Goal: Task Accomplishment & Management: Complete application form

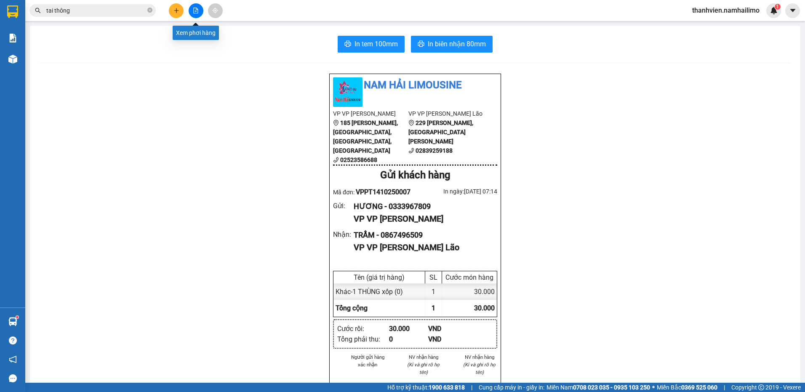
click at [198, 8] on button at bounding box center [196, 10] width 15 height 15
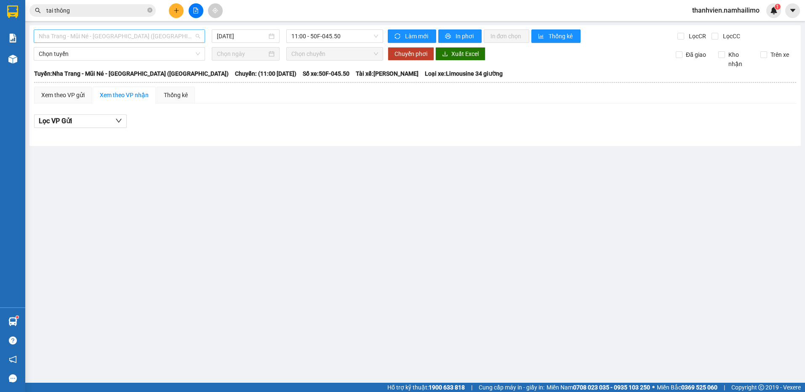
click at [136, 38] on span "Nha Trang - Mũi Né - [GEOGRAPHIC_DATA] ([GEOGRAPHIC_DATA])" at bounding box center [119, 36] width 161 height 13
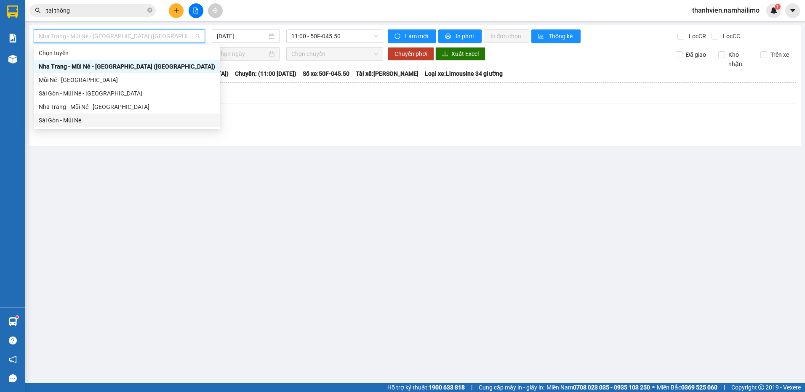
click at [97, 123] on div "Sài Gòn - Mũi Né" at bounding box center [127, 120] width 176 height 9
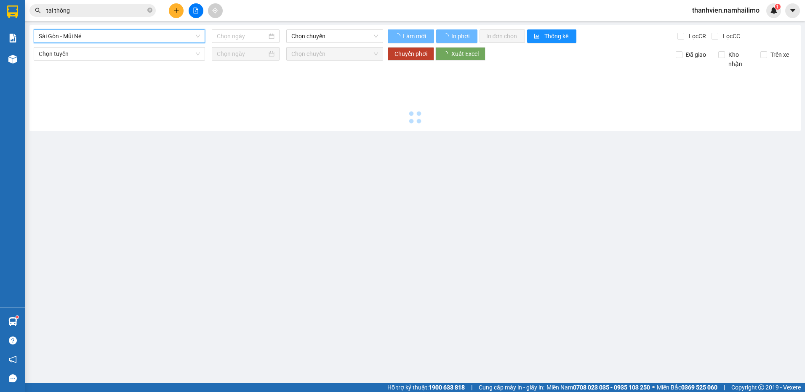
type input "[DATE]"
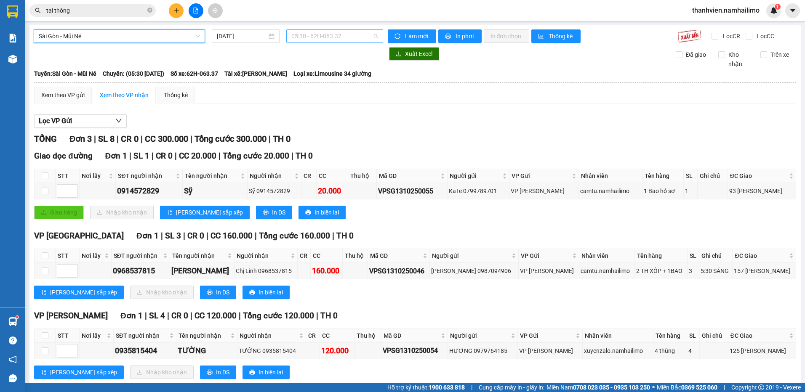
click at [341, 36] on span "05:30 - 62H-063.37" at bounding box center [334, 36] width 87 height 13
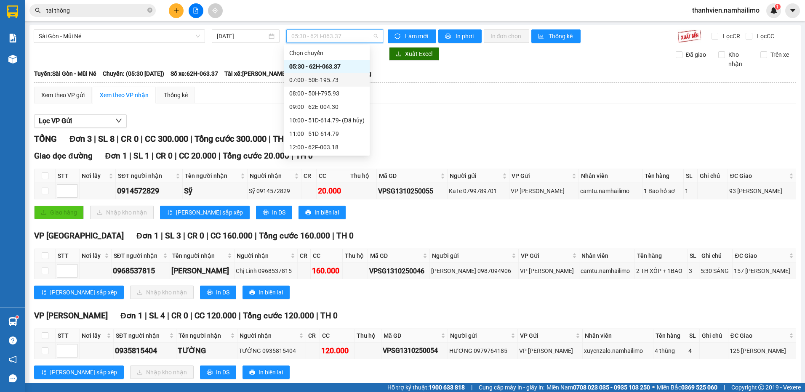
click at [347, 75] on div "07:00 - 50E-195.73" at bounding box center [326, 79] width 85 height 13
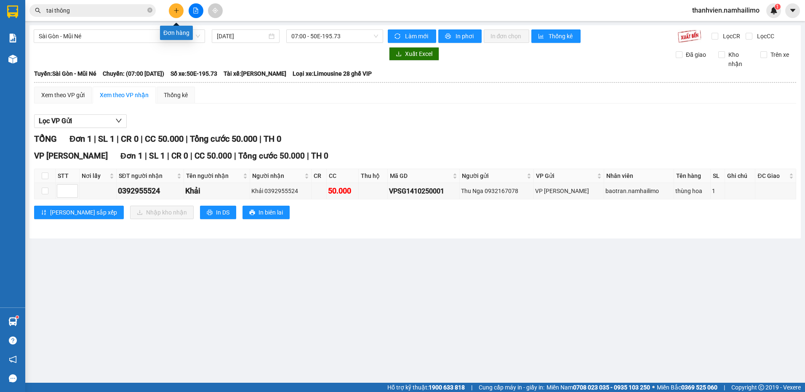
click at [175, 12] on icon "plus" at bounding box center [176, 11] width 6 height 6
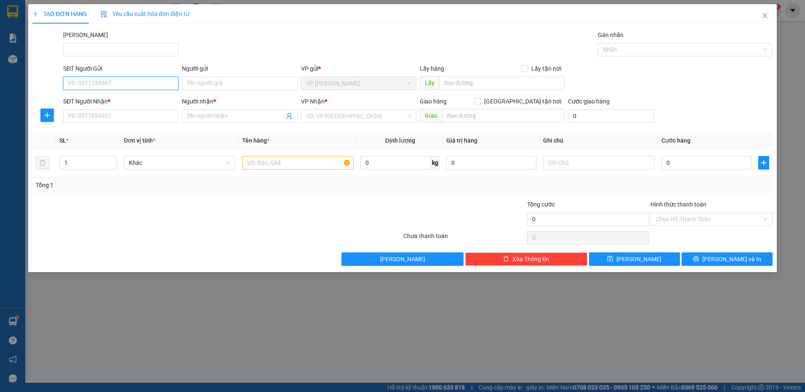
click at [121, 85] on input "SĐT Người Gửi" at bounding box center [120, 83] width 115 height 13
type input "0949976363"
click at [123, 98] on div "0949976363 - [PERSON_NAME]" at bounding box center [120, 100] width 105 height 9
type input "[PERSON_NAME]"
type input "0913454529"
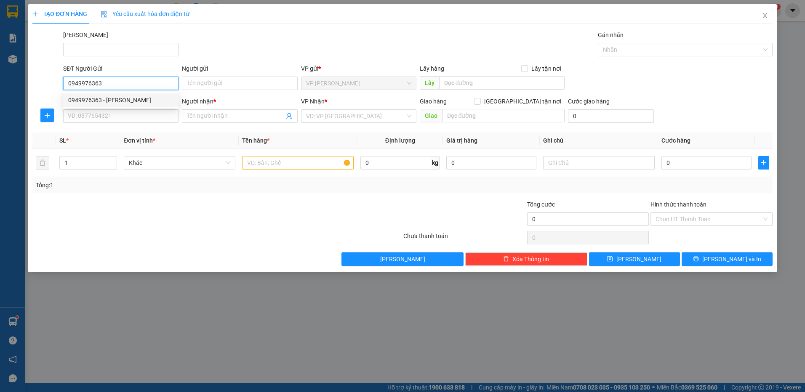
type input "Trân"
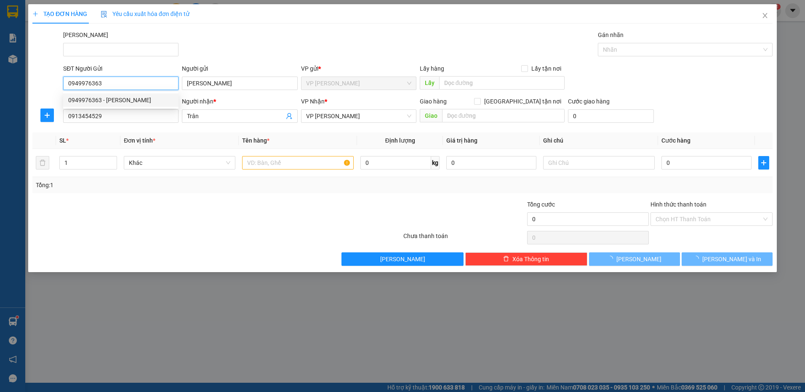
type input "40.000"
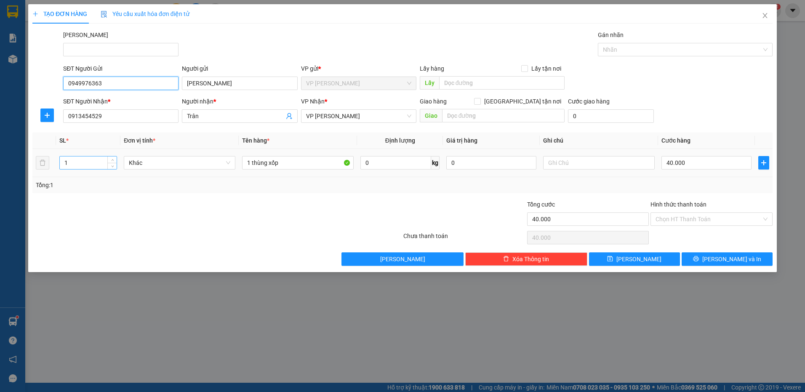
type input "0949976363"
click at [85, 165] on input "1" at bounding box center [88, 163] width 57 height 13
type input "2"
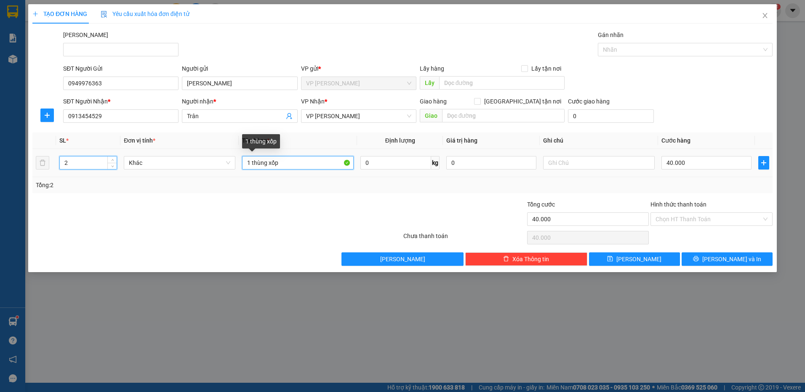
click at [252, 163] on input "1 thùng xốp" at bounding box center [298, 162] width 112 height 13
click at [285, 161] on input "thùng xốp" at bounding box center [298, 162] width 112 height 13
type input "thùng xốp+thùng giấy"
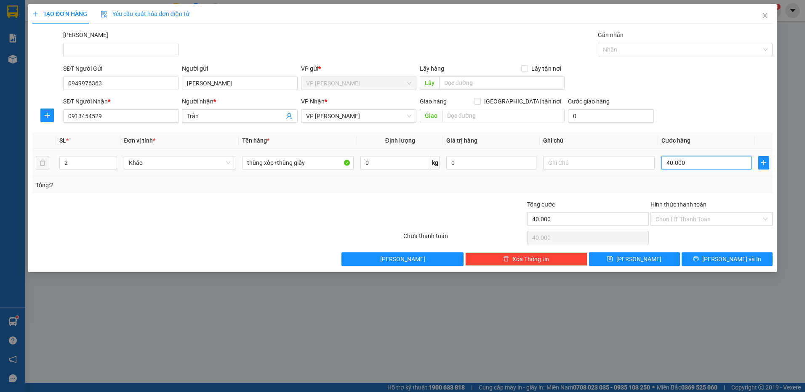
click at [691, 163] on input "40.000" at bounding box center [706, 162] width 90 height 13
type input "6"
type input "60"
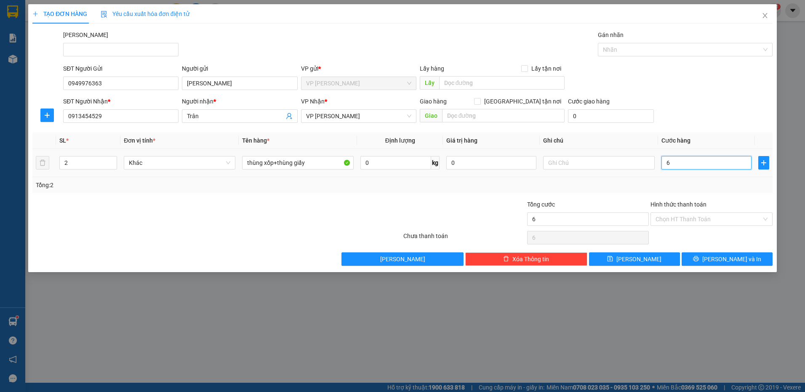
type input "60"
type input "60.000"
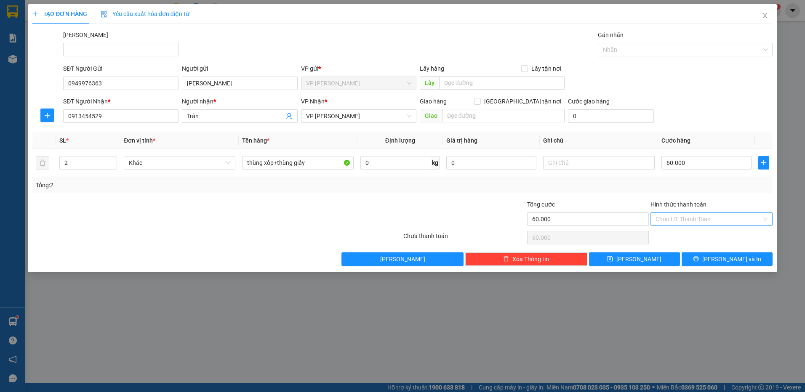
drag, startPoint x: 682, startPoint y: 216, endPoint x: 685, endPoint y: 224, distance: 7.9
click at [682, 217] on input "Hình thức thanh toán" at bounding box center [709, 219] width 106 height 13
click at [688, 236] on div "Tại văn phòng" at bounding box center [712, 236] width 112 height 9
type input "0"
click at [696, 261] on button "[PERSON_NAME] và In" at bounding box center [727, 259] width 91 height 13
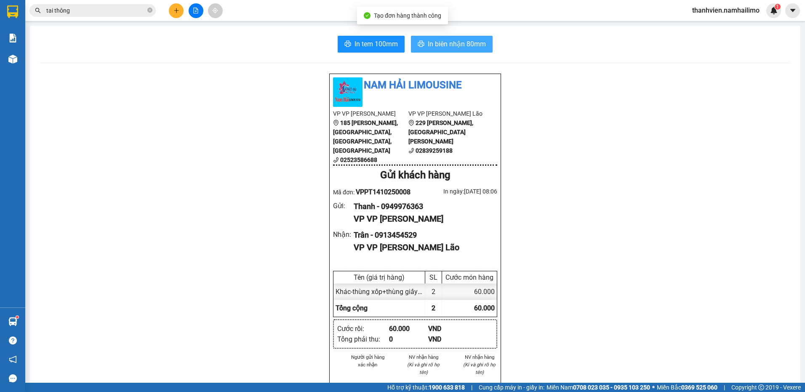
click at [472, 44] on span "In biên nhận 80mm" at bounding box center [457, 44] width 58 height 11
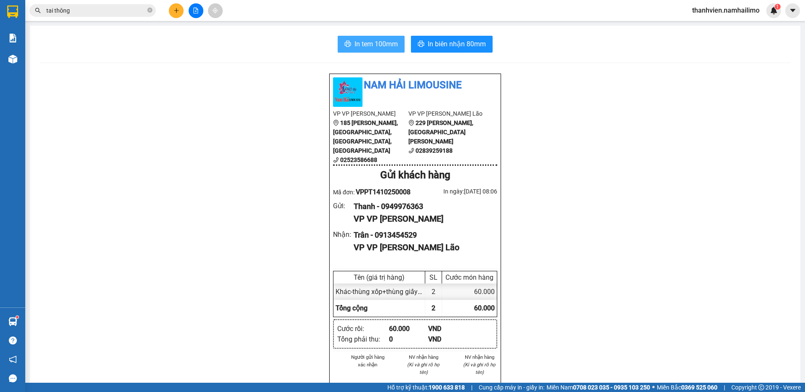
click at [391, 42] on span "In tem 100mm" at bounding box center [376, 44] width 43 height 11
click at [193, 10] on button at bounding box center [196, 10] width 15 height 15
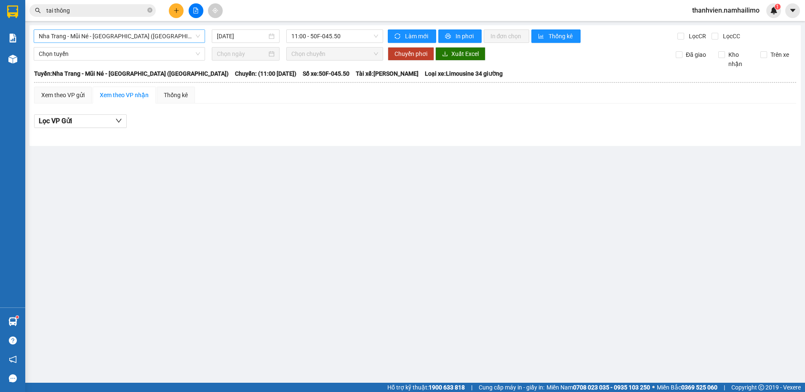
click at [171, 35] on span "Nha Trang - Mũi Né - [GEOGRAPHIC_DATA] ([GEOGRAPHIC_DATA])" at bounding box center [119, 36] width 161 height 13
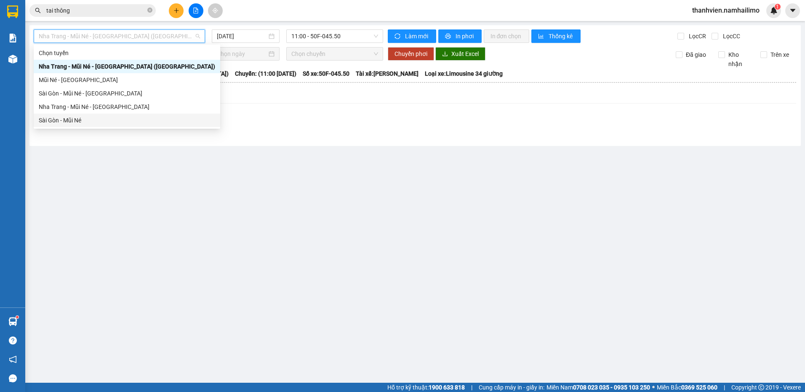
click at [81, 118] on div "Sài Gòn - Mũi Né" at bounding box center [127, 120] width 176 height 9
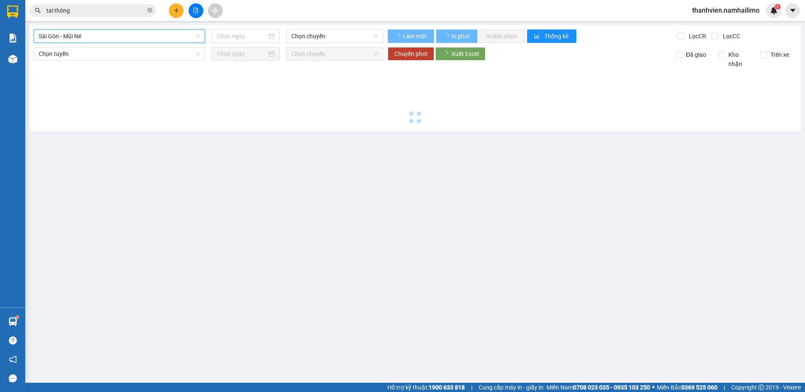
type input "[DATE]"
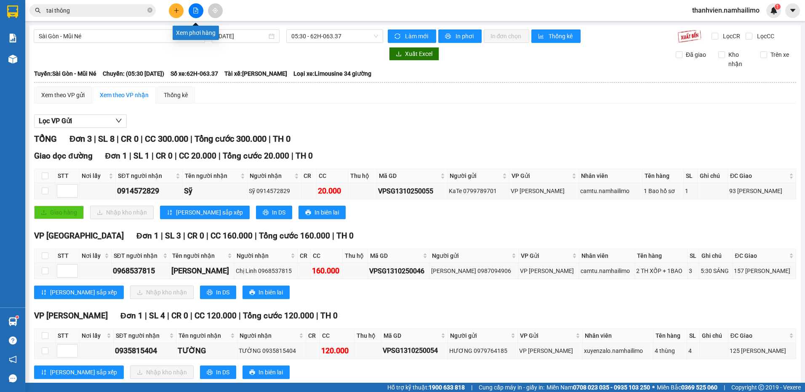
click at [194, 9] on icon "file-add" at bounding box center [196, 11] width 5 height 6
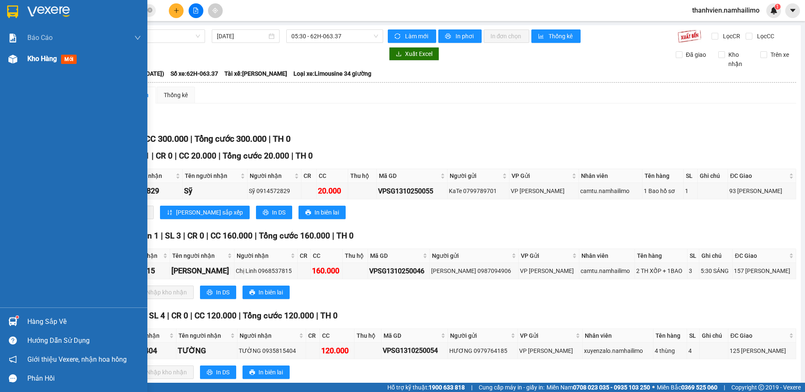
click at [34, 56] on span "Kho hàng" at bounding box center [41, 59] width 29 height 8
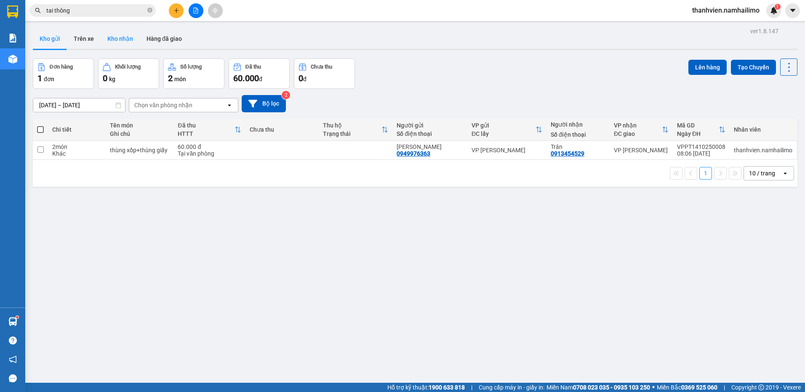
click at [125, 40] on button "Kho nhận" at bounding box center [120, 39] width 39 height 20
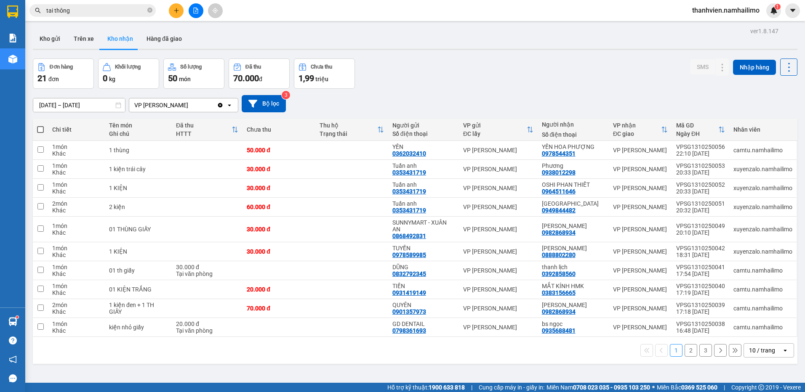
click at [685, 351] on button "2" at bounding box center [691, 350] width 13 height 13
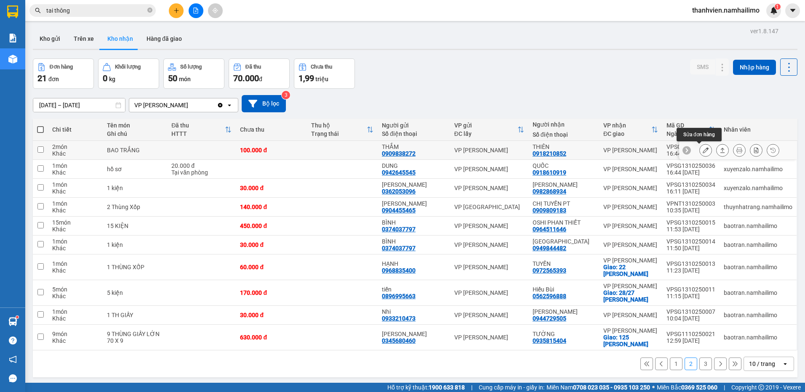
click at [703, 152] on button at bounding box center [706, 150] width 12 height 15
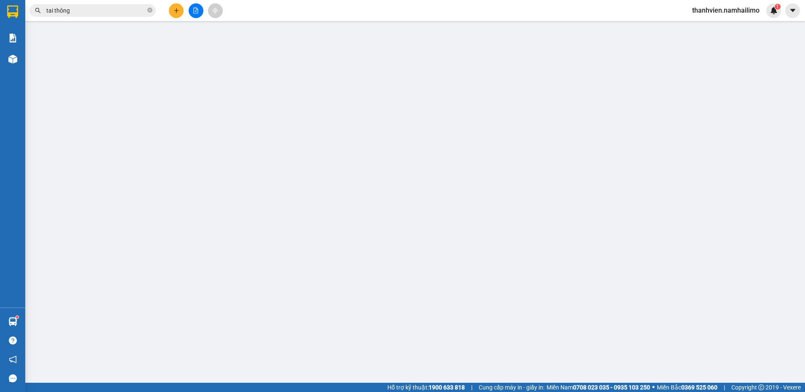
type input "0909838272"
type input "THẮM"
type input "0918210852"
type input "THIÊN"
type input "100.000"
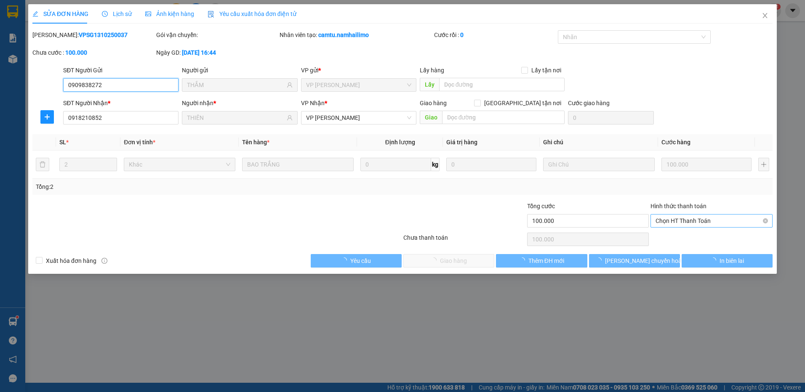
click at [664, 220] on span "Chọn HT Thanh Toán" at bounding box center [712, 221] width 112 height 13
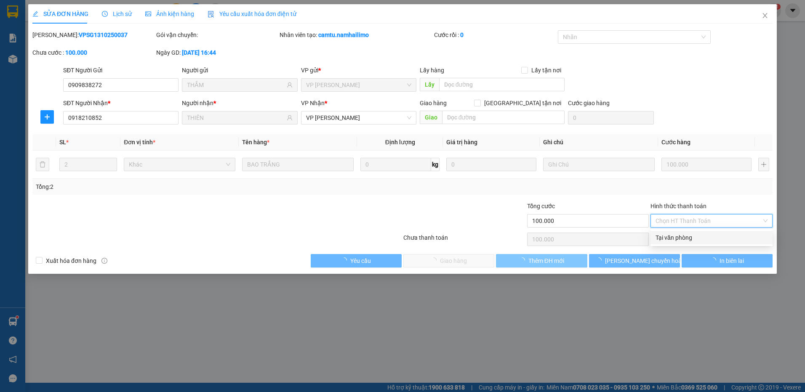
drag, startPoint x: 664, startPoint y: 237, endPoint x: 581, endPoint y: 266, distance: 87.6
click at [643, 247] on div "Total Paid Fee 0 Total UnPaid Fee 100.000 Cash Collection Total Fee Mã ĐH: VPSG…" at bounding box center [402, 148] width 740 height 237
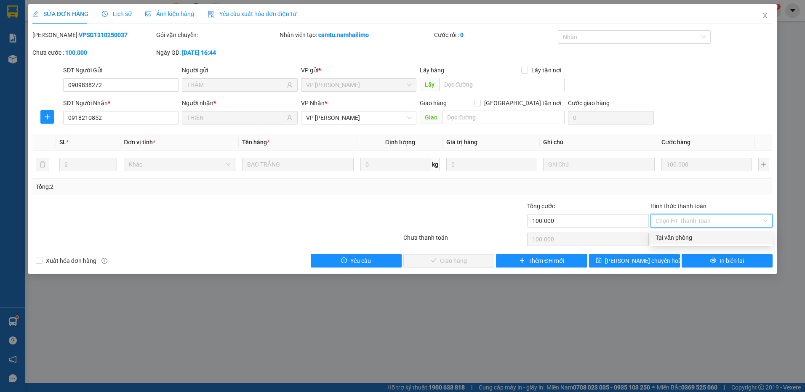
drag, startPoint x: 703, startPoint y: 239, endPoint x: 694, endPoint y: 243, distance: 9.4
click at [702, 239] on div "Tại văn phòng" at bounding box center [712, 237] width 112 height 9
type input "0"
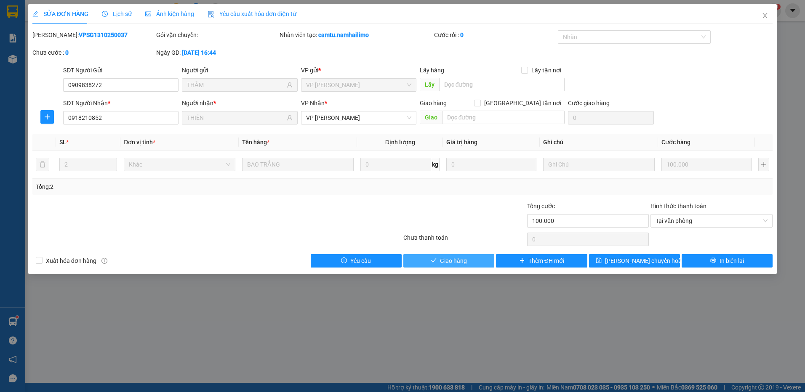
click at [473, 264] on button "Giao hàng" at bounding box center [448, 260] width 91 height 13
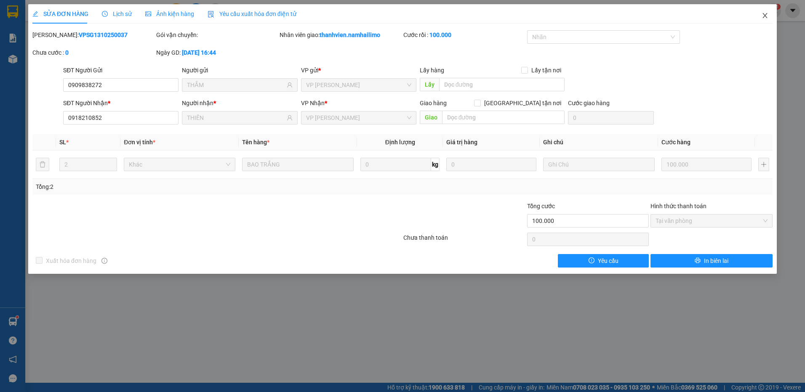
click at [765, 19] on icon "close" at bounding box center [765, 15] width 7 height 7
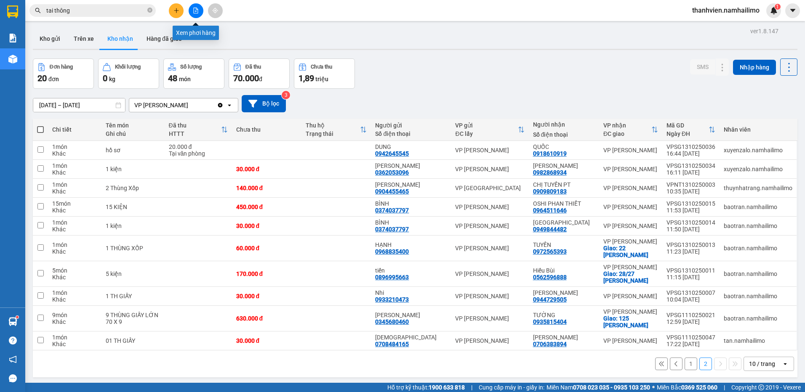
click at [197, 11] on icon "file-add" at bounding box center [196, 11] width 6 height 6
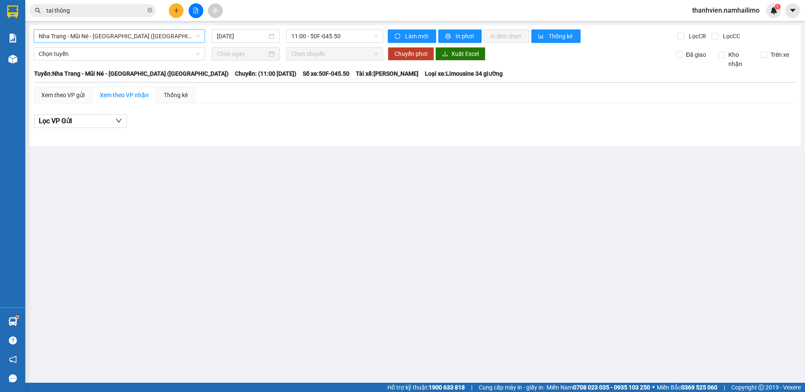
click at [141, 35] on span "Nha Trang - Mũi Né - [GEOGRAPHIC_DATA] ([GEOGRAPHIC_DATA])" at bounding box center [119, 36] width 161 height 13
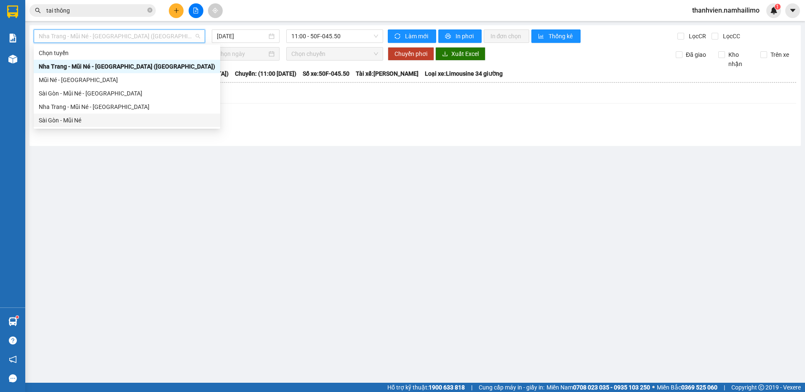
drag, startPoint x: 85, startPoint y: 123, endPoint x: 89, endPoint y: 121, distance: 4.5
click at [89, 121] on div "Sài Gòn - Mũi Né" at bounding box center [127, 120] width 176 height 9
type input "[DATE]"
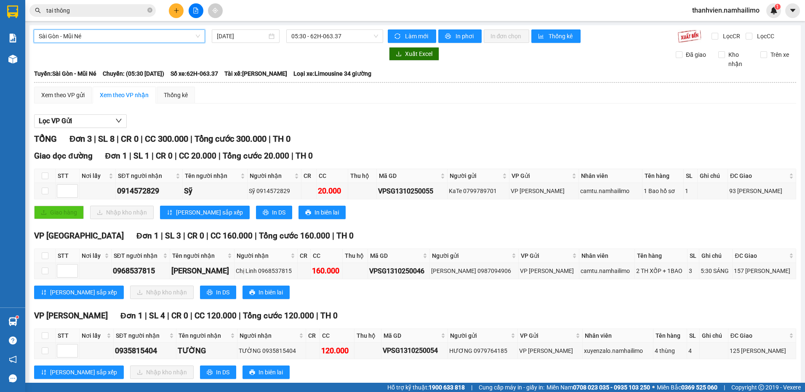
scroll to position [20, 0]
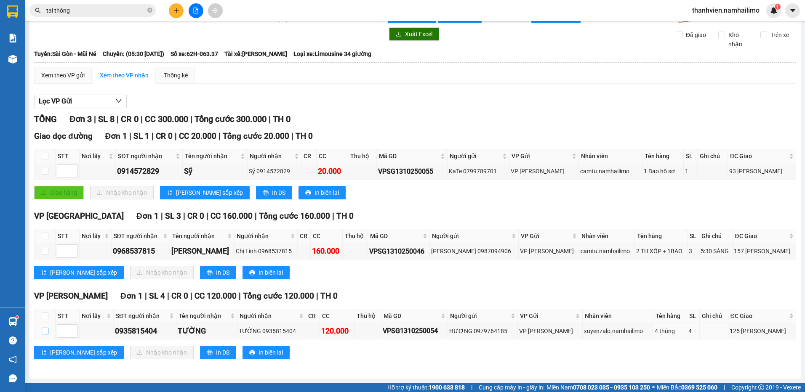
drag, startPoint x: 43, startPoint y: 333, endPoint x: 118, endPoint y: 360, distance: 79.8
click at [47, 334] on input "checkbox" at bounding box center [45, 331] width 7 height 7
checkbox input "true"
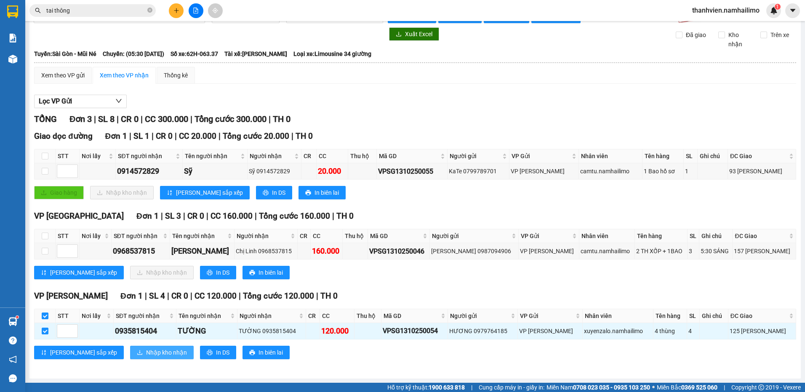
click at [146, 357] on span "Nhập kho nhận" at bounding box center [166, 352] width 41 height 9
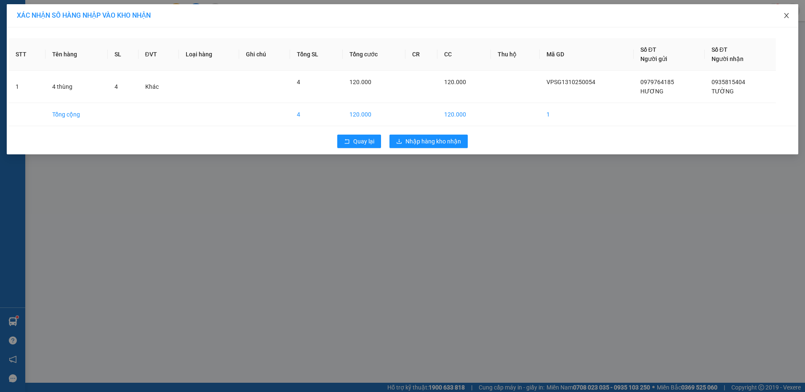
click at [787, 14] on icon "close" at bounding box center [786, 15] width 7 height 7
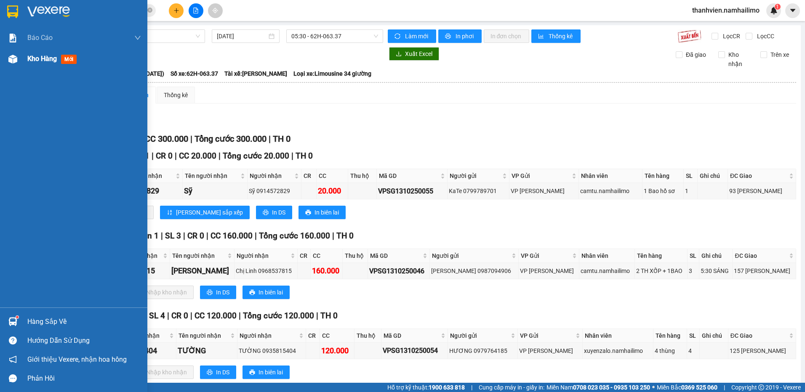
click at [28, 61] on span "Kho hàng" at bounding box center [41, 59] width 29 height 8
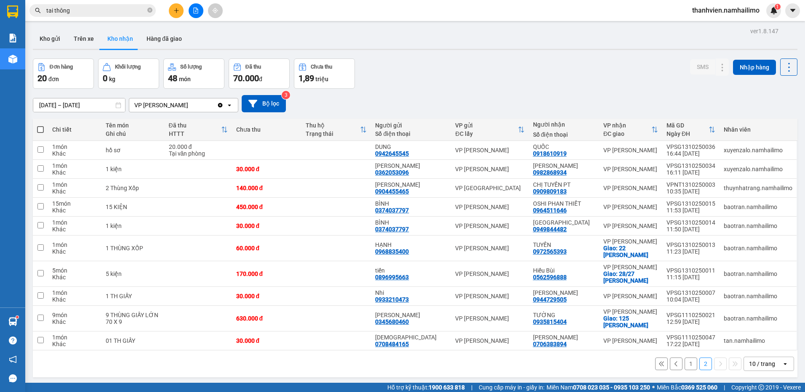
click at [685, 362] on button "1" at bounding box center [691, 364] width 13 height 13
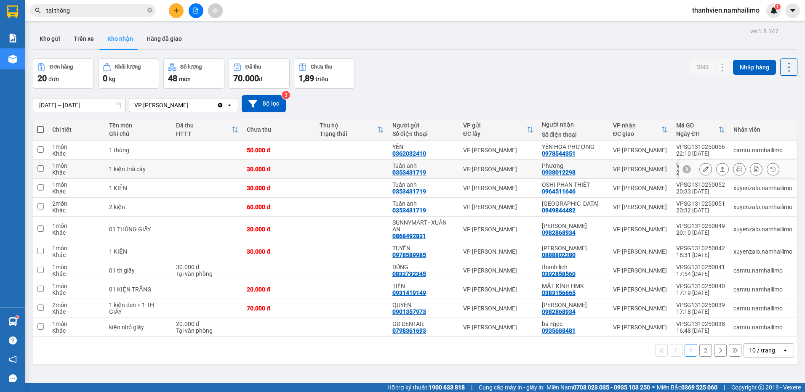
click at [700, 169] on button at bounding box center [706, 169] width 12 height 15
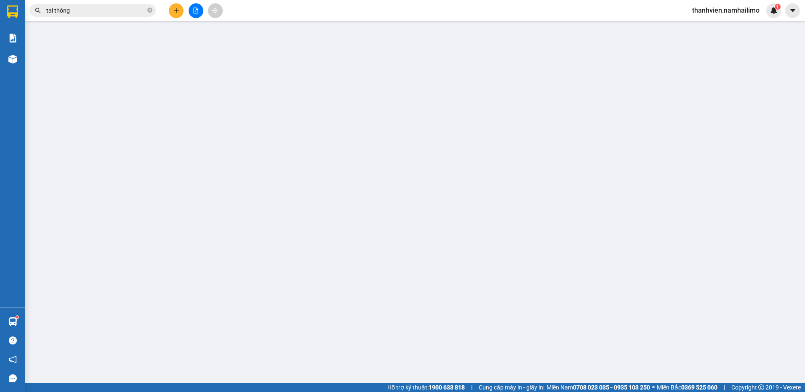
type input "0353431719"
type input "Tuấn anh"
type input "0938012298"
type input "Phương"
type input "30.000"
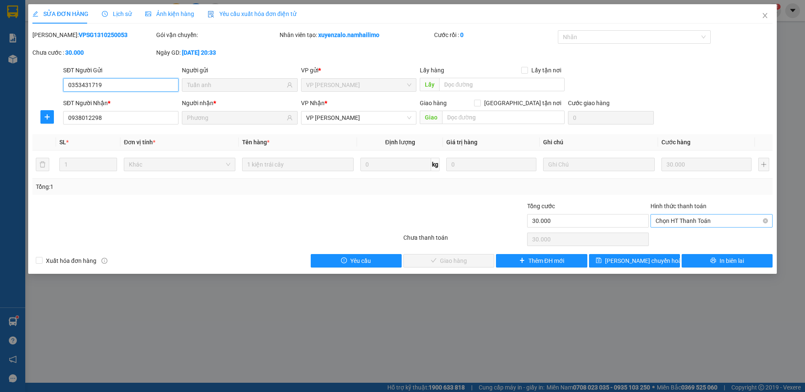
click at [704, 216] on span "Chọn HT Thanh Toán" at bounding box center [712, 221] width 112 height 13
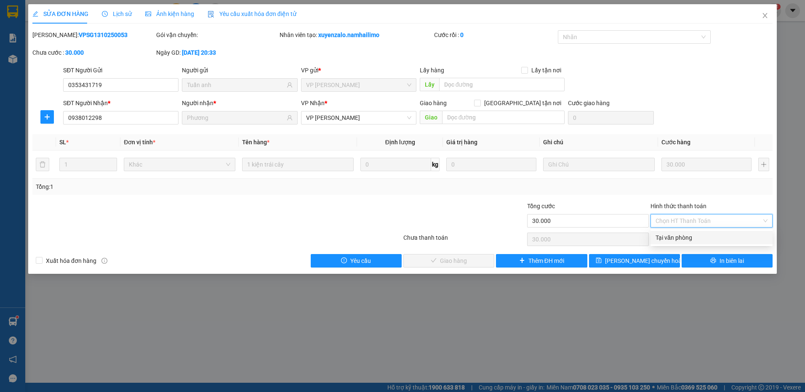
click at [697, 233] on div "Tại văn phòng" at bounding box center [712, 237] width 112 height 9
type input "0"
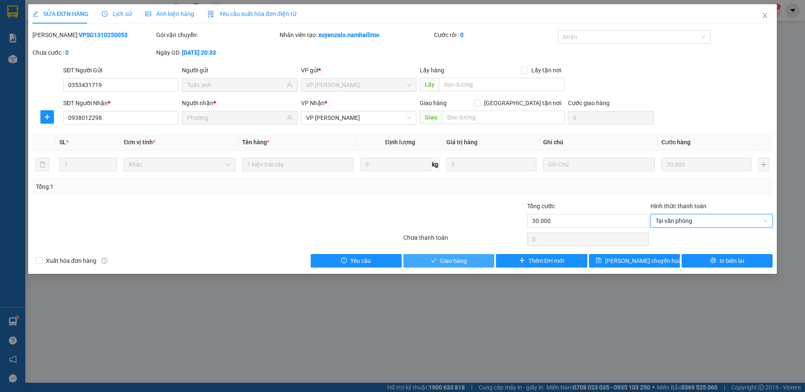
click at [466, 259] on span "Giao hàng" at bounding box center [453, 260] width 27 height 9
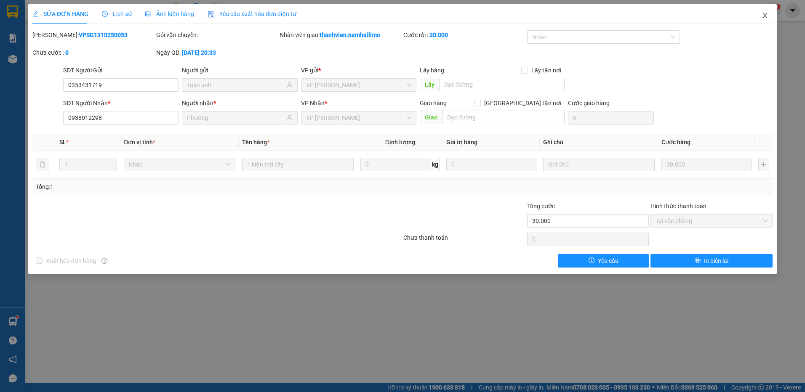
click at [768, 19] on icon "close" at bounding box center [765, 15] width 7 height 7
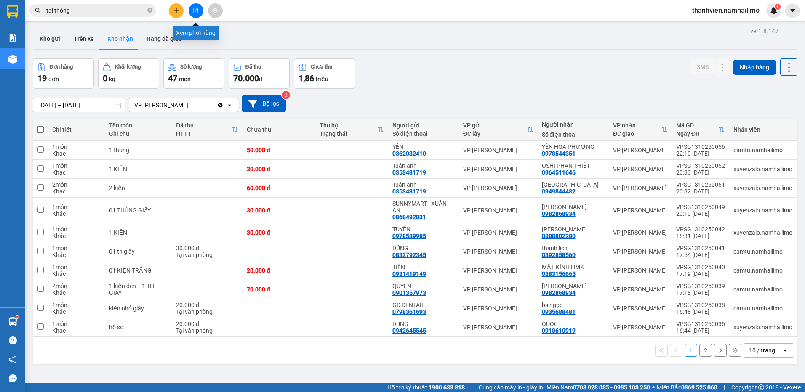
click at [197, 13] on icon "file-add" at bounding box center [196, 11] width 6 height 6
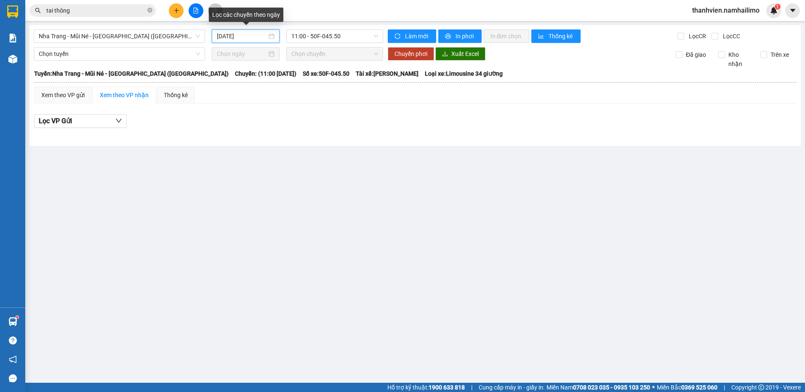
click at [263, 32] on input "[DATE]" at bounding box center [242, 36] width 50 height 9
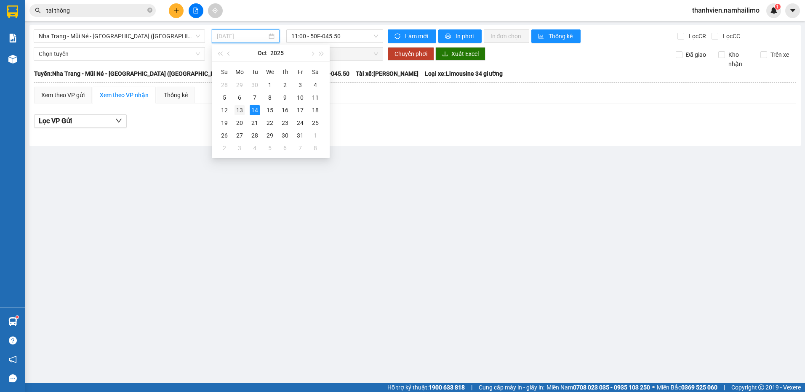
click at [244, 111] on div "13" at bounding box center [240, 110] width 10 height 10
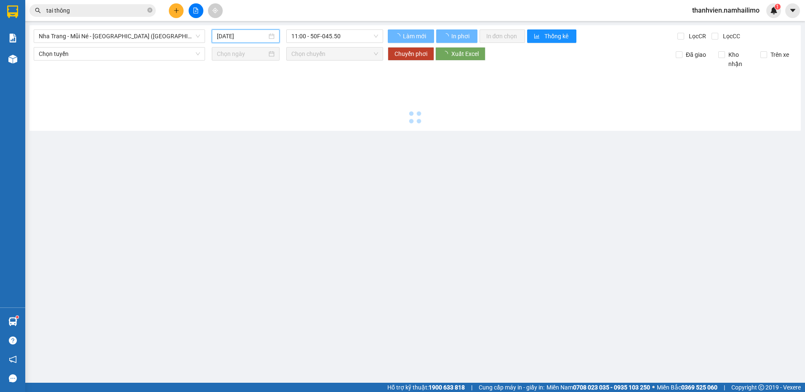
type input "[DATE]"
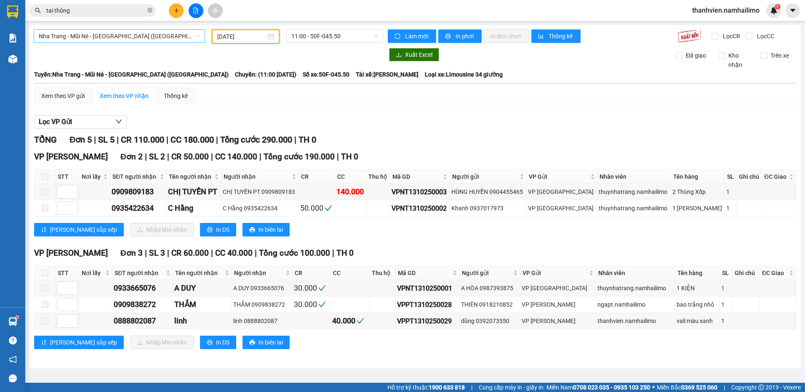
click at [149, 36] on span "Nha Trang - Mũi Né - [GEOGRAPHIC_DATA] ([GEOGRAPHIC_DATA])" at bounding box center [119, 36] width 161 height 13
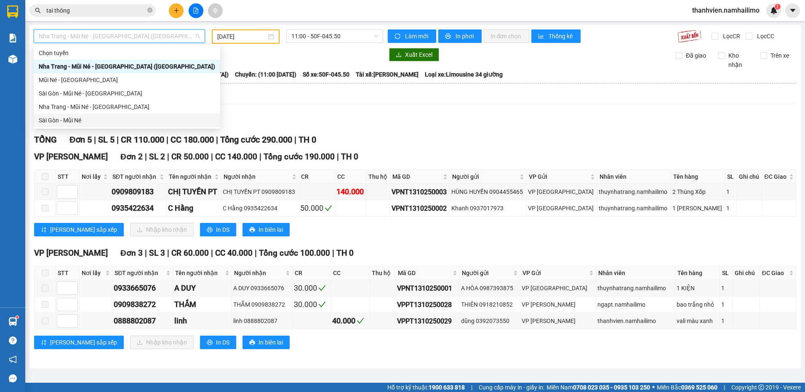
click at [131, 123] on div "Sài Gòn - Mũi Né" at bounding box center [127, 120] width 176 height 9
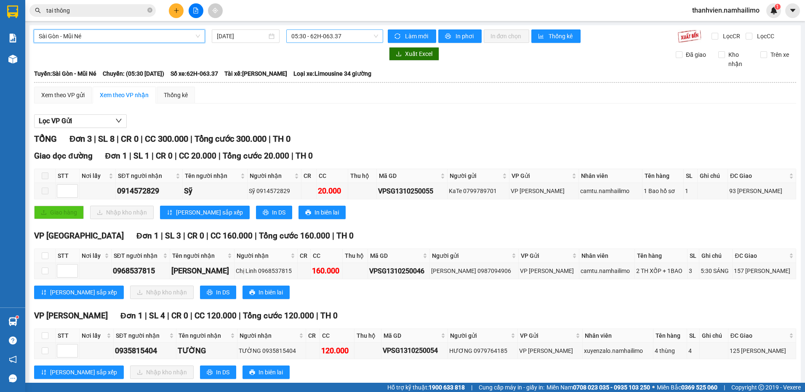
click at [353, 38] on span "05:30 - 62H-063.37" at bounding box center [334, 36] width 87 height 13
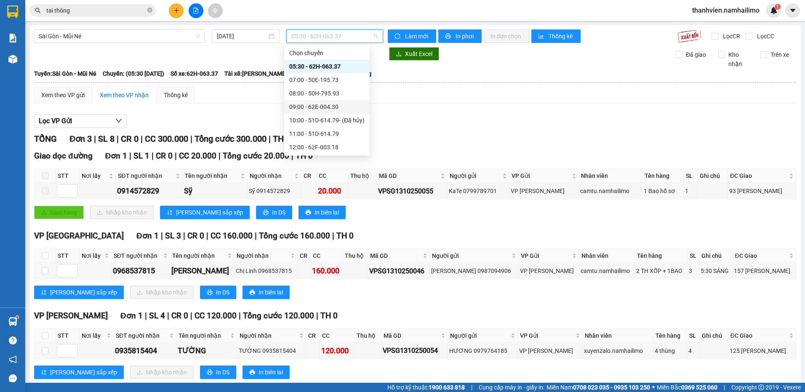
click at [336, 109] on div "09:00 - 62E-004.30" at bounding box center [326, 106] width 75 height 9
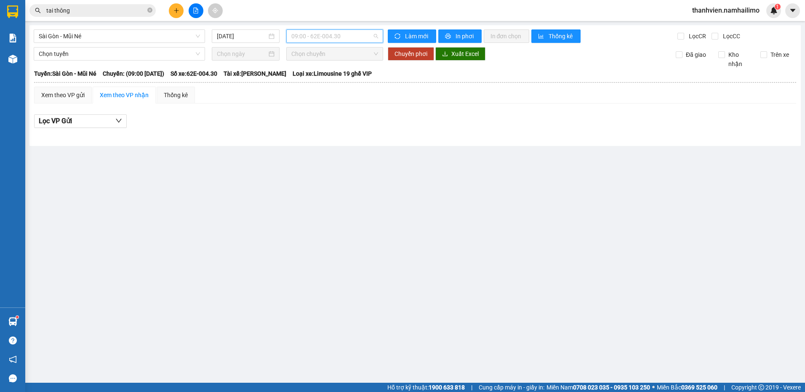
click at [354, 35] on span "09:00 - 62E-004.30" at bounding box center [334, 36] width 87 height 13
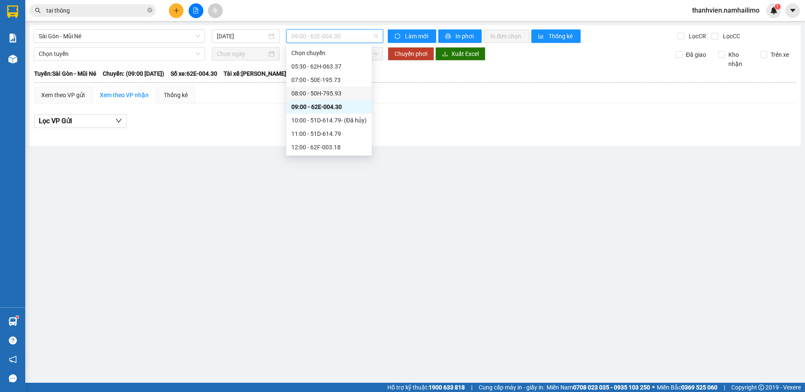
click at [338, 92] on div "08:00 - 50H-795.93" at bounding box center [328, 93] width 75 height 9
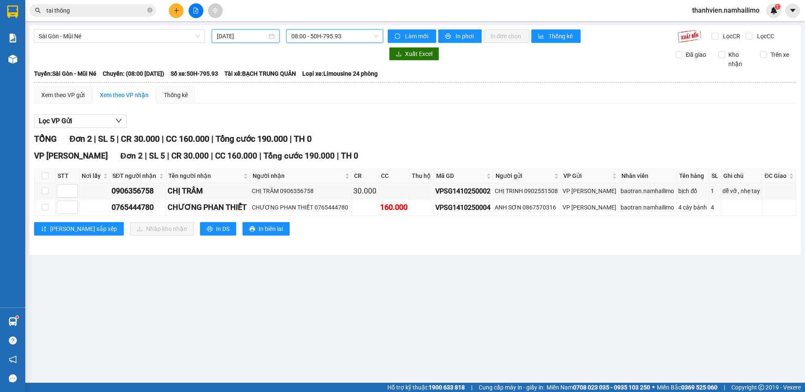
click at [257, 34] on input "[DATE]" at bounding box center [242, 36] width 50 height 9
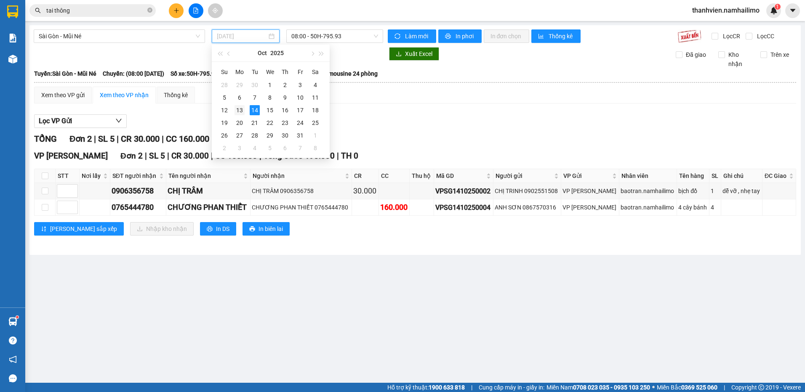
click at [243, 110] on div "13" at bounding box center [240, 110] width 10 height 10
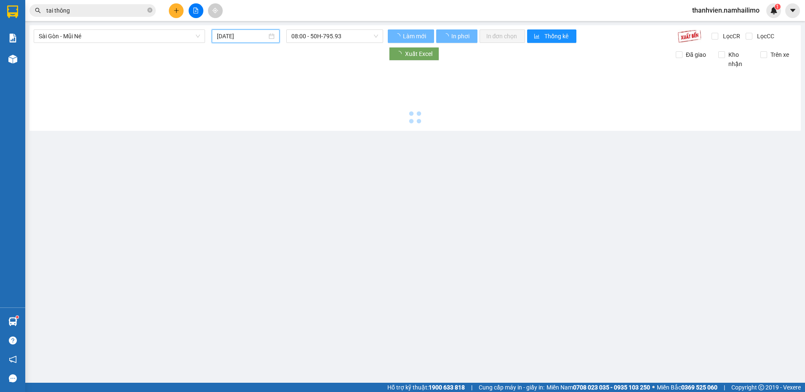
type input "[DATE]"
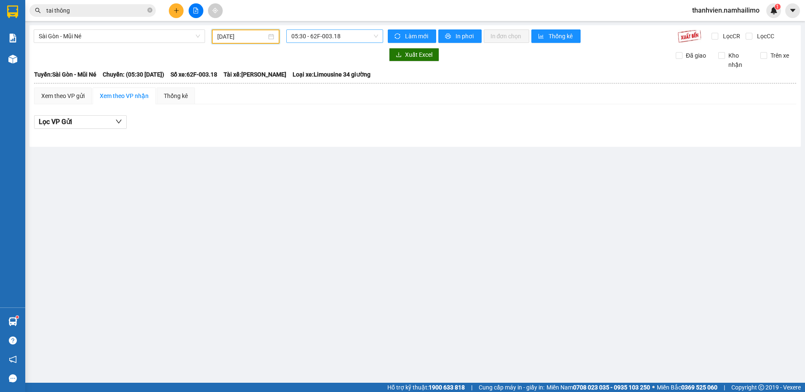
click at [355, 32] on span "05:30 - 62F-003.18" at bounding box center [334, 36] width 87 height 13
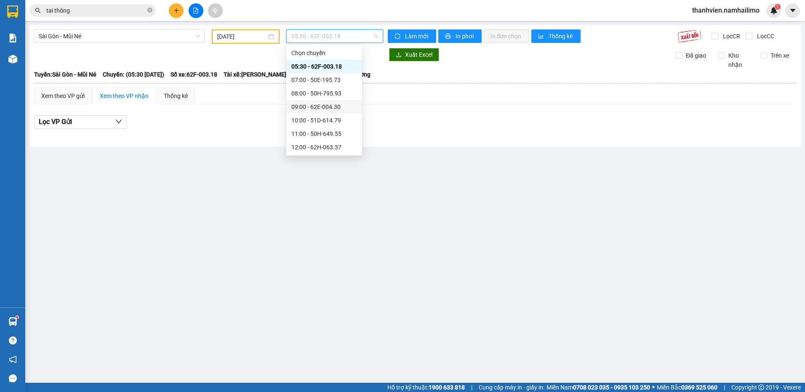
click at [334, 107] on div "09:00 - 62E-004.30" at bounding box center [324, 106] width 66 height 9
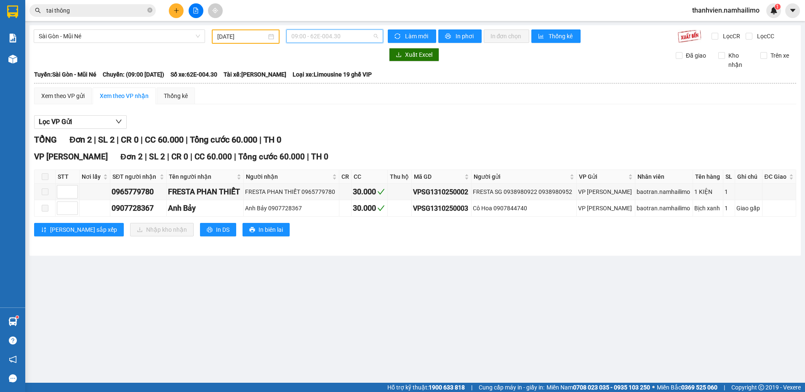
click at [353, 38] on span "09:00 - 62E-004.30" at bounding box center [334, 36] width 87 height 13
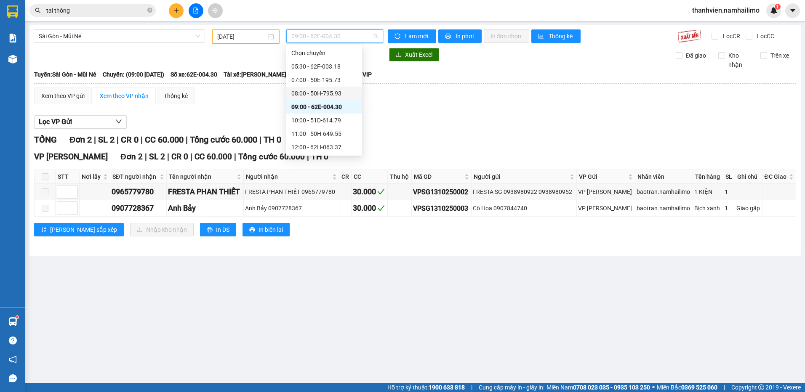
click at [346, 93] on div "08:00 - 50H-795.93" at bounding box center [324, 93] width 66 height 9
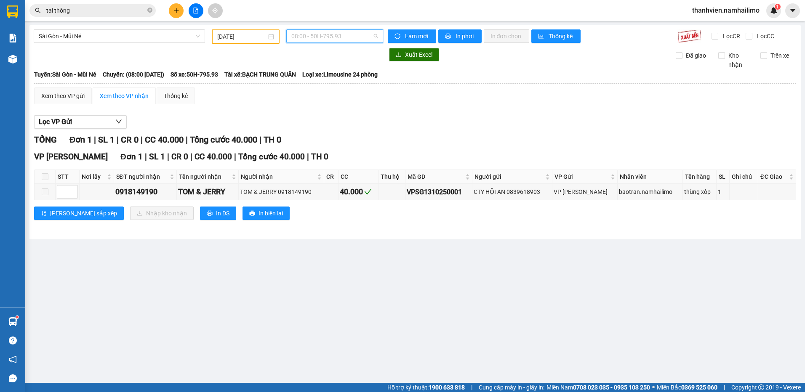
click at [353, 37] on span "08:00 - 50H-795.93" at bounding box center [334, 36] width 87 height 13
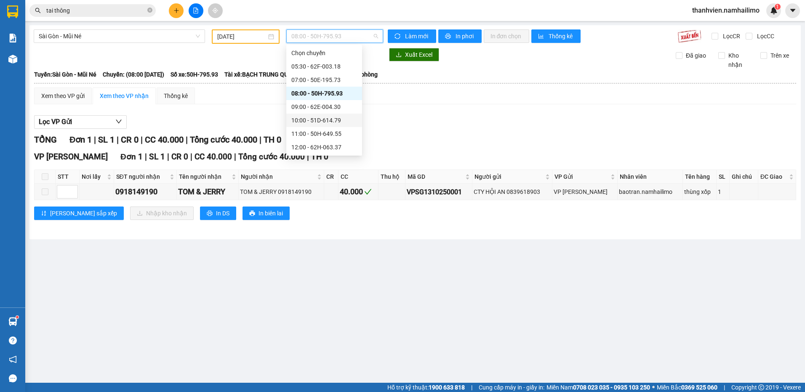
click at [337, 121] on div "10:00 - 51D-614.79" at bounding box center [324, 120] width 66 height 9
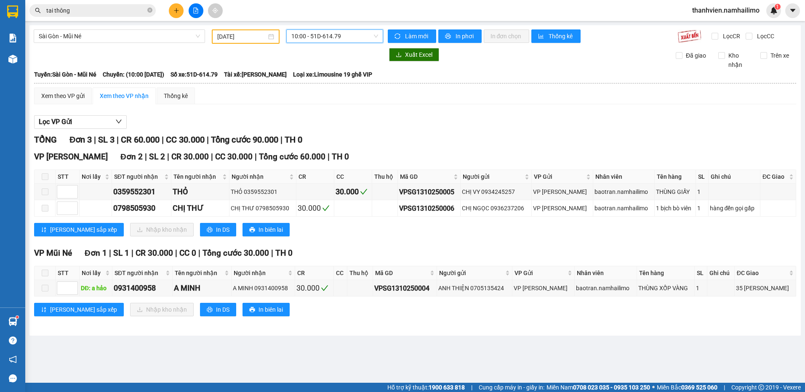
click at [349, 38] on span "10:00 - 51D-614.79" at bounding box center [334, 36] width 87 height 13
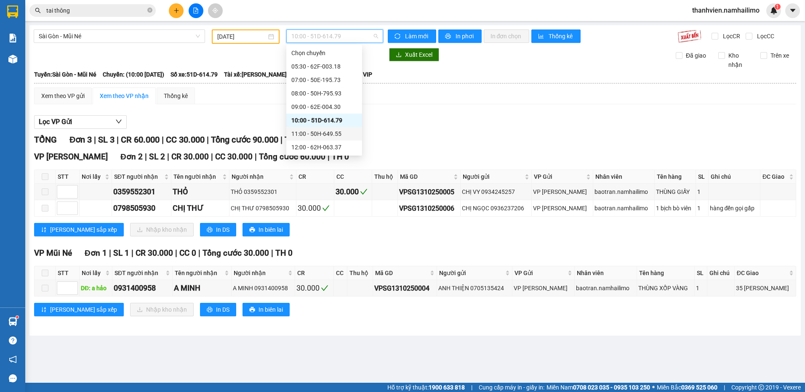
click at [333, 133] on div "11:00 - 50H-649.55" at bounding box center [324, 133] width 66 height 9
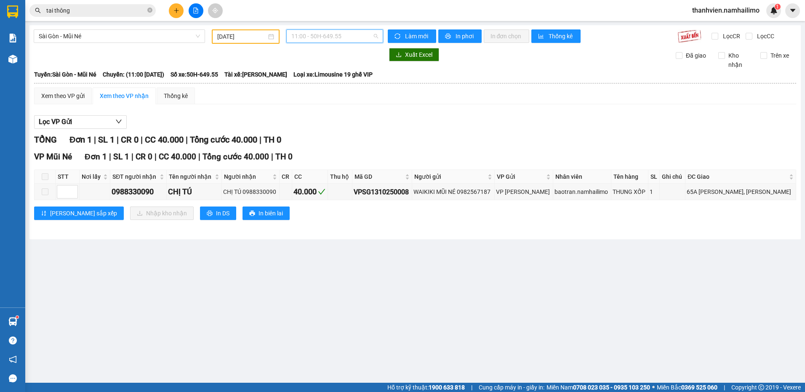
drag, startPoint x: 354, startPoint y: 38, endPoint x: 357, endPoint y: 69, distance: 31.7
click at [355, 41] on span "11:00 - 50H-649.55" at bounding box center [334, 36] width 87 height 13
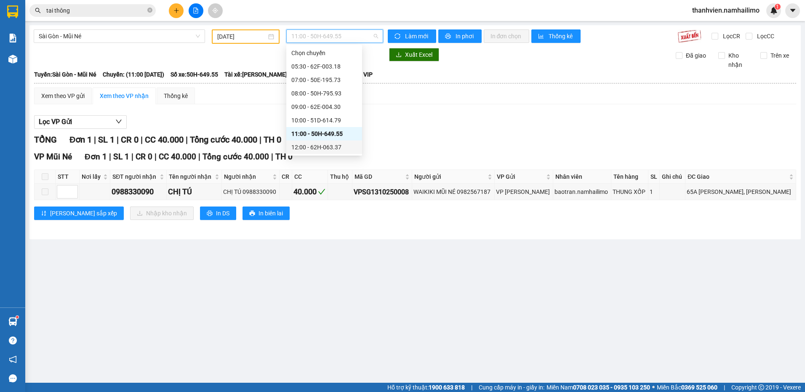
drag, startPoint x: 344, startPoint y: 148, endPoint x: 346, endPoint y: 128, distance: 20.3
click at [343, 146] on div "12:00 - 62H-063.37" at bounding box center [324, 147] width 66 height 9
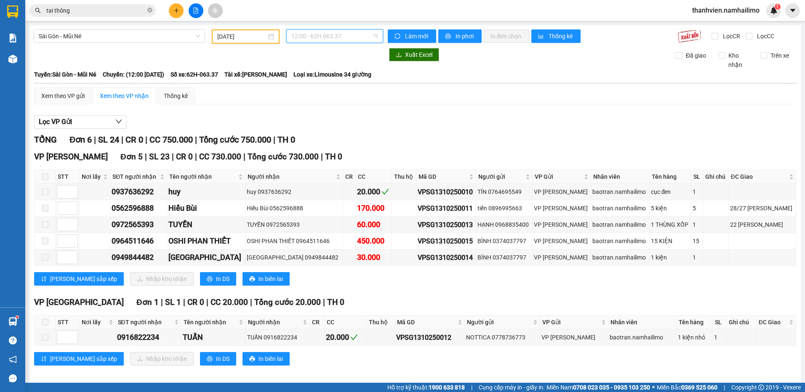
click at [345, 37] on span "12:00 - 62H-063.37" at bounding box center [334, 36] width 87 height 13
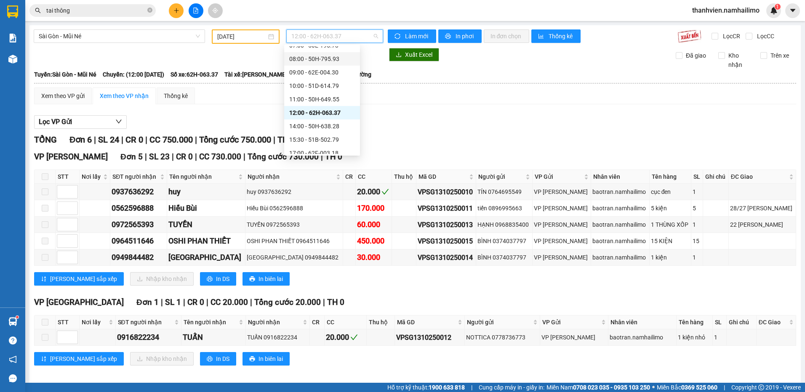
scroll to position [36, 0]
click at [336, 127] on div "14:00 - 50H-638.28" at bounding box center [322, 124] width 66 height 9
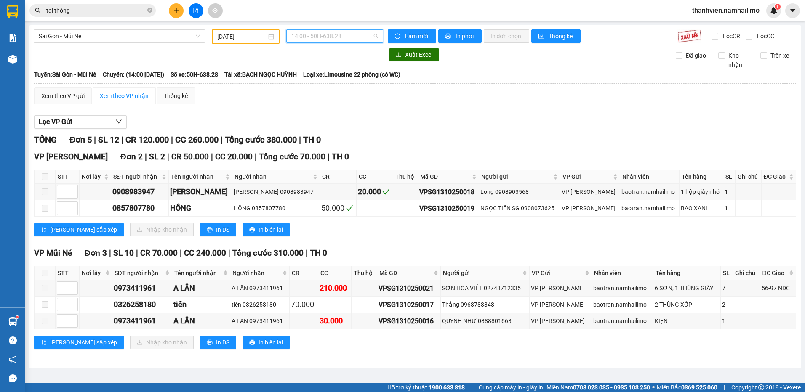
click at [352, 36] on span "14:00 - 50H-638.28" at bounding box center [334, 36] width 87 height 13
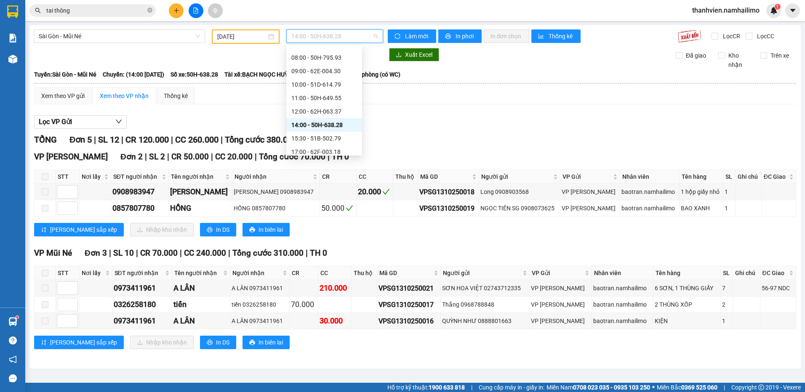
drag, startPoint x: 355, startPoint y: 114, endPoint x: 357, endPoint y: 119, distance: 5.3
click at [357, 122] on div "Chọn chuyến 05:30 - 62F-003.18 07:00 - 50E-195.73 08:00 - 50H-795.93 09:00 - 62…" at bounding box center [324, 112] width 76 height 202
drag, startPoint x: 357, startPoint y: 119, endPoint x: 360, endPoint y: 100, distance: 18.9
click at [360, 101] on div "Chọn chuyến 05:30 - 62F-003.18 07:00 - 50E-195.73 08:00 - 50H-795.93 09:00 - 62…" at bounding box center [324, 100] width 76 height 108
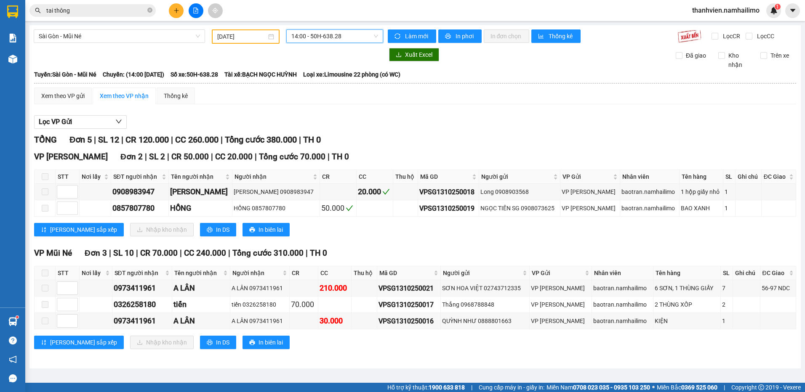
click at [335, 33] on span "14:00 - 50H-638.28" at bounding box center [334, 36] width 87 height 13
click at [342, 34] on span "14:00 - 50H-638.28" at bounding box center [334, 36] width 87 height 13
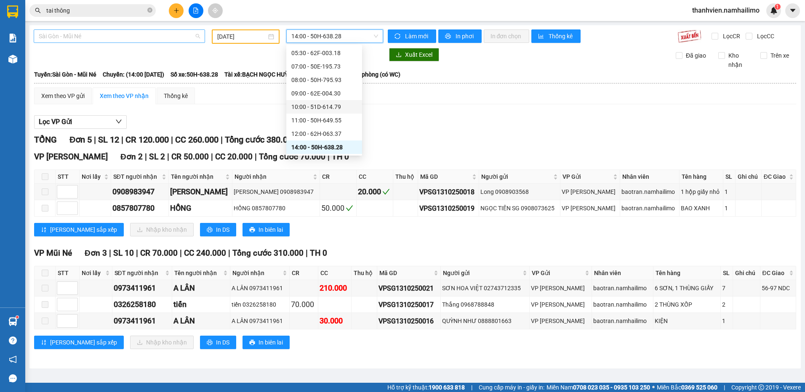
click at [111, 31] on span "Sài Gòn - Mũi Né" at bounding box center [119, 36] width 161 height 13
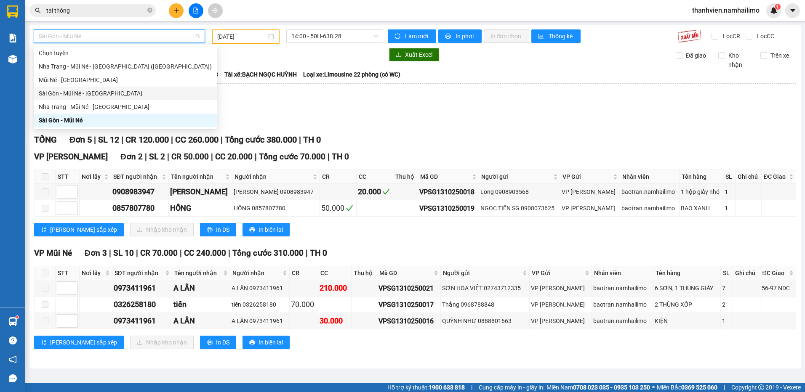
click at [116, 96] on div "Sài Gòn - Mũi Né - [GEOGRAPHIC_DATA]" at bounding box center [125, 93] width 173 height 9
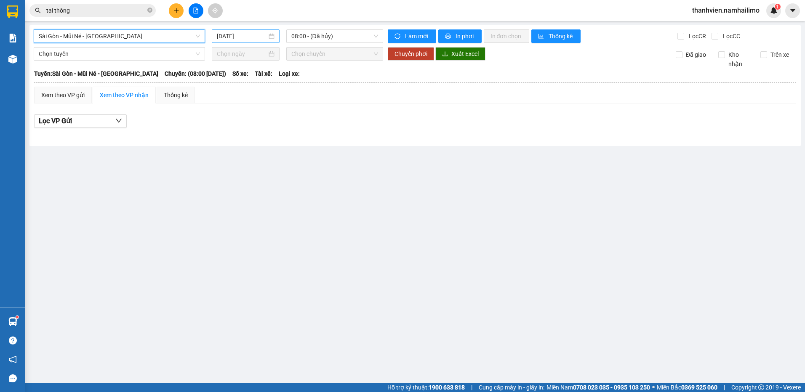
click at [257, 37] on input "[DATE]" at bounding box center [242, 36] width 50 height 9
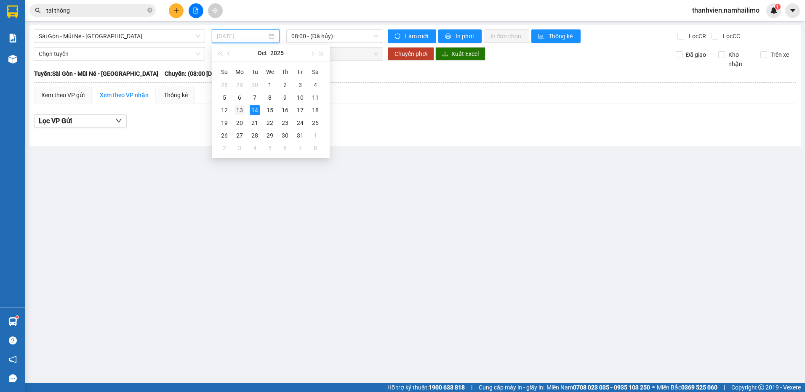
click at [240, 110] on div "13" at bounding box center [240, 110] width 10 height 10
type input "[DATE]"
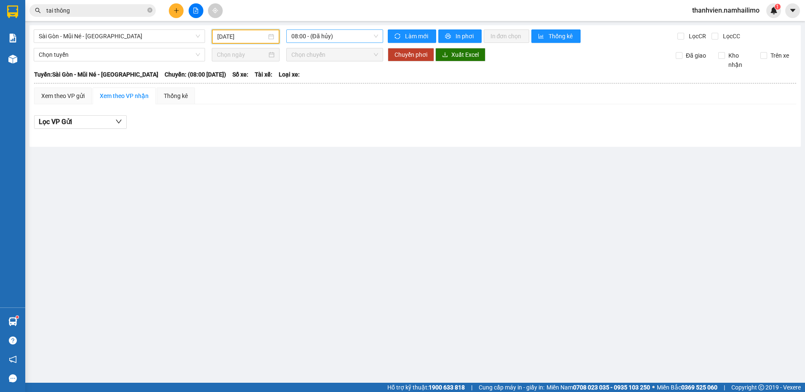
click at [345, 36] on span "08:00 - (Đã hủy)" at bounding box center [334, 36] width 87 height 13
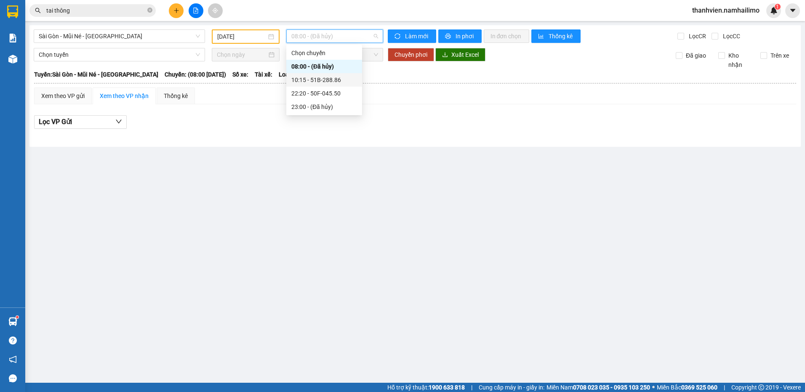
click at [343, 80] on div "10:15 - 51B-288.86" at bounding box center [324, 79] width 66 height 9
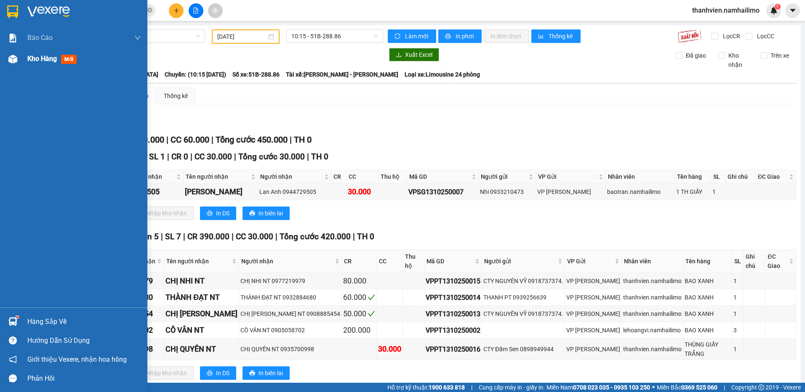
click at [31, 57] on span "Kho hàng" at bounding box center [41, 59] width 29 height 8
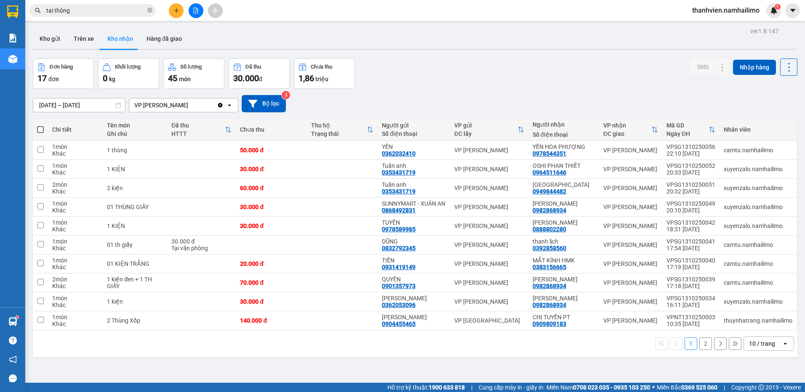
click at [699, 349] on button "2" at bounding box center [705, 344] width 13 height 13
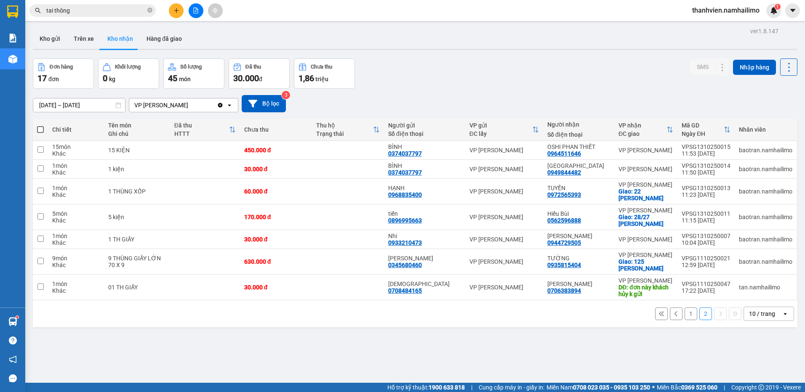
click at [685, 317] on button "1" at bounding box center [691, 314] width 13 height 13
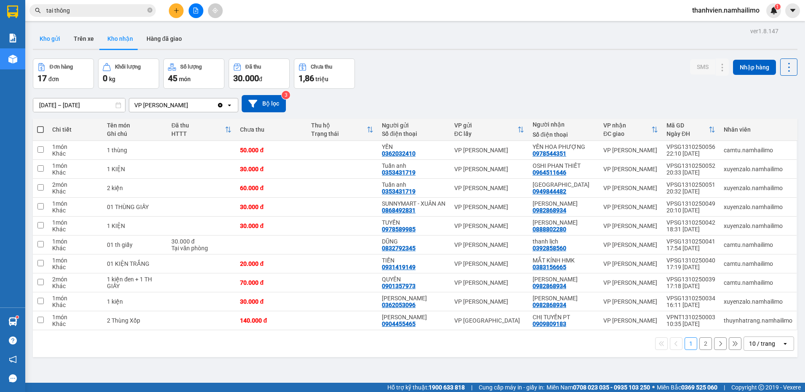
click at [56, 39] on button "Kho gửi" at bounding box center [50, 39] width 34 height 20
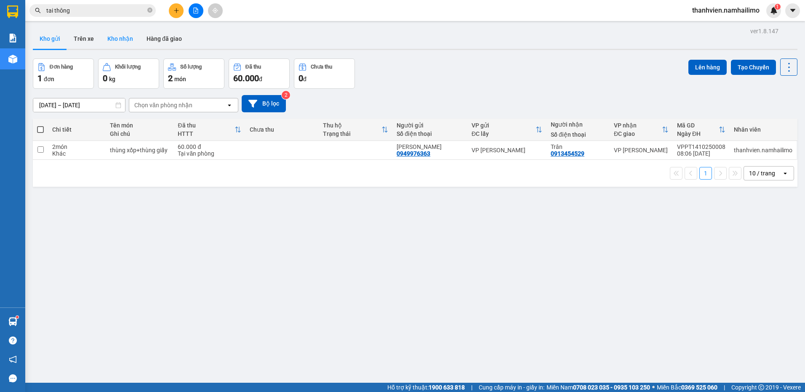
click at [107, 34] on button "Kho nhận" at bounding box center [120, 39] width 39 height 20
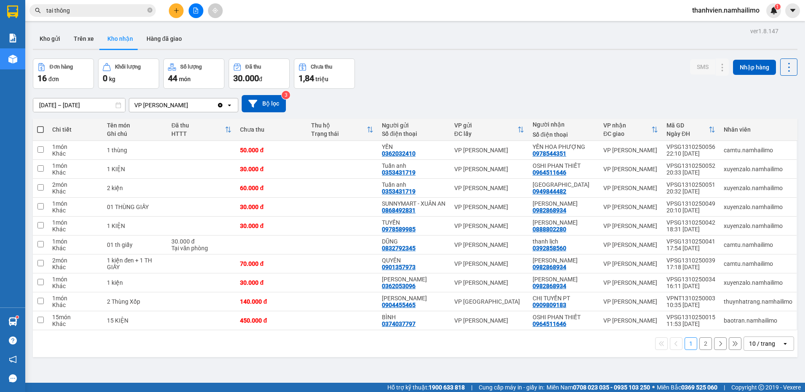
click at [699, 350] on button "2" at bounding box center [705, 344] width 13 height 13
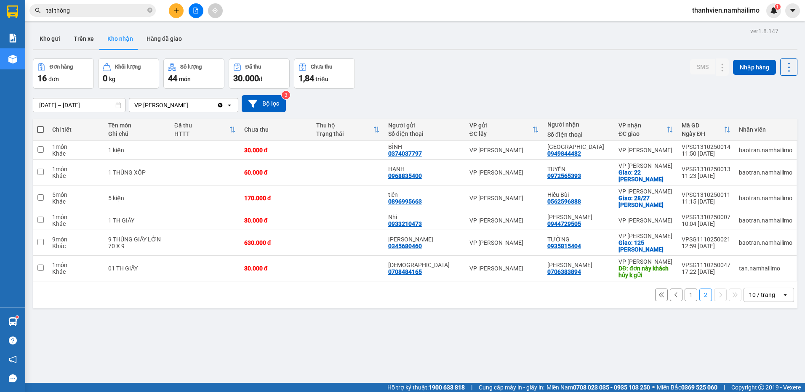
click at [685, 295] on button "1" at bounding box center [691, 295] width 13 height 13
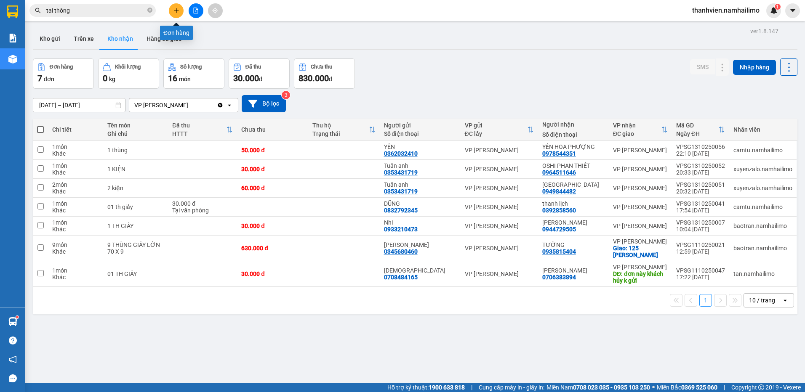
click at [177, 13] on button at bounding box center [176, 10] width 15 height 15
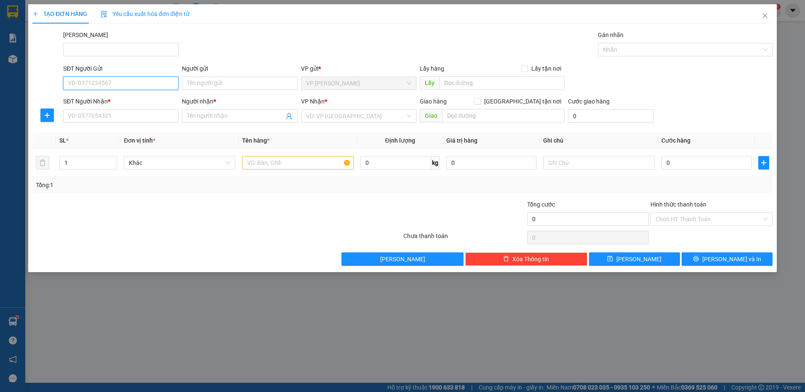
click at [135, 85] on input "SĐT Người Gửi" at bounding box center [120, 83] width 115 height 13
type input "0906757815"
click at [137, 102] on div "0906757815 - linh" at bounding box center [120, 100] width 105 height 9
type input "linh"
type input "0899200741"
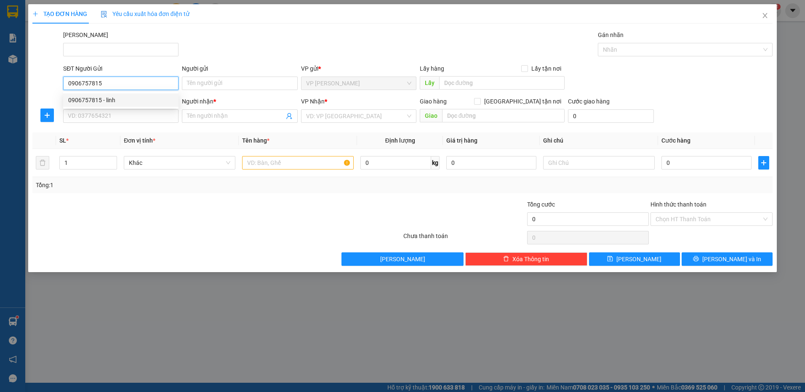
type input "tiến"
type input "30.000"
type input "0906757815"
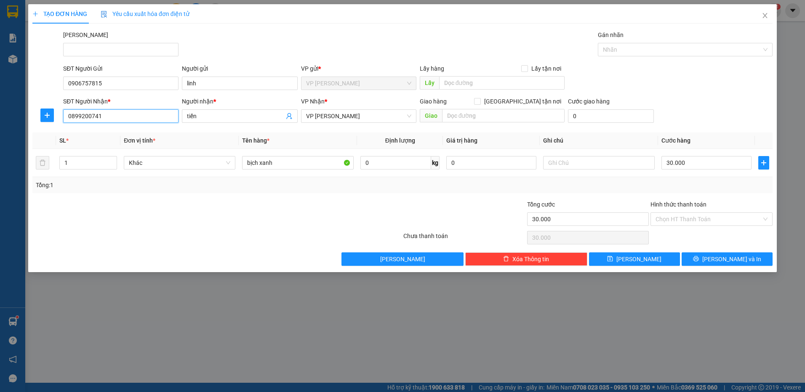
click at [117, 120] on input "0899200741" at bounding box center [120, 115] width 115 height 13
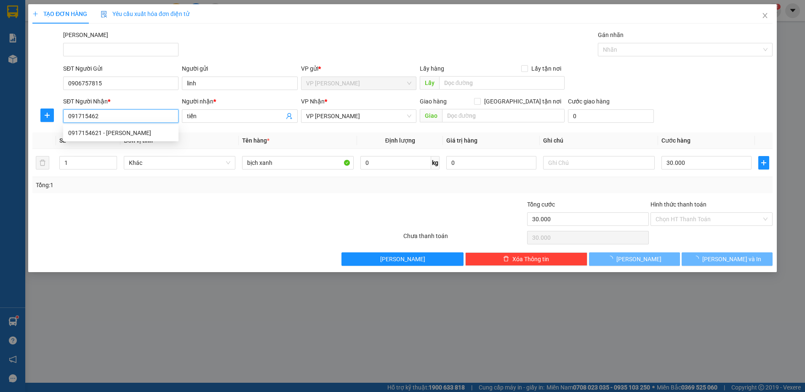
type input "0917154621"
drag, startPoint x: 132, startPoint y: 137, endPoint x: 172, endPoint y: 161, distance: 46.9
click at [133, 136] on div "0917154621 - [PERSON_NAME]" at bounding box center [120, 132] width 105 height 9
type input "HƯƠNG"
type input "40.000"
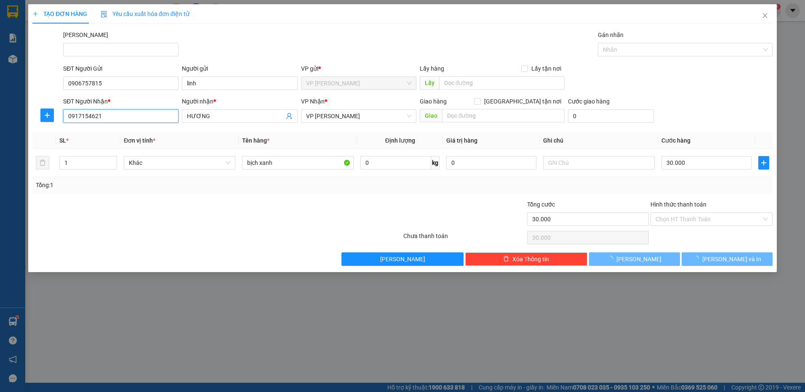
type input "40.000"
type input "0917154621"
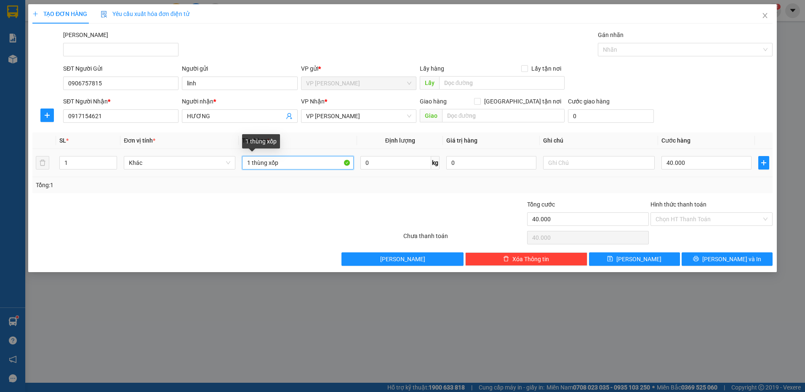
click at [289, 162] on input "1 thùng xốp" at bounding box center [298, 162] width 112 height 13
type input "1"
type input "h"
type input "giấy tờ"
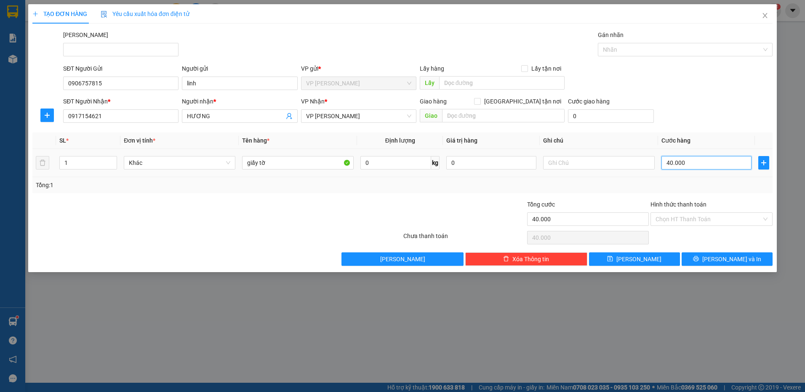
click at [695, 166] on input "40.000" at bounding box center [706, 162] width 90 height 13
type input "2"
type input "20"
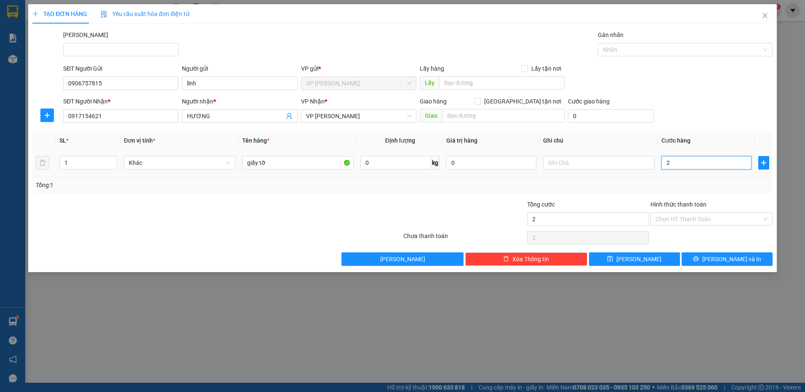
type input "20"
type input "20.000"
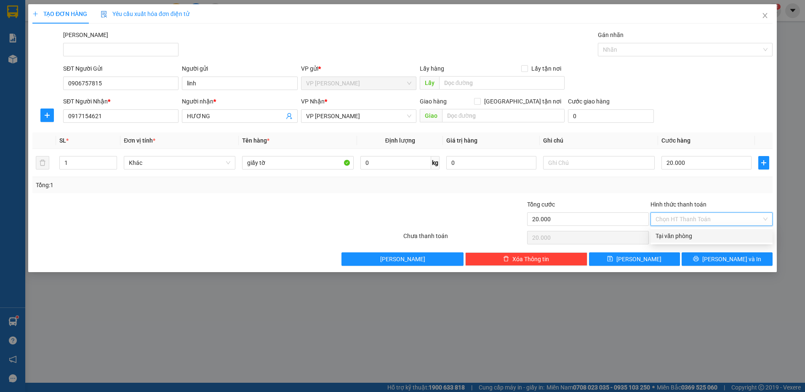
drag, startPoint x: 704, startPoint y: 217, endPoint x: 704, endPoint y: 230, distance: 13.5
click at [704, 218] on input "Hình thức thanh toán" at bounding box center [709, 219] width 106 height 13
drag, startPoint x: 699, startPoint y: 235, endPoint x: 700, endPoint y: 243, distance: 7.6
click at [699, 237] on div "Tại văn phòng" at bounding box center [712, 236] width 112 height 9
type input "0"
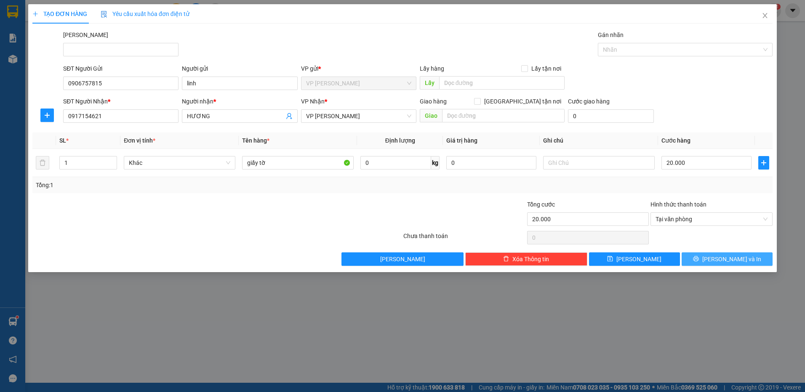
click at [701, 256] on button "[PERSON_NAME] và In" at bounding box center [727, 259] width 91 height 13
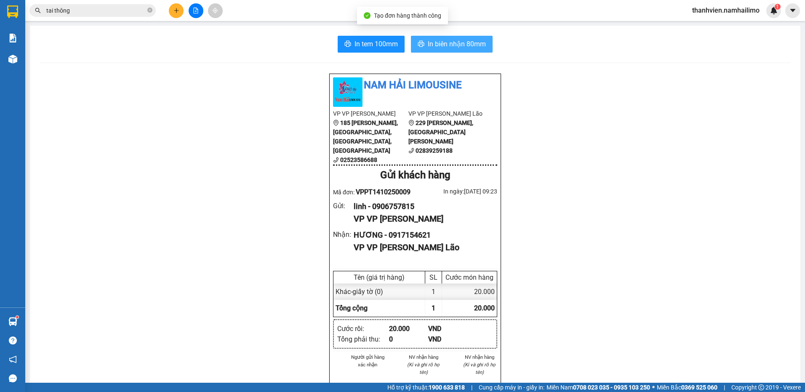
click at [464, 45] on span "In biên nhận 80mm" at bounding box center [457, 44] width 58 height 11
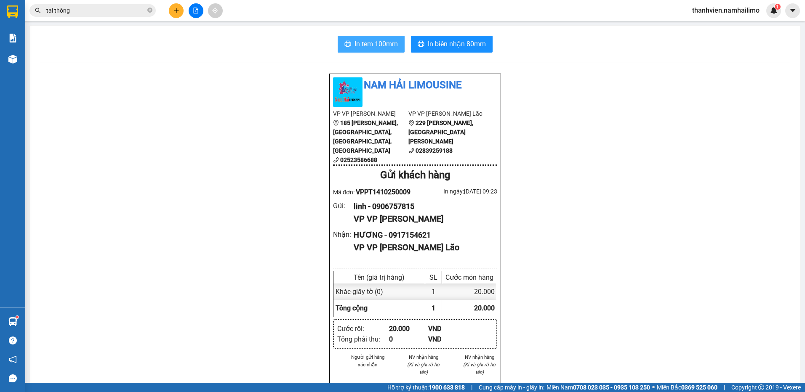
click at [362, 48] on span "In tem 100mm" at bounding box center [376, 44] width 43 height 11
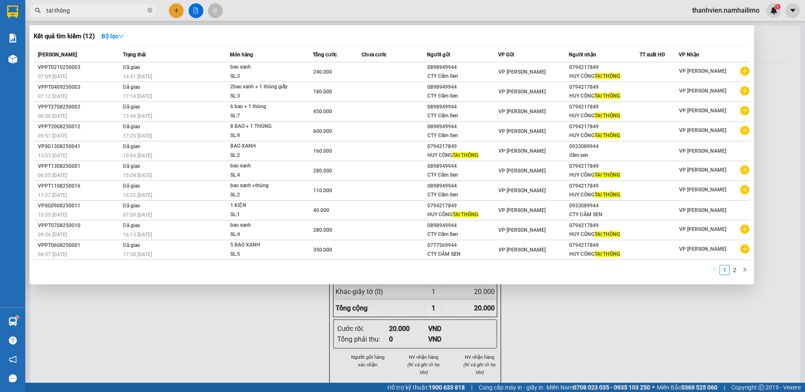
click at [92, 13] on input "tai thông" at bounding box center [95, 10] width 99 height 9
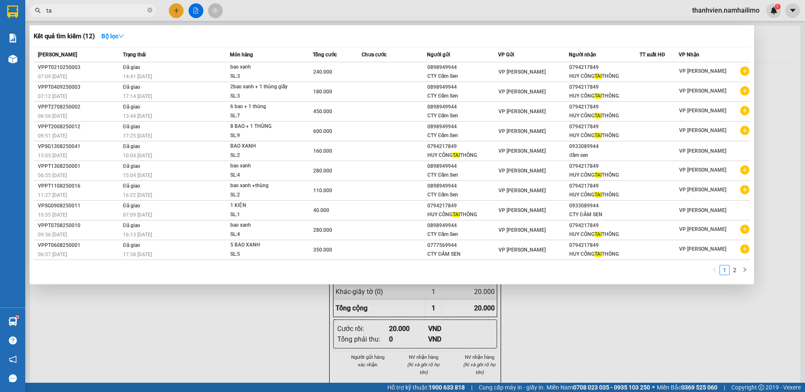
type input "t"
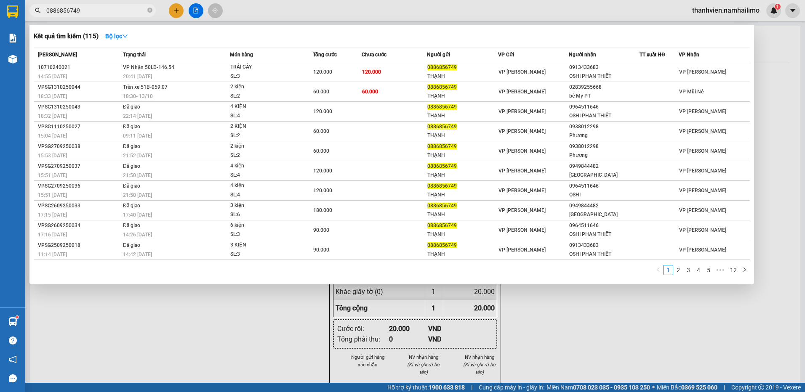
type input "0886856749"
click at [566, 339] on div at bounding box center [402, 196] width 805 height 392
click at [92, 11] on input "0886856749" at bounding box center [95, 10] width 99 height 9
click at [286, 350] on div at bounding box center [402, 196] width 805 height 392
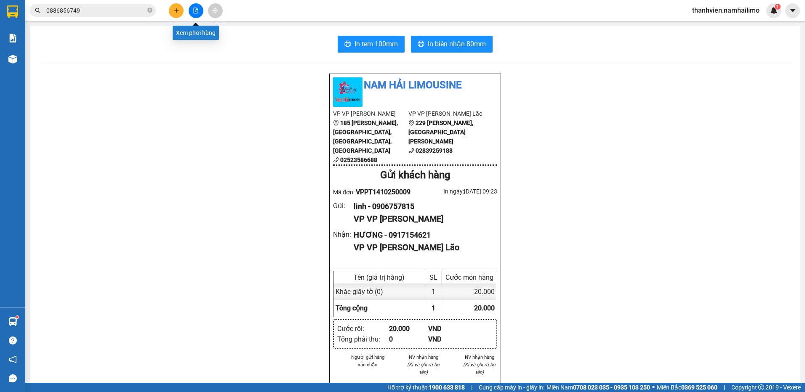
click at [196, 11] on icon "file-add" at bounding box center [196, 11] width 5 height 6
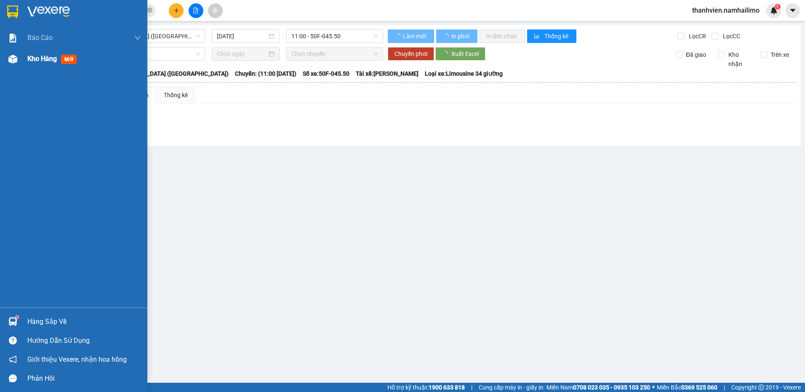
click at [31, 58] on span "Kho hàng" at bounding box center [41, 59] width 29 height 8
click at [41, 58] on span "Kho hàng" at bounding box center [41, 59] width 29 height 8
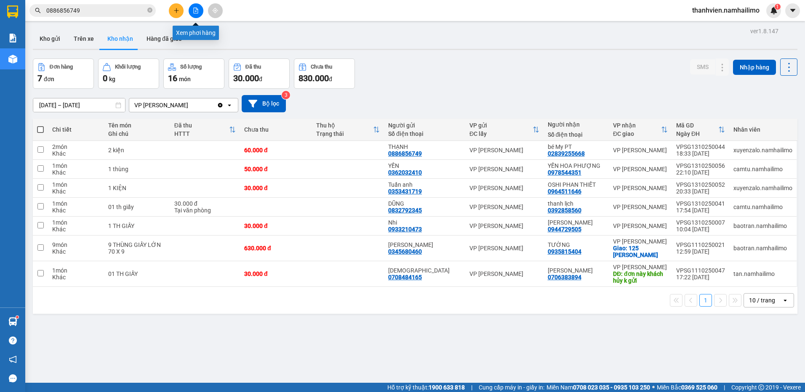
click at [197, 10] on icon "file-add" at bounding box center [196, 11] width 6 height 6
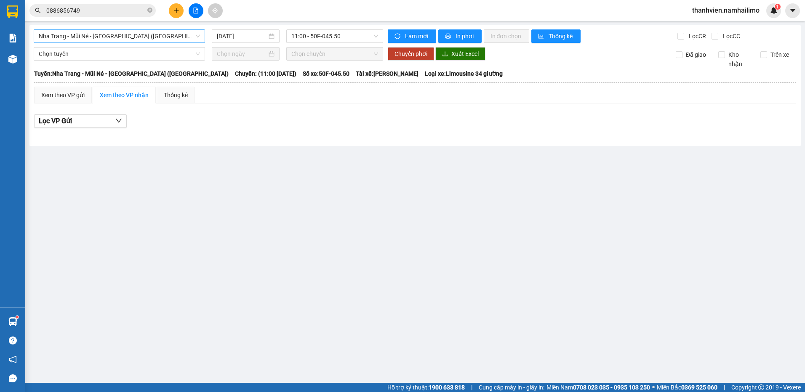
click at [164, 34] on span "Nha Trang - Mũi Né - [GEOGRAPHIC_DATA] ([GEOGRAPHIC_DATA])" at bounding box center [119, 36] width 161 height 13
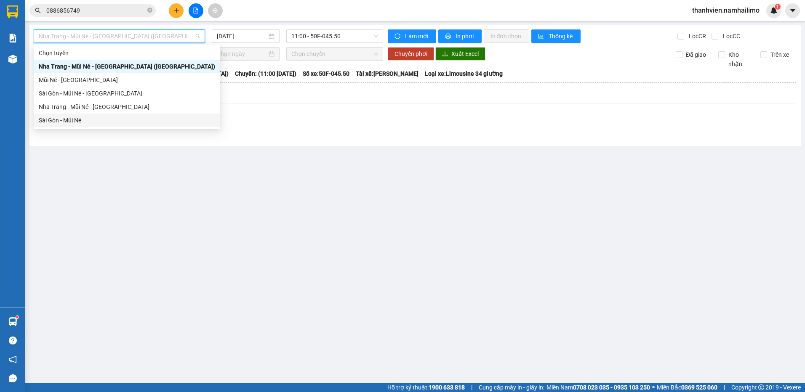
click at [96, 120] on div "Sài Gòn - Mũi Né" at bounding box center [127, 120] width 176 height 9
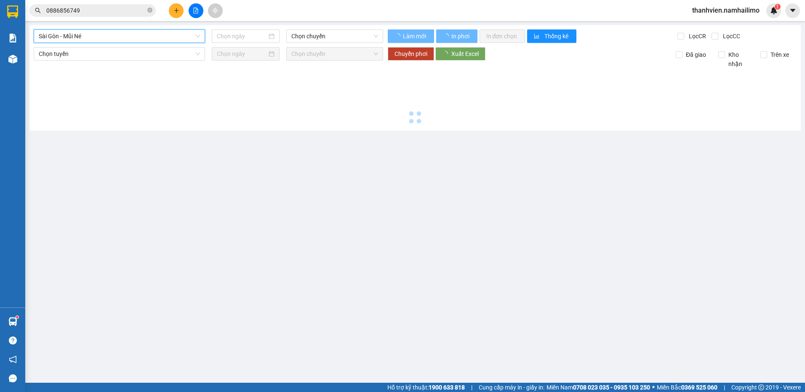
type input "[DATE]"
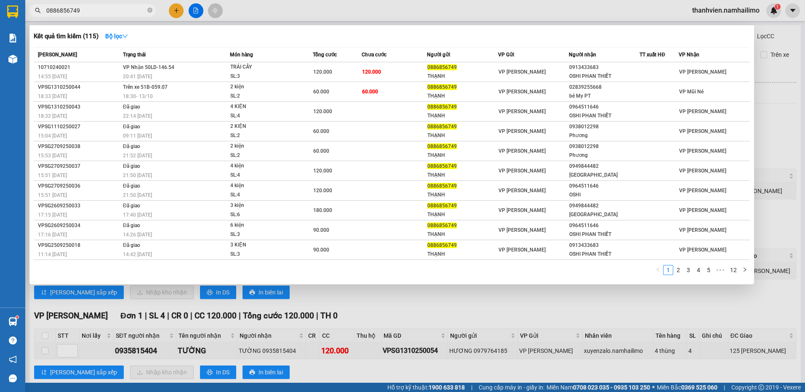
click at [90, 7] on input "0886856749" at bounding box center [95, 10] width 99 height 9
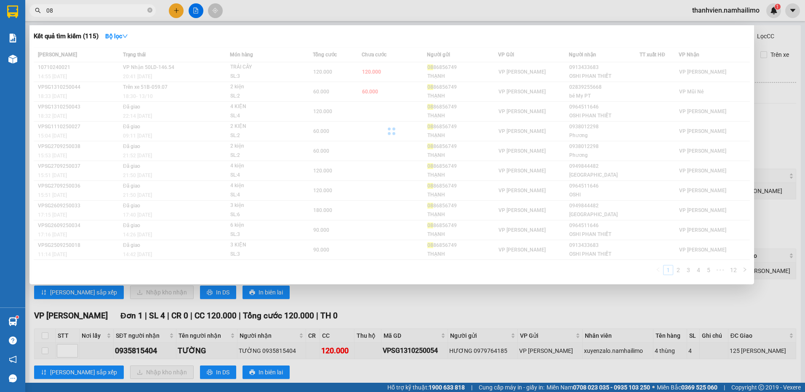
type input "0"
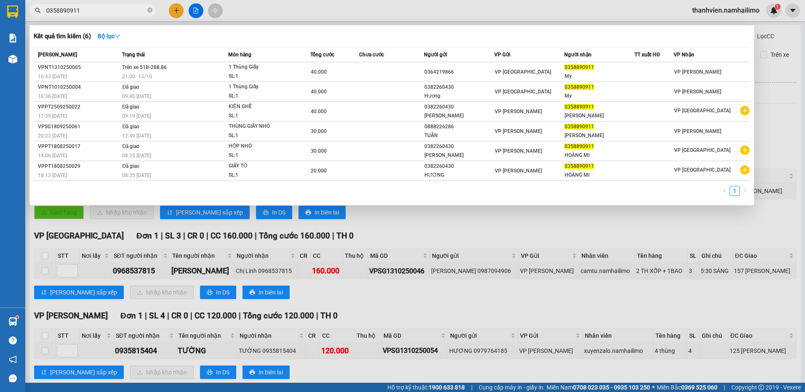
type input "0358890911"
click at [173, 11] on div at bounding box center [402, 196] width 805 height 392
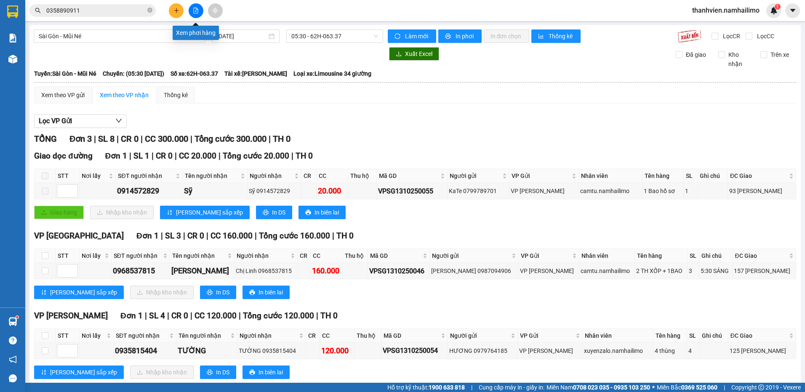
click at [193, 8] on icon "file-add" at bounding box center [196, 11] width 6 height 6
click at [178, 14] on button at bounding box center [176, 10] width 15 height 15
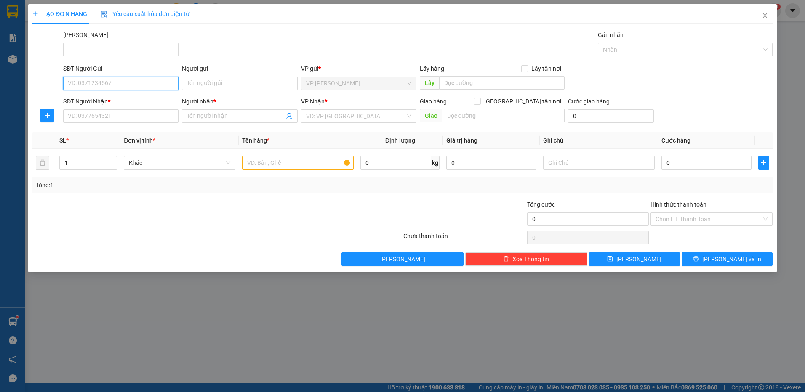
click at [139, 85] on input "SĐT Người Gửi" at bounding box center [120, 83] width 115 height 13
type input "0948923727"
click at [127, 99] on div "0948923727 - [PERSON_NAME]" at bounding box center [120, 100] width 105 height 9
type input "Lam"
type input "0931338566"
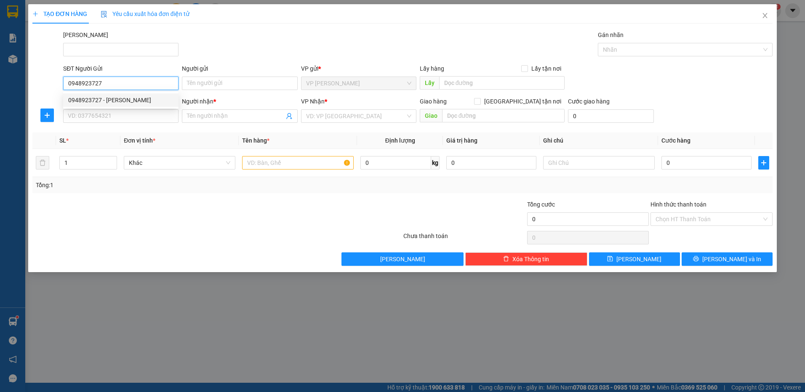
type input "c Lý"
type input "50.000"
type input "0948923727"
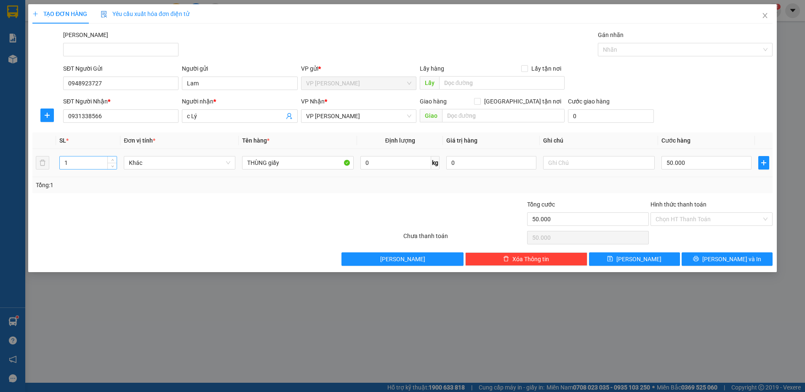
click at [74, 166] on input "1" at bounding box center [88, 163] width 57 height 13
type input "3"
click at [289, 165] on input "THÙNG giấy" at bounding box center [298, 162] width 112 height 13
type input "T"
type input "2 thùng giấy+thùng xốp"
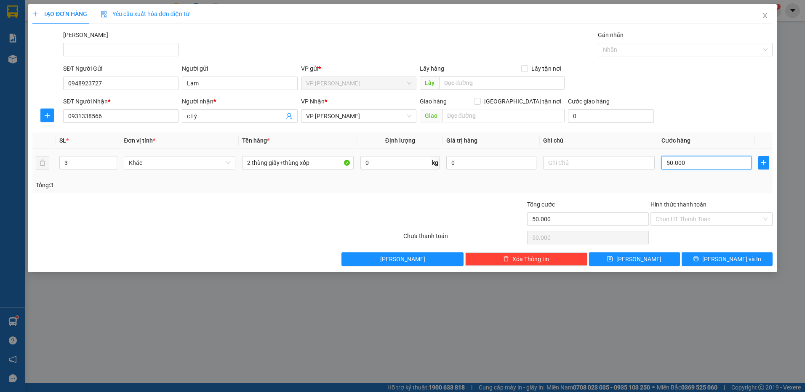
click at [705, 165] on input "50.000" at bounding box center [706, 162] width 90 height 13
drag, startPoint x: 712, startPoint y: 217, endPoint x: 711, endPoint y: 227, distance: 9.3
click at [711, 227] on div "Hình thức thanh toán Chọn HT Thanh Toán" at bounding box center [711, 214] width 122 height 29
click at [699, 257] on button "[PERSON_NAME] và In" at bounding box center [727, 259] width 91 height 13
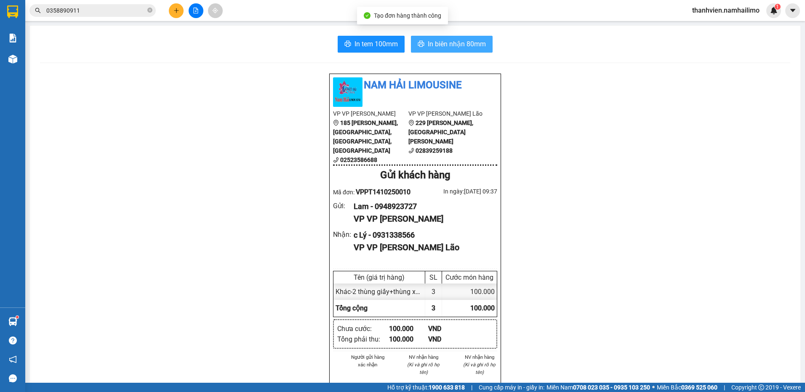
click at [466, 48] on span "In biên nhận 80mm" at bounding box center [457, 44] width 58 height 11
click at [424, 48] on button "In biên nhận 80mm" at bounding box center [452, 44] width 82 height 17
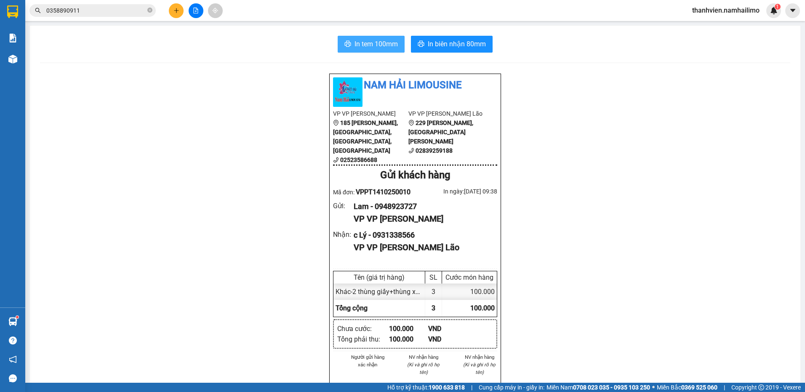
click at [379, 36] on button "In tem 100mm" at bounding box center [371, 44] width 67 height 17
click at [194, 14] on button at bounding box center [196, 10] width 15 height 15
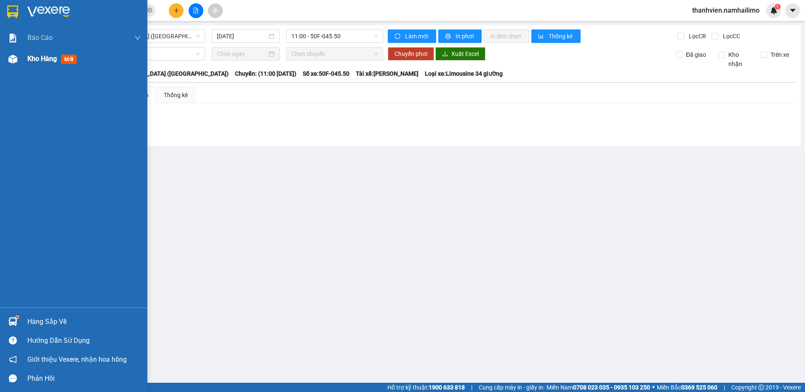
click at [34, 56] on span "Kho hàng" at bounding box center [41, 59] width 29 height 8
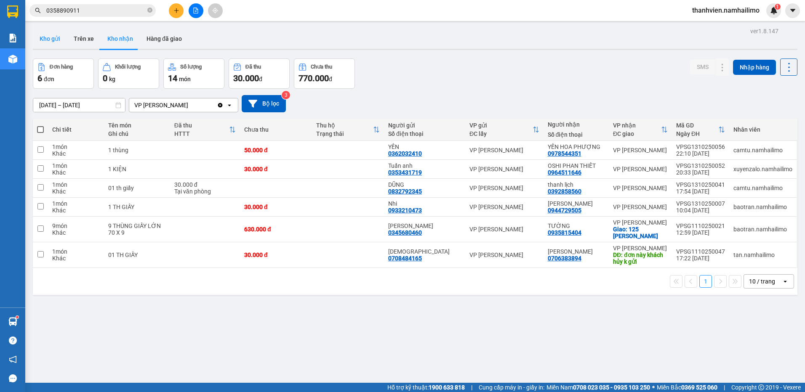
click at [53, 38] on button "Kho gửi" at bounding box center [50, 39] width 34 height 20
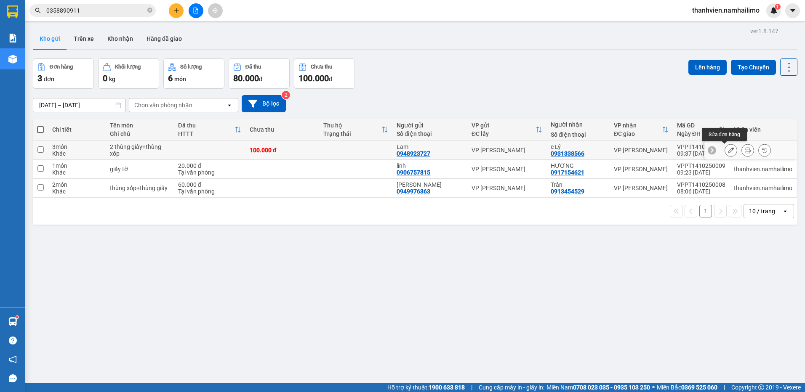
click at [728, 152] on icon at bounding box center [731, 150] width 6 height 6
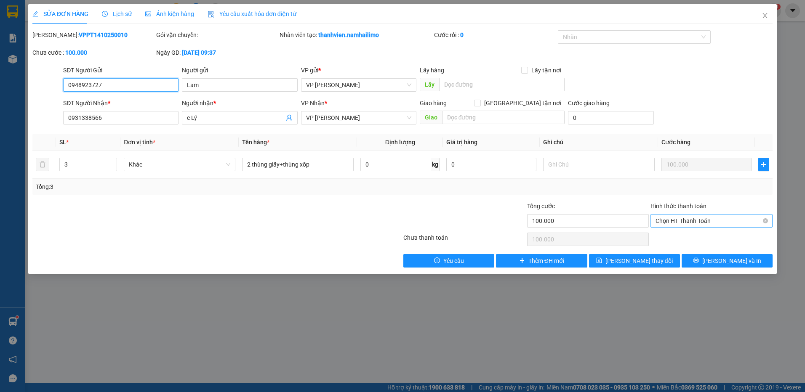
click at [714, 221] on span "Chọn HT Thanh Toán" at bounding box center [712, 221] width 112 height 13
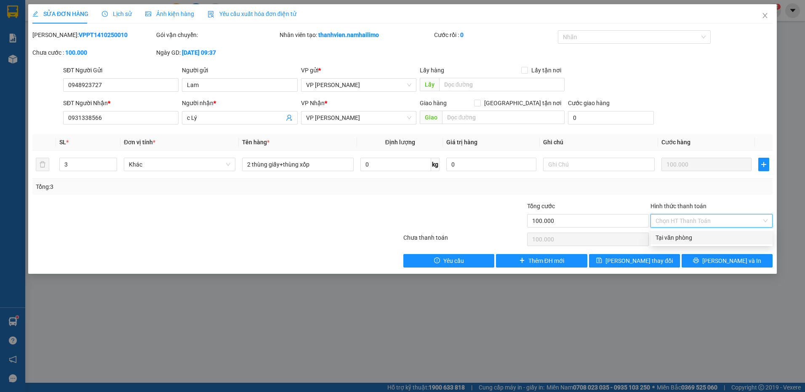
click at [715, 238] on div "Tại văn phòng" at bounding box center [712, 237] width 112 height 9
click at [696, 259] on button "[PERSON_NAME] và In" at bounding box center [727, 260] width 91 height 13
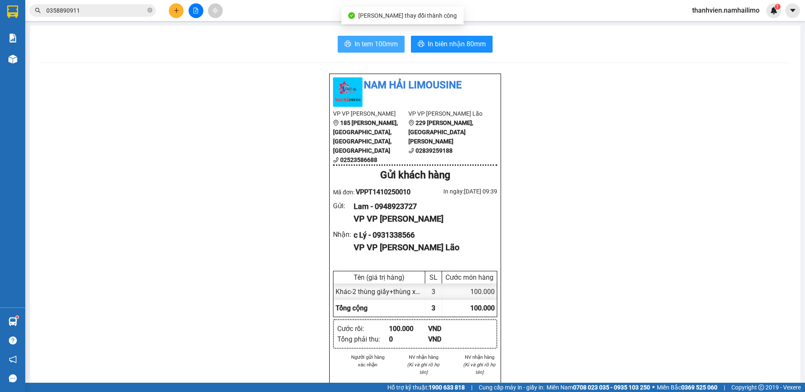
click at [377, 45] on span "In tem 100mm" at bounding box center [376, 44] width 43 height 11
click at [195, 8] on icon "file-add" at bounding box center [196, 11] width 6 height 6
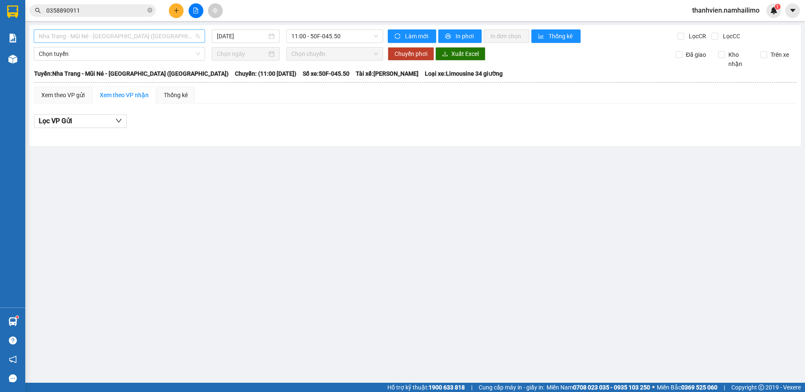
click at [155, 36] on span "Nha Trang - Mũi Né - [GEOGRAPHIC_DATA] ([GEOGRAPHIC_DATA])" at bounding box center [119, 36] width 161 height 13
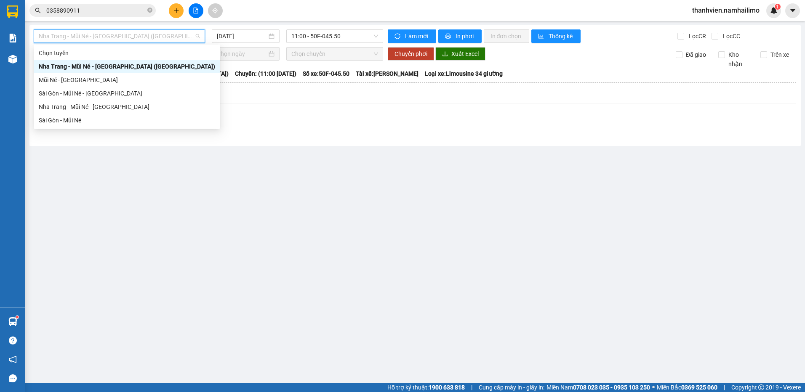
click at [131, 68] on div "Nha Trang - Mũi Né - [GEOGRAPHIC_DATA] ([GEOGRAPHIC_DATA])" at bounding box center [127, 66] width 176 height 9
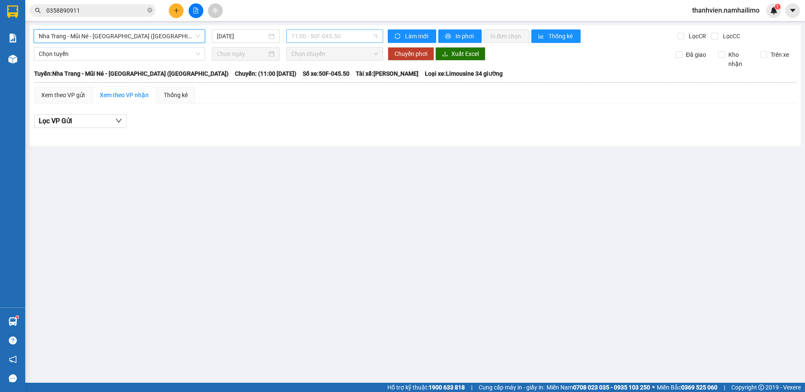
click at [355, 32] on span "11:00 - 50F-045.50" at bounding box center [334, 36] width 87 height 13
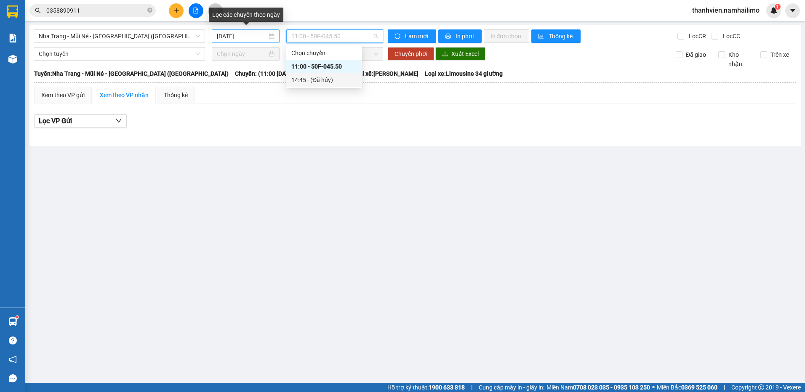
click at [248, 34] on input "[DATE]" at bounding box center [242, 36] width 50 height 9
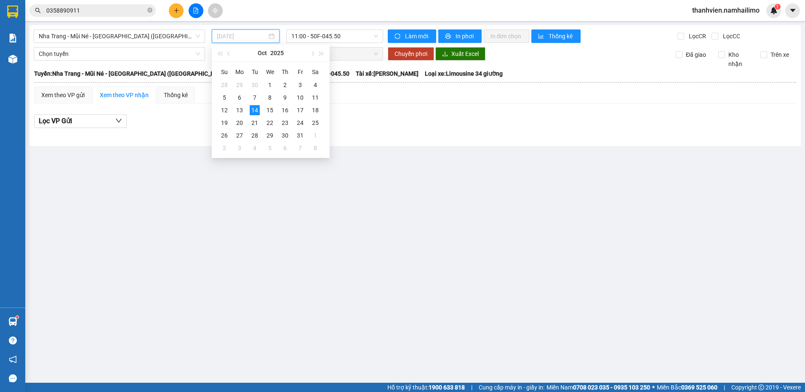
drag, startPoint x: 245, startPoint y: 113, endPoint x: 323, endPoint y: 64, distance: 92.7
click at [246, 112] on td "13" at bounding box center [239, 110] width 15 height 13
type input "[DATE]"
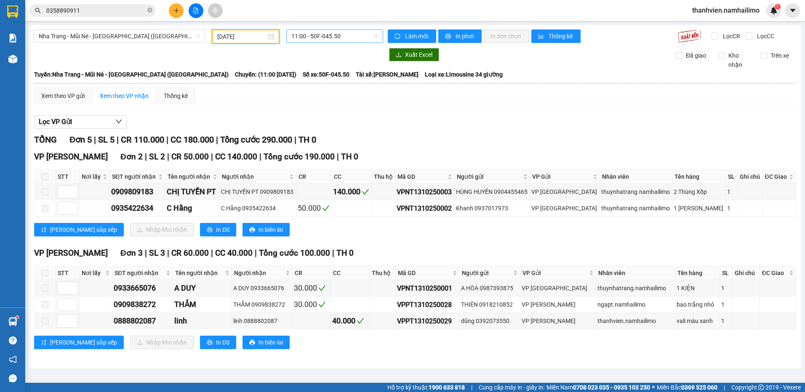
click at [355, 37] on span "11:00 - 50F-045.50" at bounding box center [334, 36] width 87 height 13
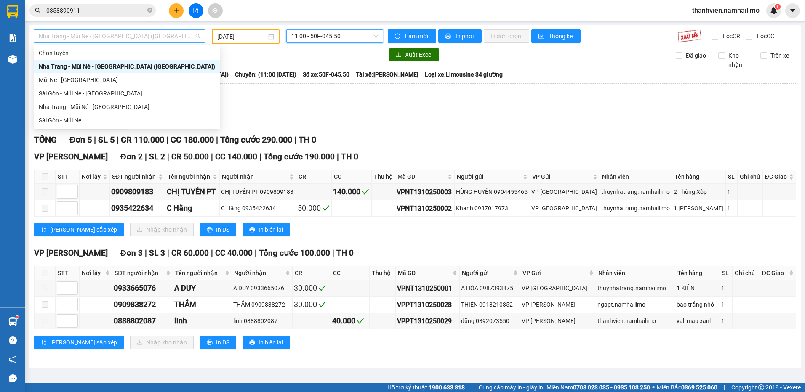
click at [151, 39] on span "Nha Trang - Mũi Né - [GEOGRAPHIC_DATA] ([GEOGRAPHIC_DATA])" at bounding box center [119, 36] width 161 height 13
click at [120, 109] on div "Nha Trang - Mũi Né - [GEOGRAPHIC_DATA]" at bounding box center [127, 106] width 176 height 9
type input "[DATE]"
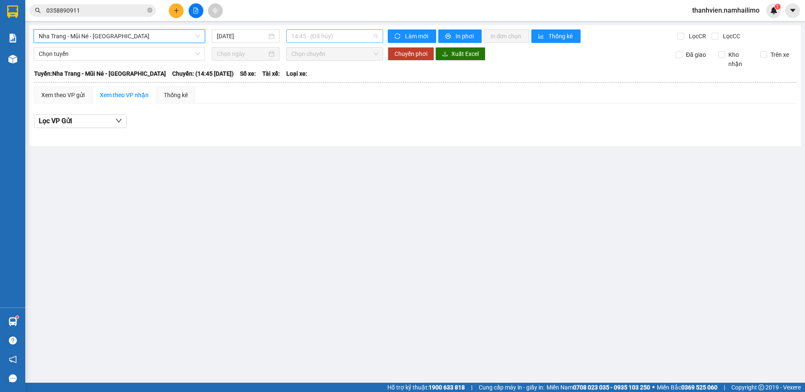
click at [349, 35] on span "14:45 - (Đã hủy)" at bounding box center [334, 36] width 87 height 13
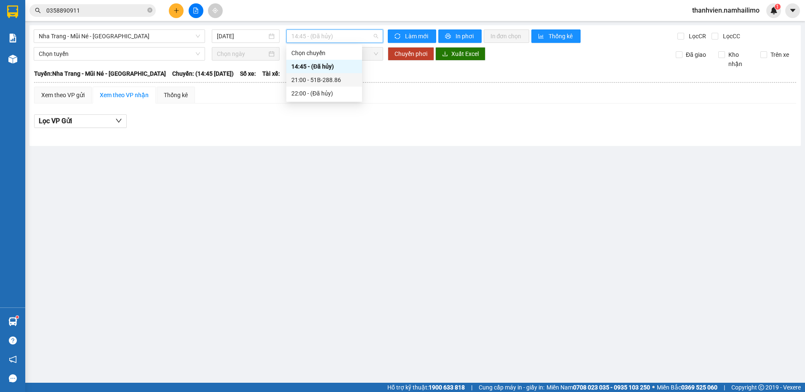
click at [340, 80] on div "21:00 - 51B-288.86" at bounding box center [324, 79] width 66 height 9
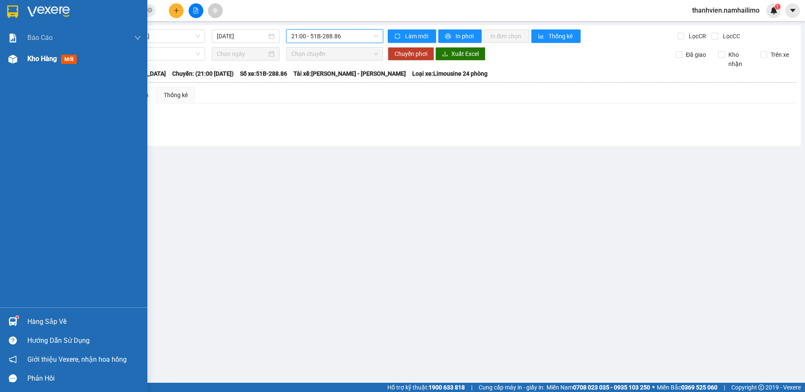
click at [47, 56] on span "Kho hàng" at bounding box center [41, 59] width 29 height 8
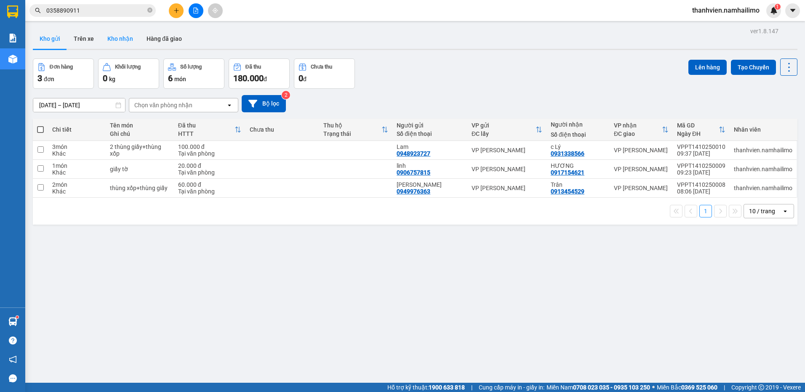
click at [125, 41] on button "Kho nhận" at bounding box center [120, 39] width 39 height 20
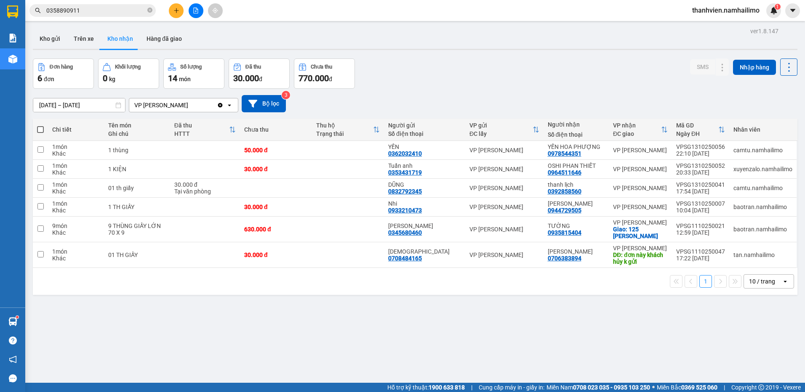
click at [700, 284] on button "1" at bounding box center [705, 281] width 13 height 13
click at [198, 12] on icon "file-add" at bounding box center [196, 11] width 6 height 6
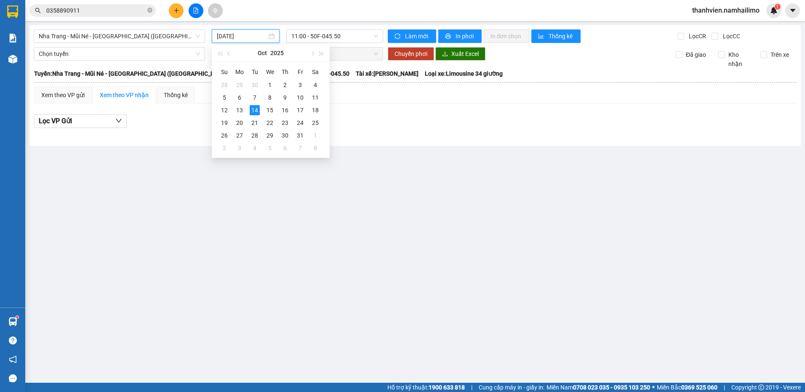
click at [257, 37] on input "[DATE]" at bounding box center [242, 36] width 50 height 9
click at [244, 109] on div "13" at bounding box center [240, 110] width 10 height 10
type input "[DATE]"
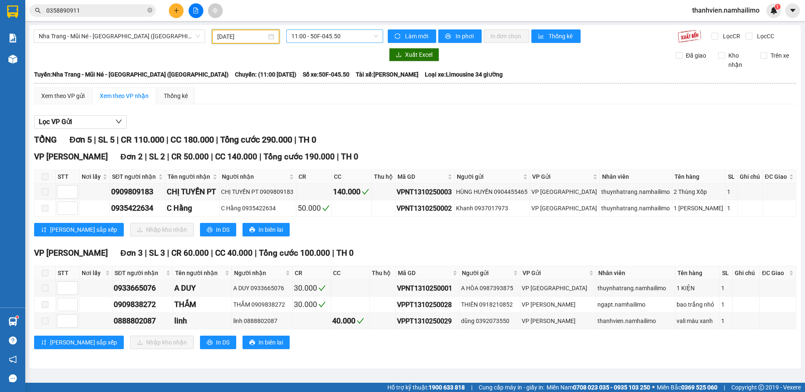
click at [358, 35] on span "11:00 - 50F-045.50" at bounding box center [334, 36] width 87 height 13
click at [149, 36] on span "Nha Trang - Mũi Né - [GEOGRAPHIC_DATA] ([GEOGRAPHIC_DATA])" at bounding box center [119, 36] width 161 height 13
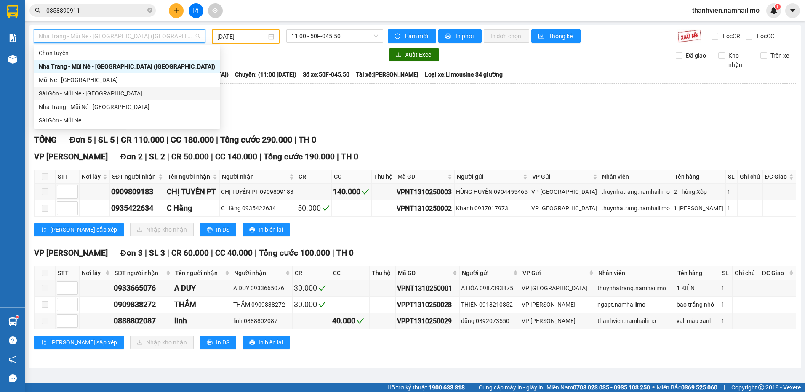
click at [123, 95] on div "Sài Gòn - Mũi Né - [GEOGRAPHIC_DATA]" at bounding box center [127, 93] width 176 height 9
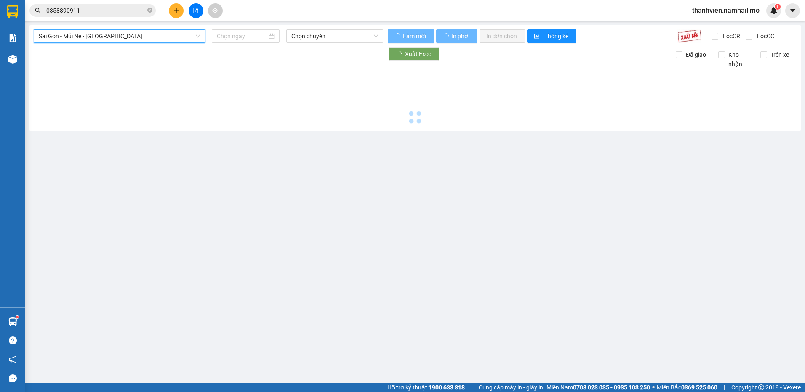
type input "[DATE]"
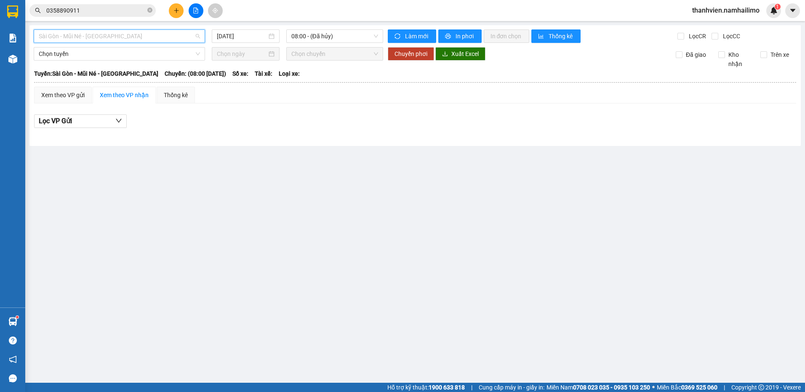
drag, startPoint x: 127, startPoint y: 40, endPoint x: 124, endPoint y: 81, distance: 40.9
click at [127, 40] on span "Sài Gòn - Mũi Né - [GEOGRAPHIC_DATA]" at bounding box center [119, 36] width 161 height 13
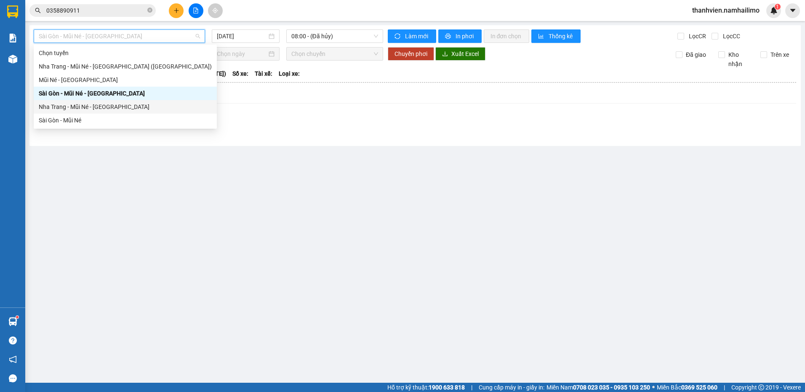
click at [125, 106] on div "Nha Trang - Mũi Né - [GEOGRAPHIC_DATA]" at bounding box center [125, 106] width 173 height 9
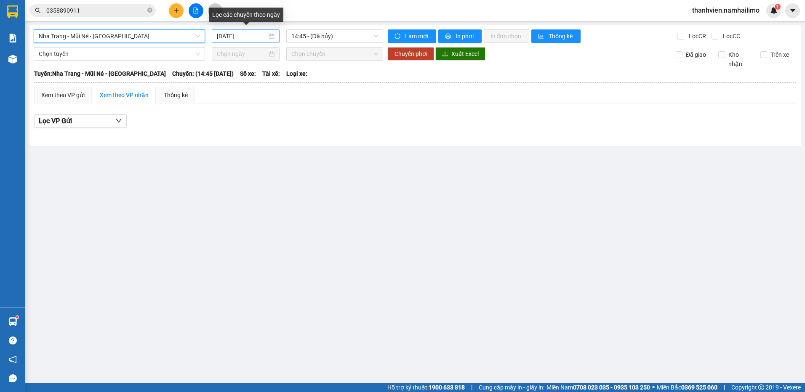
click at [249, 35] on input "[DATE]" at bounding box center [242, 36] width 50 height 9
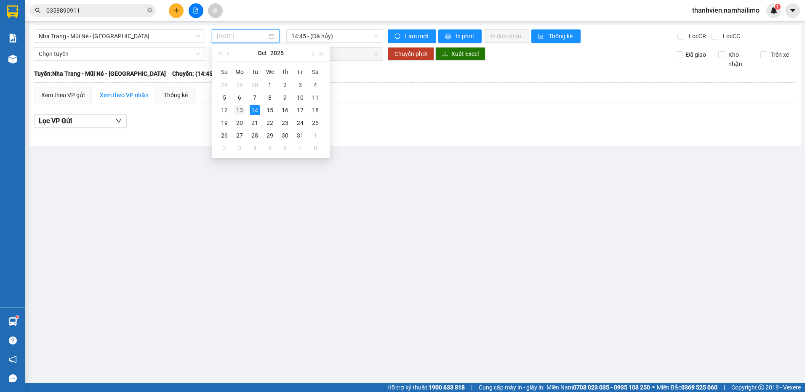
drag, startPoint x: 240, startPoint y: 109, endPoint x: 360, endPoint y: 55, distance: 131.3
click at [244, 104] on td "13" at bounding box center [239, 110] width 15 height 13
type input "[DATE]"
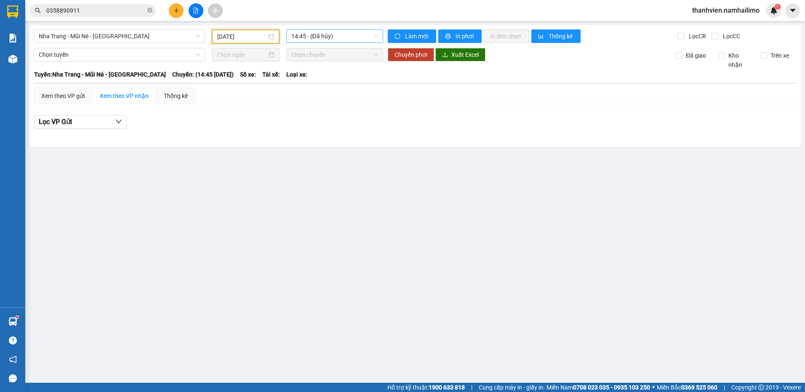
click at [353, 37] on span "14:45 - (Đã hủy)" at bounding box center [334, 36] width 87 height 13
click at [339, 81] on div "21:00 - 51B-288.86" at bounding box center [324, 79] width 66 height 9
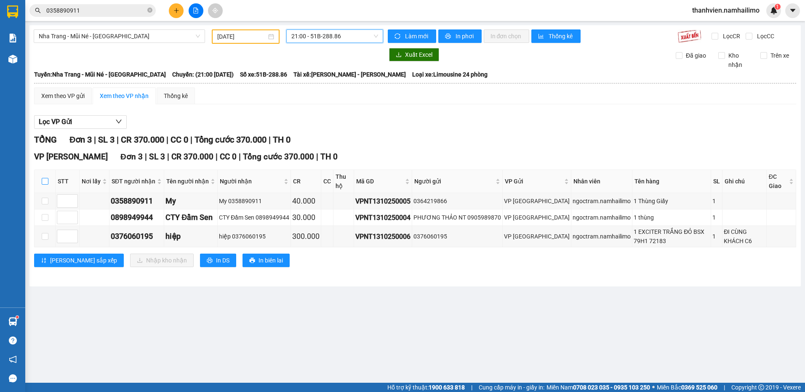
click at [43, 181] on input "checkbox" at bounding box center [45, 181] width 7 height 7
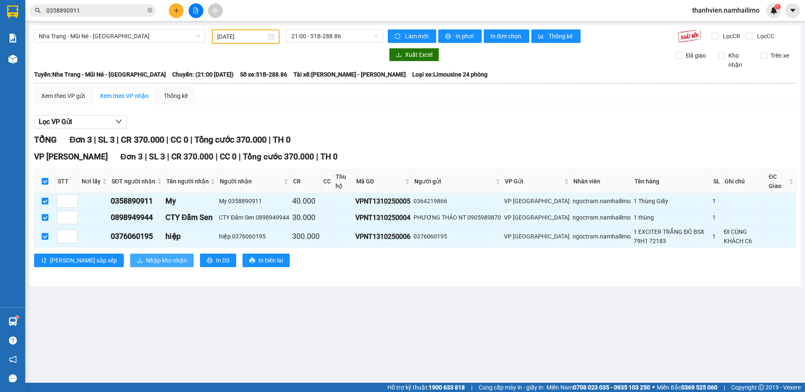
click at [151, 262] on button "Nhập kho nhận" at bounding box center [162, 260] width 64 height 13
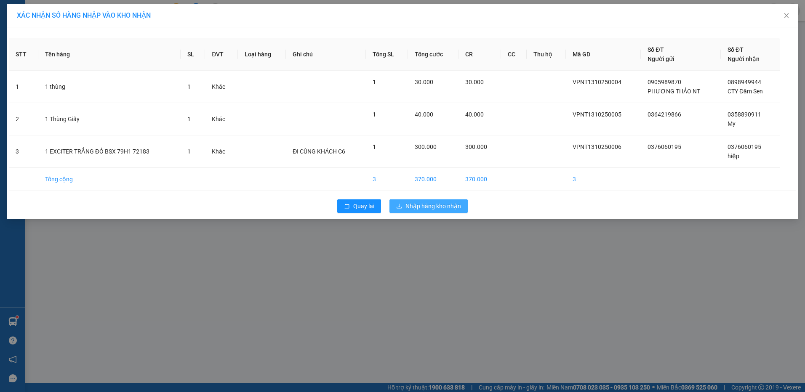
click at [454, 206] on span "Nhập hàng kho nhận" at bounding box center [433, 206] width 56 height 9
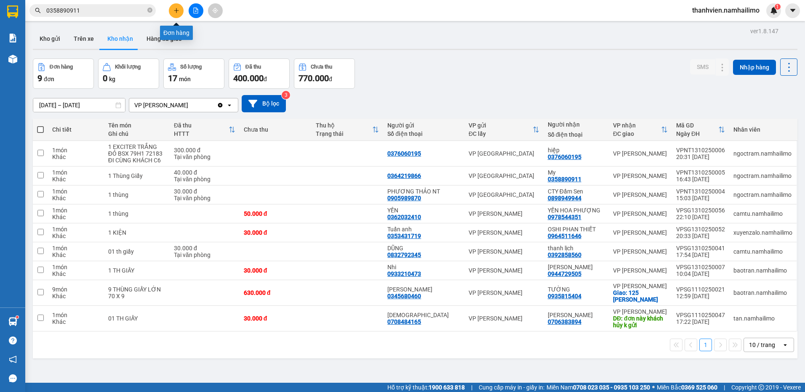
click at [179, 12] on icon "plus" at bounding box center [176, 11] width 6 height 6
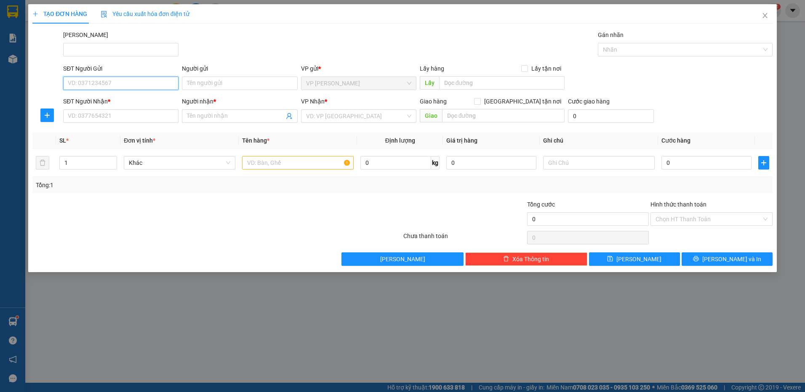
click at [137, 84] on input "SĐT Người Gửi" at bounding box center [120, 83] width 115 height 13
click at [204, 83] on input "Người gửi" at bounding box center [239, 83] width 115 height 13
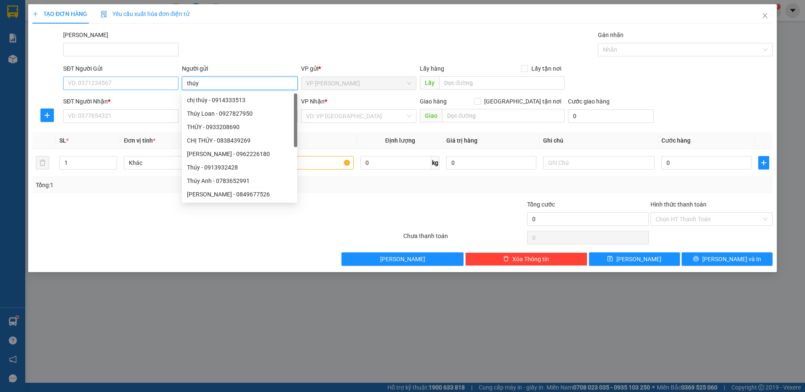
type input "thúy"
drag, startPoint x: 107, startPoint y: 87, endPoint x: 112, endPoint y: 86, distance: 4.7
click at [109, 86] on input "SĐT Người Gửi" at bounding box center [120, 83] width 115 height 13
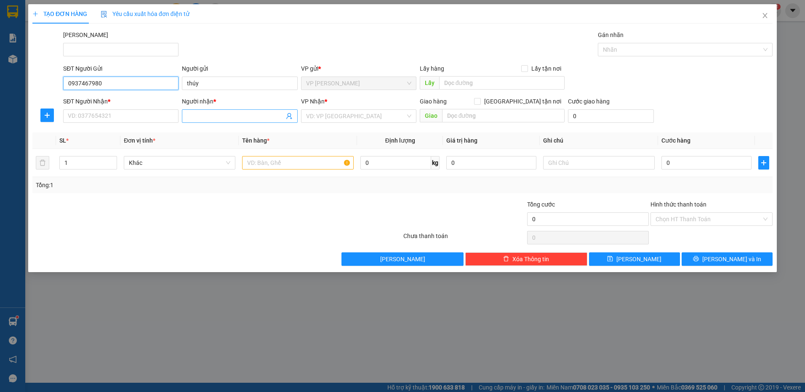
type input "0937467980"
drag, startPoint x: 207, startPoint y: 115, endPoint x: 214, endPoint y: 113, distance: 7.6
click at [214, 113] on input "Người nhận *" at bounding box center [235, 116] width 97 height 9
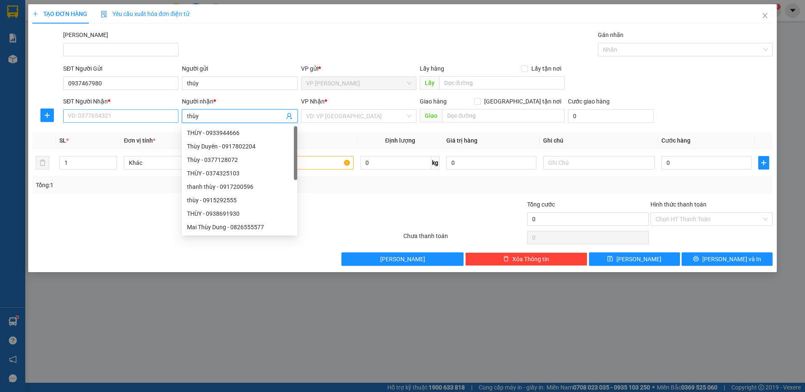
type input "thùy"
click at [125, 111] on input "SĐT Người Nhận *" at bounding box center [120, 115] width 115 height 13
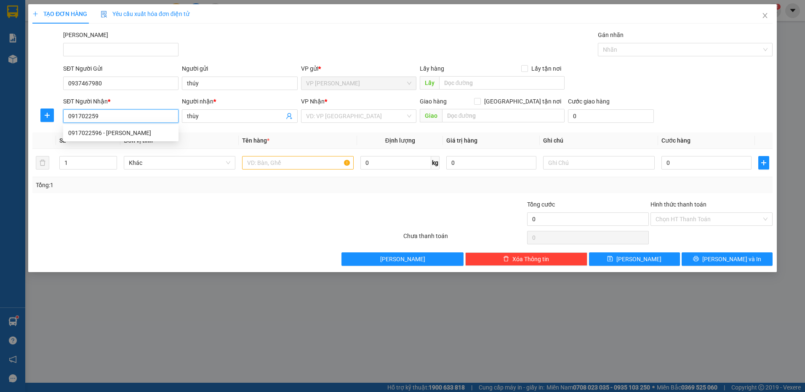
type input "0917022596"
drag, startPoint x: 130, startPoint y: 132, endPoint x: 306, endPoint y: 128, distance: 176.0
click at [130, 132] on div "0917022596 - [PERSON_NAME]" at bounding box center [120, 132] width 105 height 9
type input "thanh thùy"
type input "30.000"
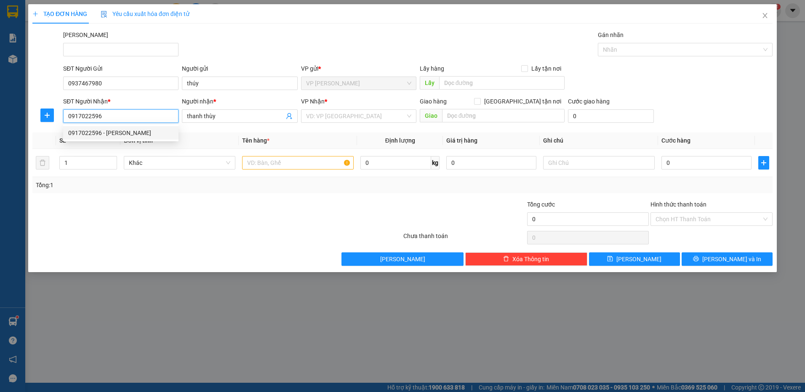
type input "30.000"
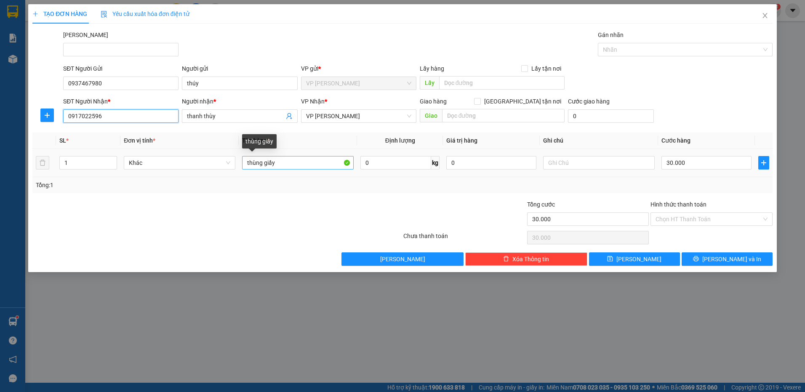
type input "0917022596"
click at [286, 159] on input "thùng giấy" at bounding box center [298, 162] width 112 height 13
type input "thùng xốp"
click at [695, 166] on input "30.000" at bounding box center [706, 162] width 90 height 13
type input "4"
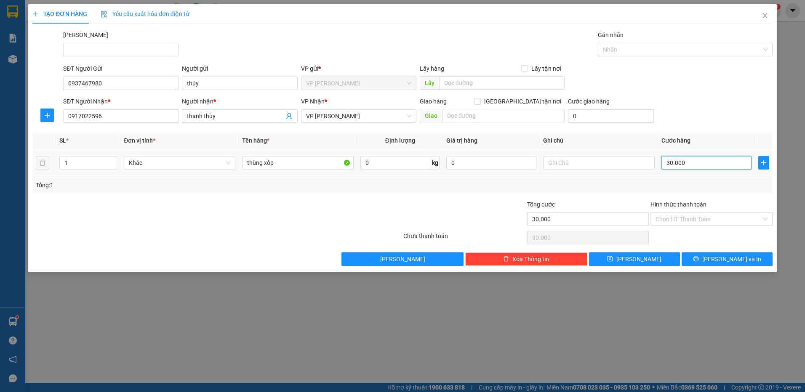
type input "4"
type input "40"
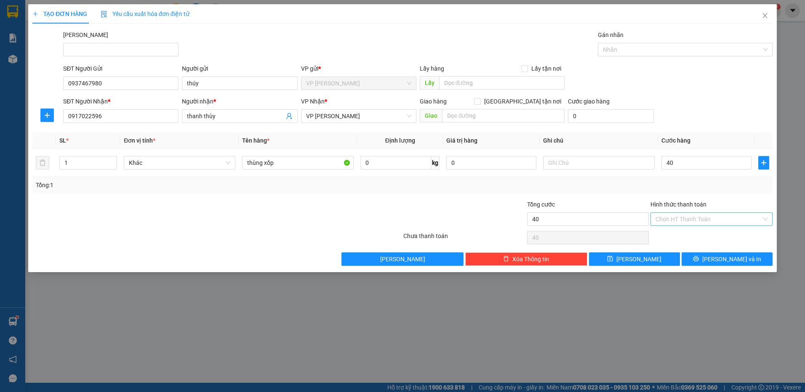
type input "40.000"
click at [714, 221] on input "Hình thức thanh toán" at bounding box center [709, 219] width 106 height 13
click at [711, 241] on div "Tại văn phòng" at bounding box center [711, 235] width 122 height 13
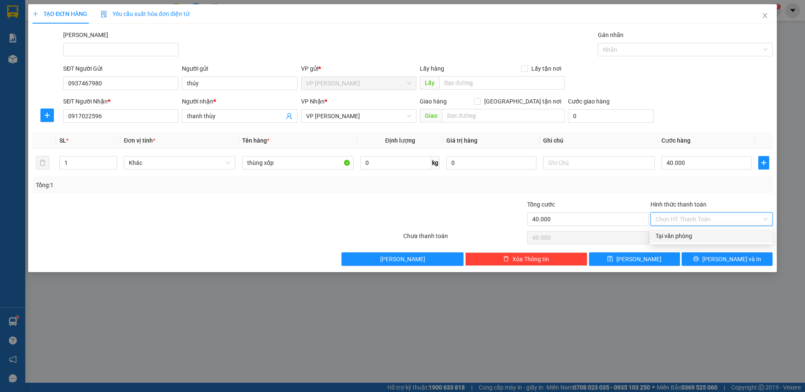
type input "0"
click at [693, 258] on button "[PERSON_NAME] và In" at bounding box center [727, 259] width 91 height 13
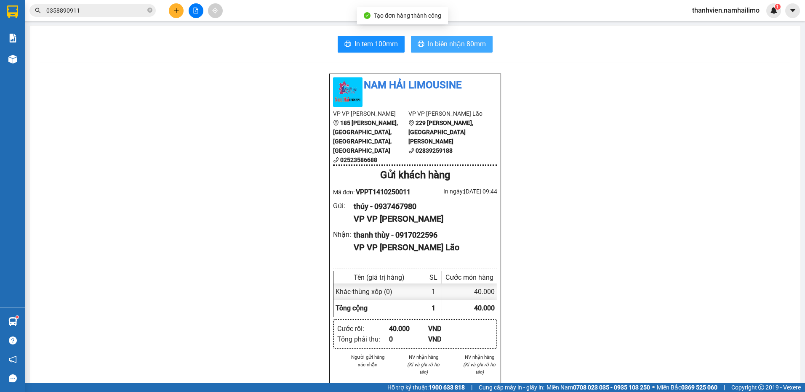
click at [441, 48] on span "In biên nhận 80mm" at bounding box center [457, 44] width 58 height 11
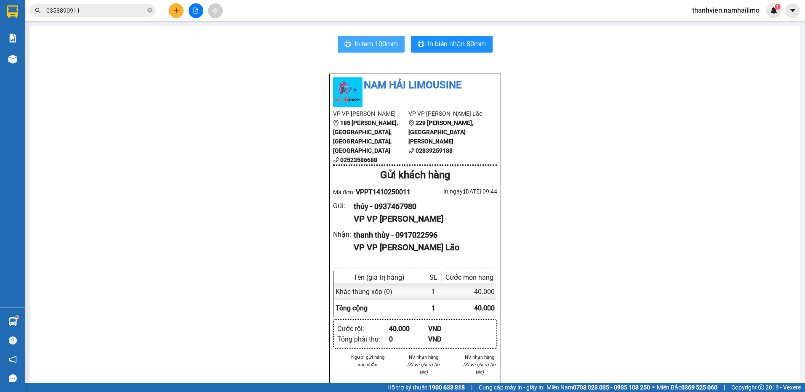
click at [355, 45] on span "In tem 100mm" at bounding box center [376, 44] width 43 height 11
click at [176, 11] on icon "plus" at bounding box center [176, 10] width 0 height 5
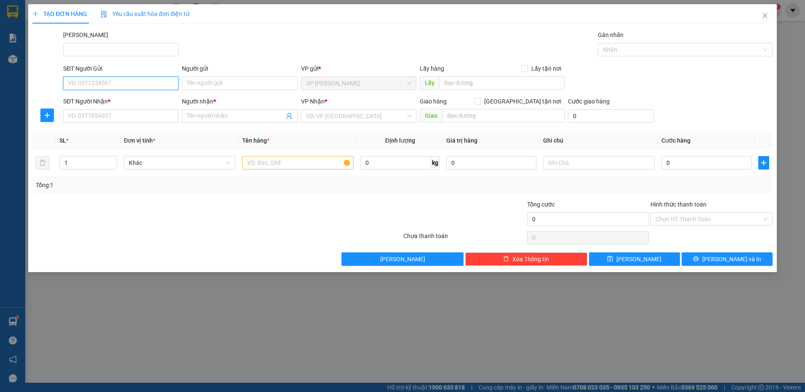
click at [120, 83] on input "SĐT Người Gửi" at bounding box center [120, 83] width 115 height 13
type input "0348840034"
click at [125, 104] on div "0348840034 - Minh" at bounding box center [120, 100] width 105 height 9
type input "Minh"
type input "0374455103"
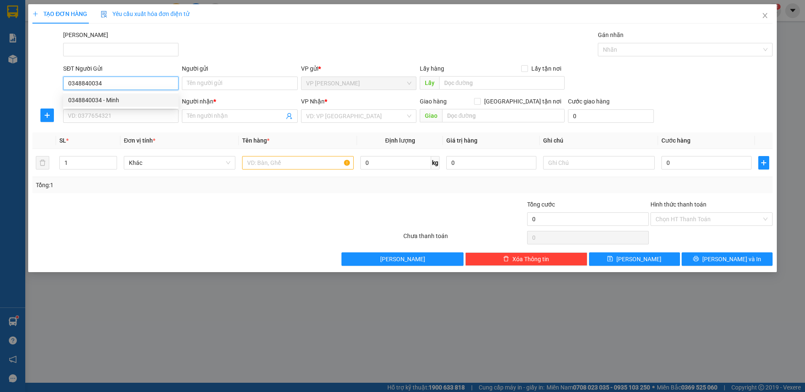
type input "PHƯƠNG"
type input "40.000"
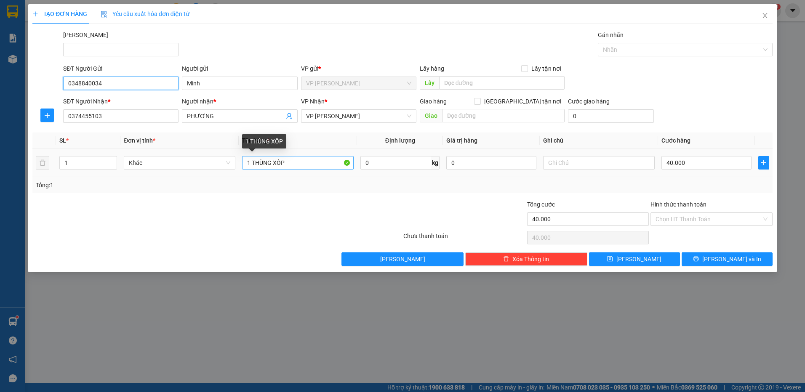
type input "0348840034"
click at [295, 160] on input "1 THÙNG XỐP" at bounding box center [298, 162] width 112 height 13
type input "1 THÙNG GIẤY"
click at [675, 217] on input "Hình thức thanh toán" at bounding box center [709, 219] width 106 height 13
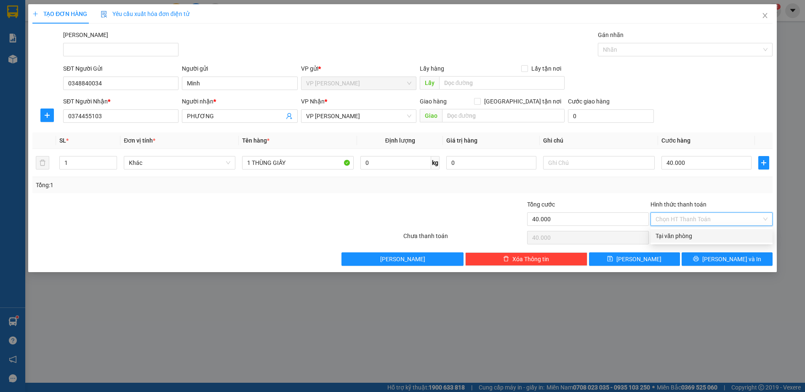
click at [680, 235] on div "Tại văn phòng" at bounding box center [712, 236] width 112 height 9
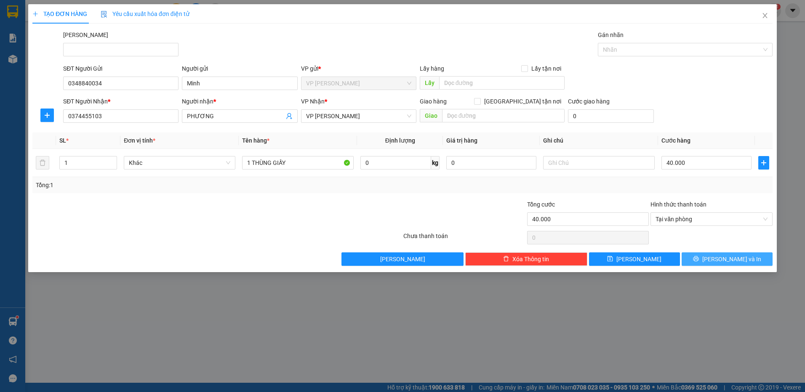
click at [708, 264] on button "[PERSON_NAME] và In" at bounding box center [727, 259] width 91 height 13
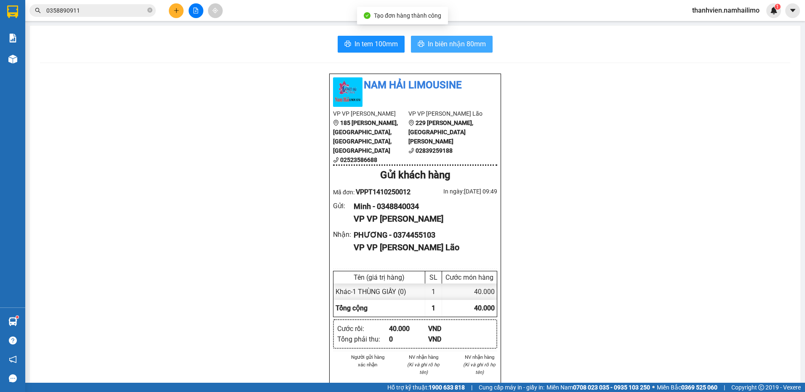
click at [474, 47] on span "In biên nhận 80mm" at bounding box center [457, 44] width 58 height 11
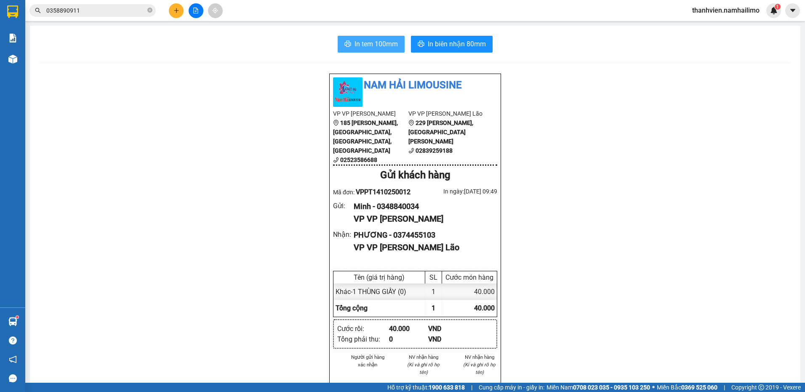
click at [381, 41] on span "In tem 100mm" at bounding box center [376, 44] width 43 height 11
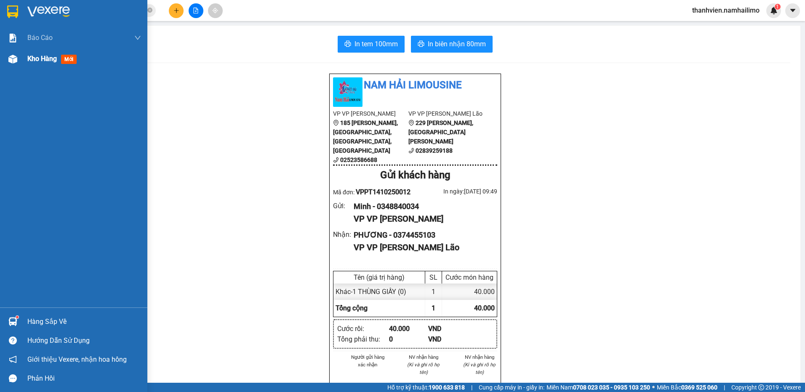
click at [38, 58] on span "Kho hàng" at bounding box center [41, 59] width 29 height 8
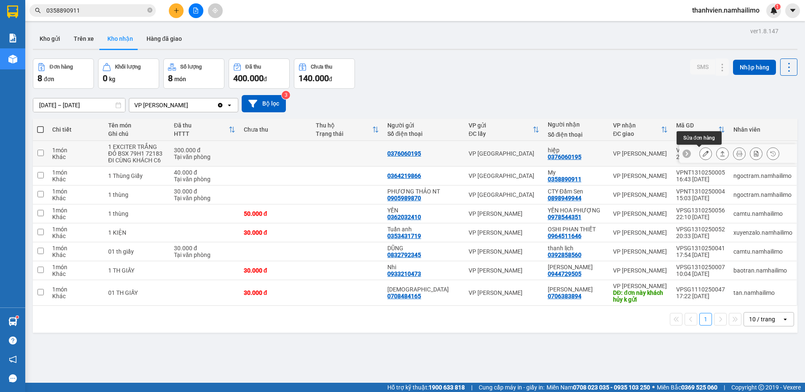
click at [701, 150] on button at bounding box center [706, 154] width 12 height 15
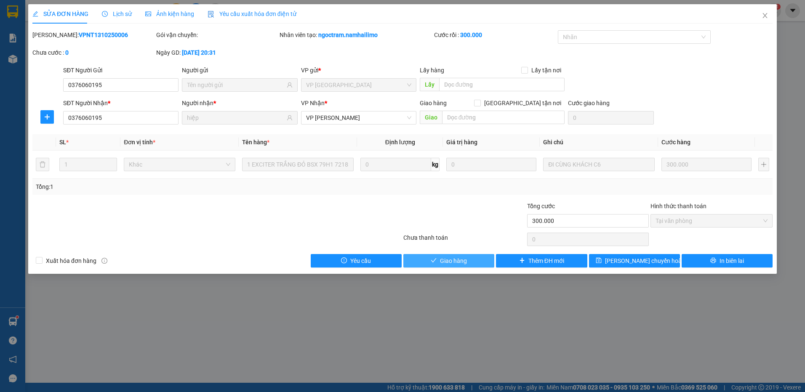
click at [461, 262] on span "Giao hàng" at bounding box center [453, 260] width 27 height 9
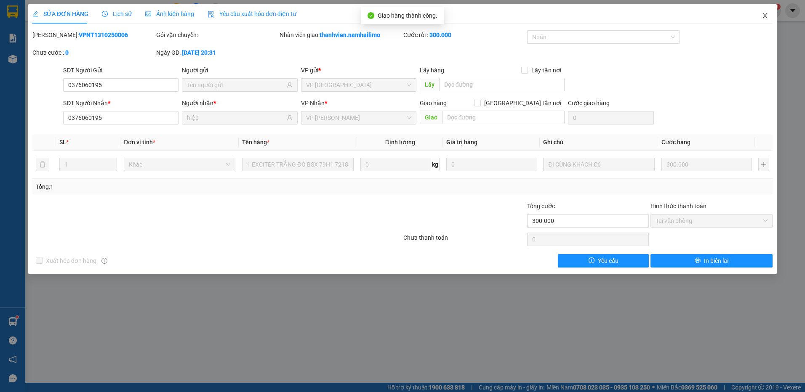
click at [765, 13] on icon "close" at bounding box center [765, 15] width 7 height 7
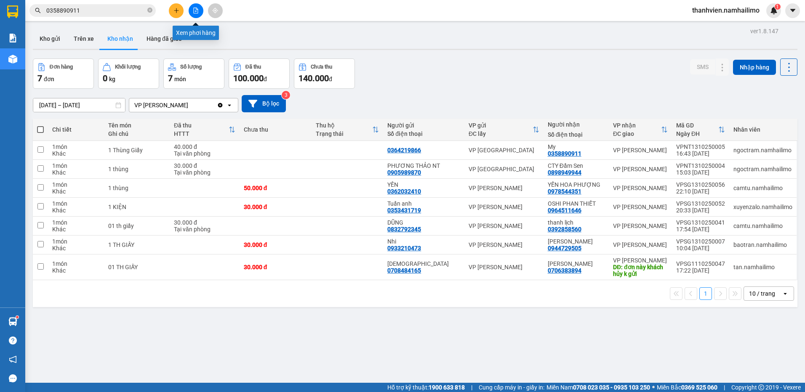
click at [198, 10] on icon "file-add" at bounding box center [196, 11] width 6 height 6
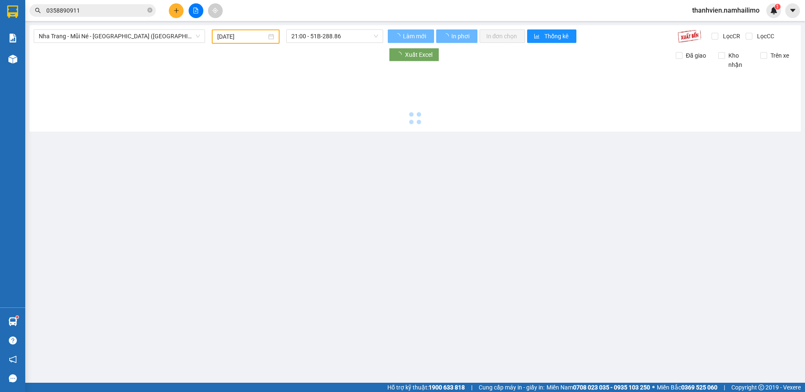
type input "[DATE]"
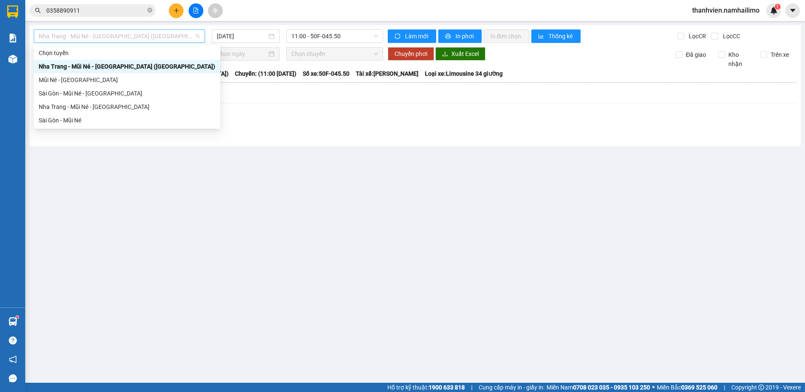
click at [150, 38] on span "Nha Trang - Mũi Né - [GEOGRAPHIC_DATA] ([GEOGRAPHIC_DATA])" at bounding box center [119, 36] width 161 height 13
drag, startPoint x: 119, startPoint y: 116, endPoint x: 209, endPoint y: 79, distance: 97.2
click at [130, 111] on div "Chọn tuyến [GEOGRAPHIC_DATA] - [GEOGRAPHIC_DATA] - [GEOGRAPHIC_DATA] ([GEOGRAPH…" at bounding box center [127, 86] width 187 height 81
click at [73, 123] on div "Sài Gòn - Mũi Né" at bounding box center [127, 120] width 176 height 9
type input "[DATE]"
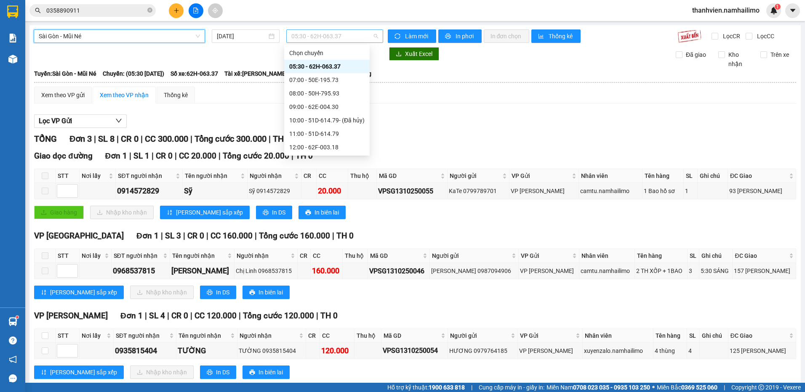
click at [334, 32] on span "05:30 - 62H-063.37" at bounding box center [334, 36] width 87 height 13
click at [336, 91] on div "08:00 - 50H-795.93" at bounding box center [326, 93] width 75 height 9
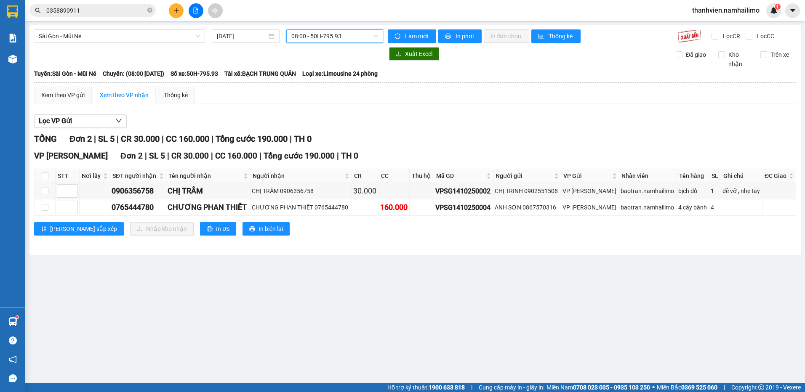
click at [366, 32] on span "08:00 - 50H-795.93" at bounding box center [334, 36] width 87 height 13
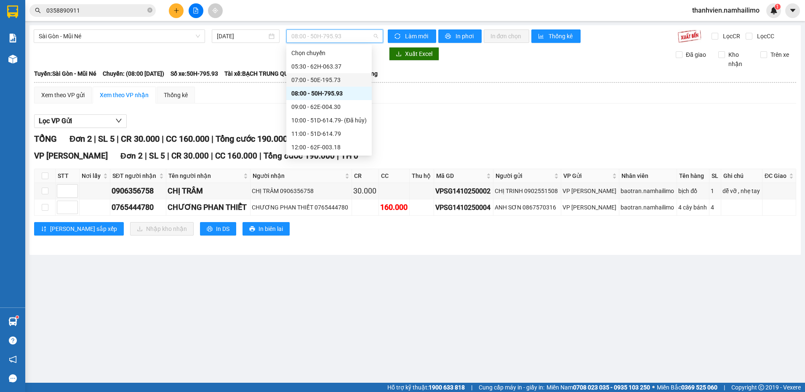
click at [345, 79] on div "07:00 - 50E-195.73" at bounding box center [328, 79] width 75 height 9
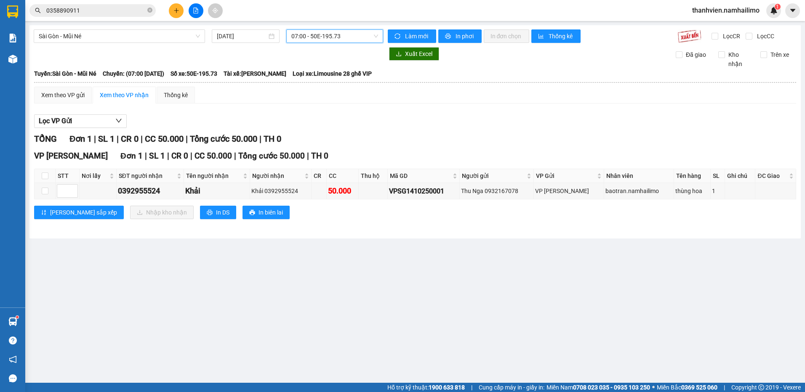
click at [354, 35] on span "07:00 - 50E-195.73" at bounding box center [334, 36] width 87 height 13
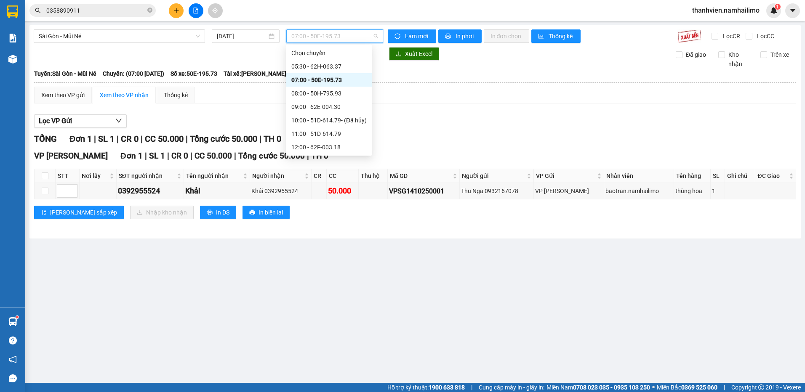
click at [349, 80] on div "07:00 - 50E-195.73" at bounding box center [328, 79] width 75 height 9
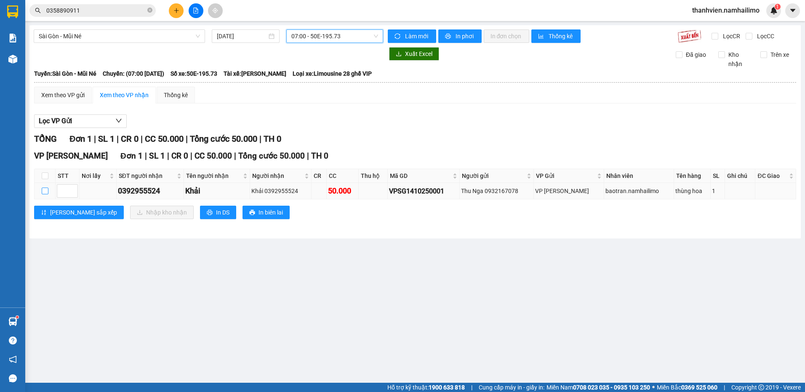
click at [46, 192] on input "checkbox" at bounding box center [45, 191] width 7 height 7
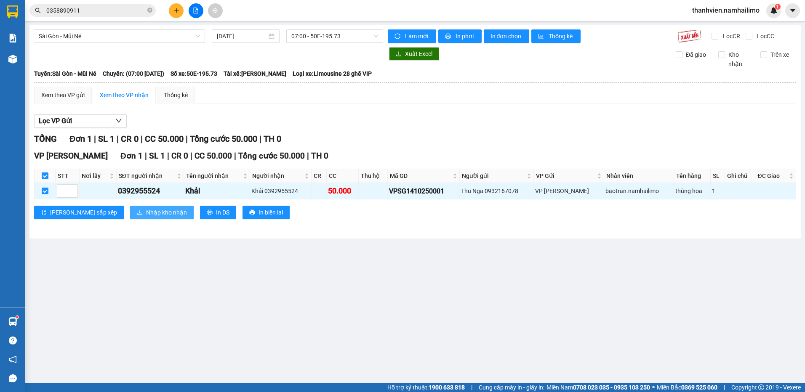
click at [148, 211] on span "Nhập kho nhận" at bounding box center [166, 212] width 41 height 9
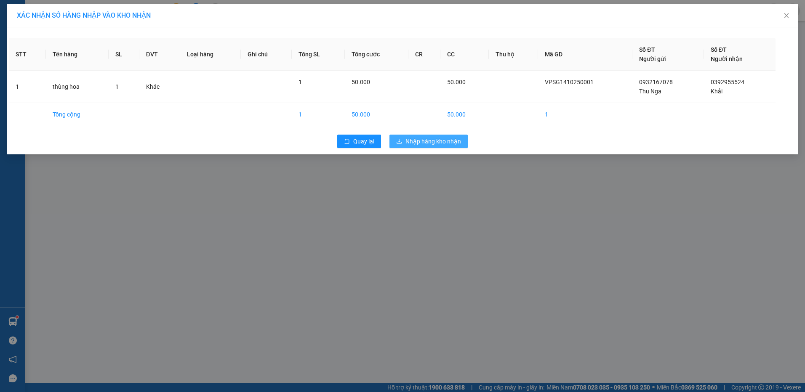
click at [449, 138] on span "Nhập hàng kho nhận" at bounding box center [433, 141] width 56 height 9
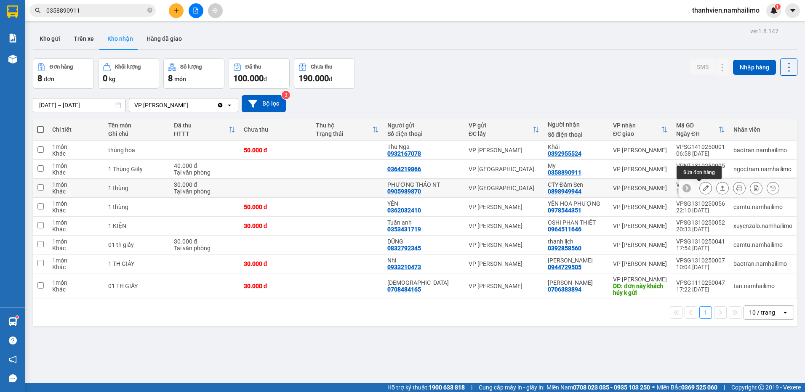
click at [703, 189] on icon at bounding box center [706, 188] width 6 height 6
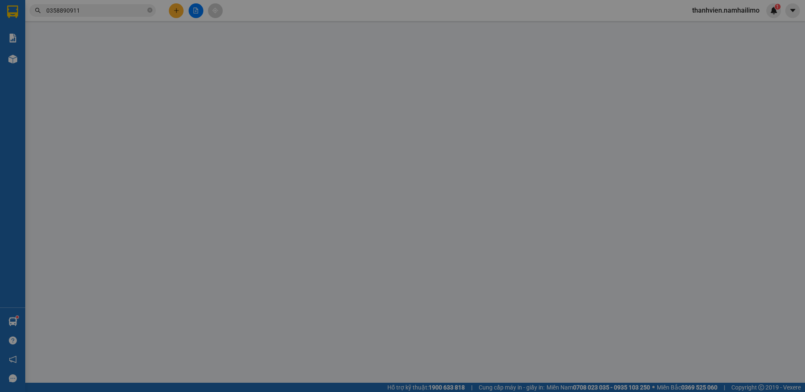
type input "0905989870"
type input "PHƯƠNG THẢO NT"
type input "0898949944"
type input "CTY Đầm Sen"
type input "30.000"
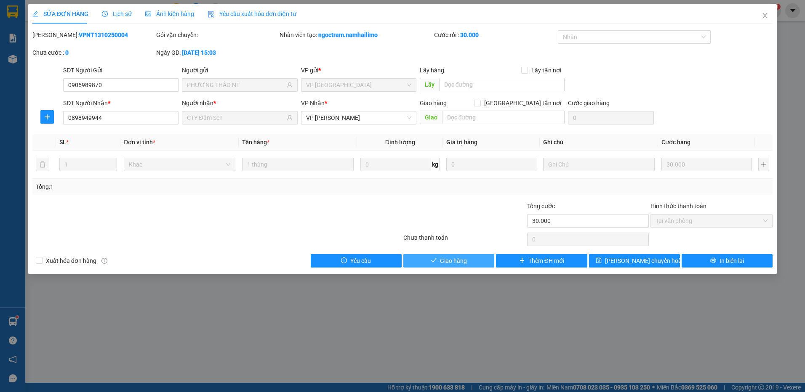
click at [463, 260] on span "Giao hàng" at bounding box center [453, 260] width 27 height 9
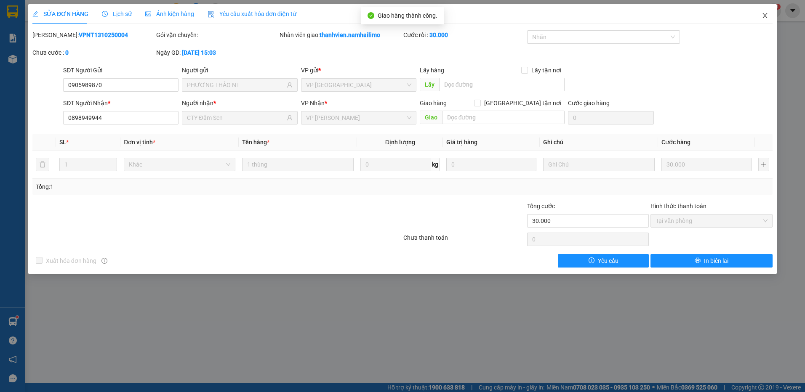
click at [765, 15] on icon "close" at bounding box center [765, 15] width 7 height 7
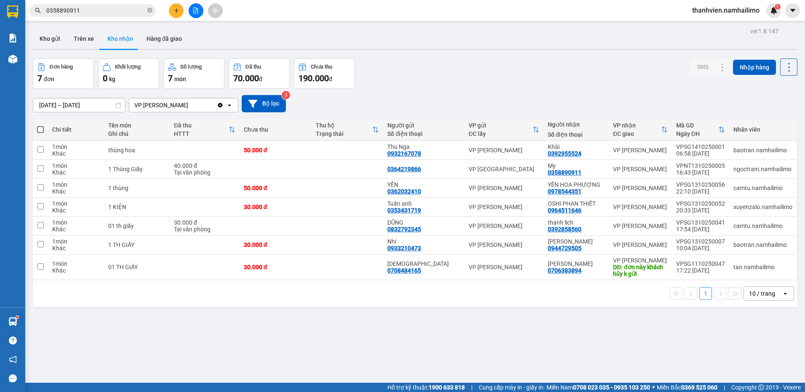
click at [523, 344] on div "ver 1.8.147 Kho gửi Trên xe Kho nhận Hàng đã giao Đơn hàng 7 đơn Khối lượng 0 k…" at bounding box center [414, 221] width 771 height 392
click at [174, 8] on icon "plus" at bounding box center [176, 11] width 6 height 6
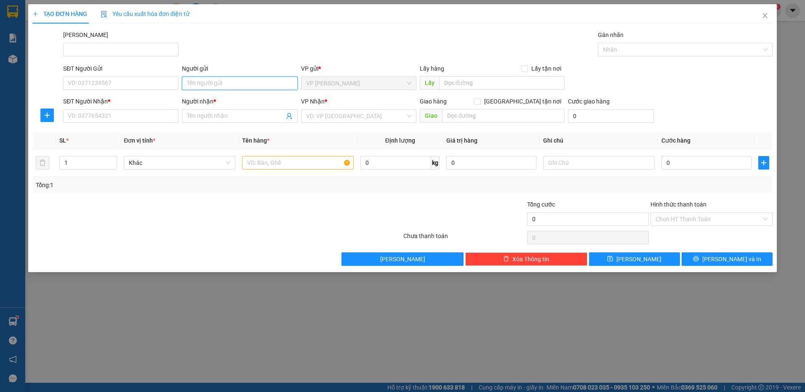
click at [211, 81] on input "Người gửi" at bounding box center [239, 83] width 115 height 13
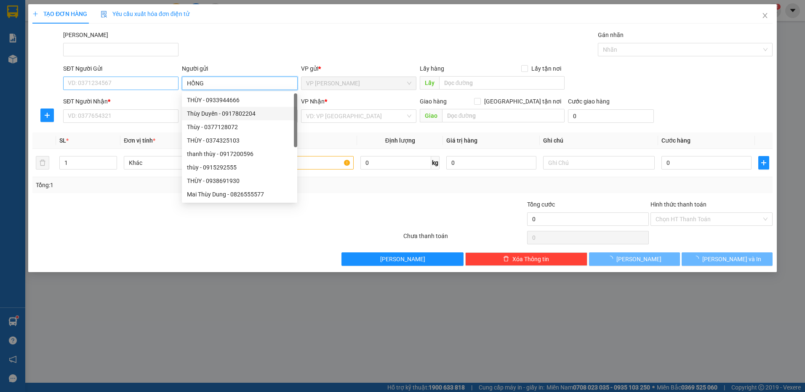
type input "HỒNG"
click at [125, 81] on input "SĐT Người Gửi" at bounding box center [120, 83] width 115 height 13
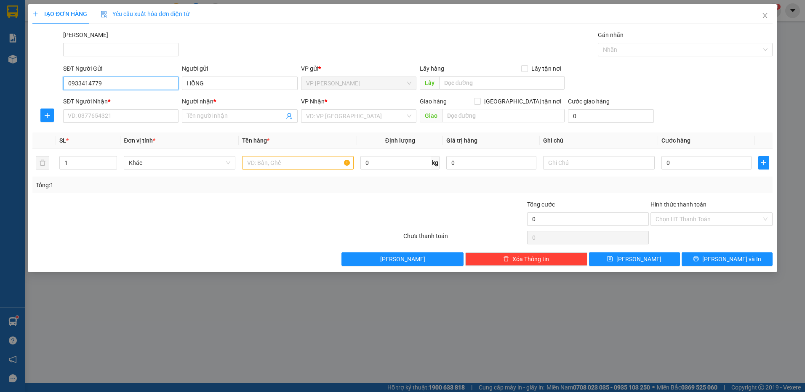
drag, startPoint x: 107, startPoint y: 82, endPoint x: 39, endPoint y: 85, distance: 68.3
click at [39, 85] on div "SĐT Người Gửi 0933414779 0933414779 Người gửi HỒNG VP gửi * VP [PERSON_NAME] Lấ…" at bounding box center [403, 78] width 742 height 29
type input "0918097529"
click at [119, 99] on div "0918097529 - [PERSON_NAME]" at bounding box center [120, 100] width 105 height 9
type input "[PERSON_NAME]"
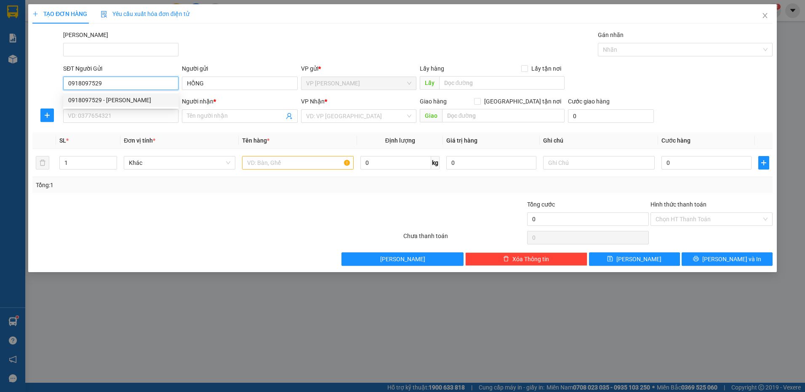
type input "0933414779"
type input "Hồng"
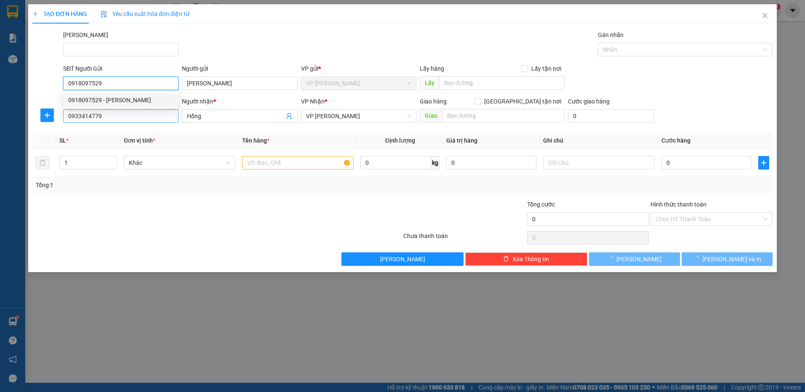
type input "60.000"
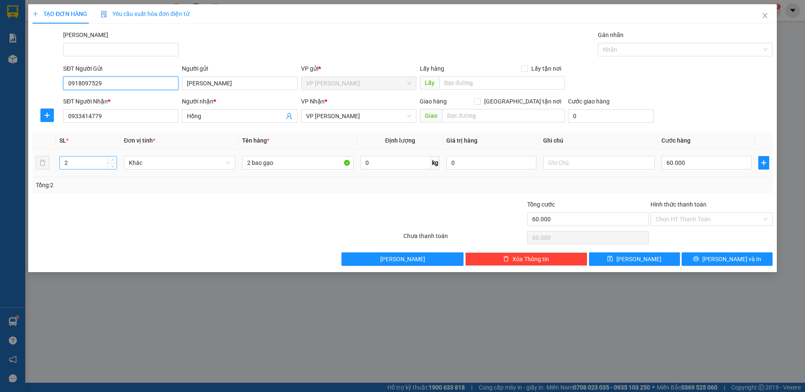
type input "0918097529"
click at [100, 166] on input "2" at bounding box center [88, 163] width 57 height 13
type input "4"
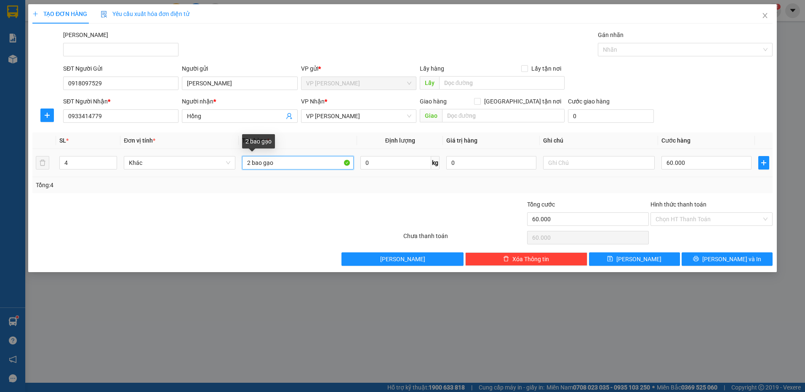
click at [285, 165] on input "2 bao gạo" at bounding box center [298, 162] width 112 height 13
type input "2"
type input "BAO GẠO"
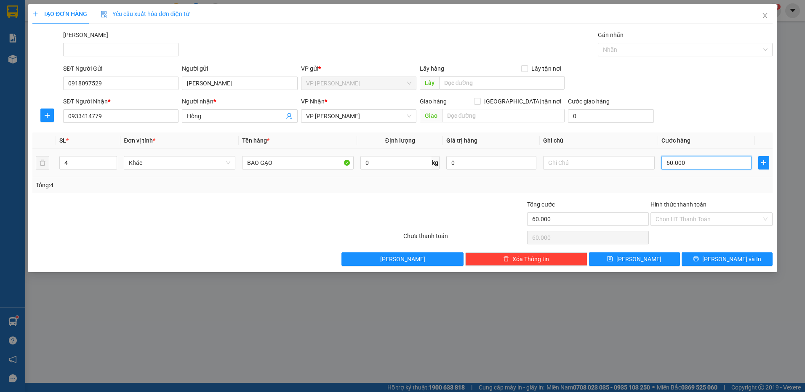
click at [693, 165] on input "60.000" at bounding box center [706, 162] width 90 height 13
type input "1"
type input "12"
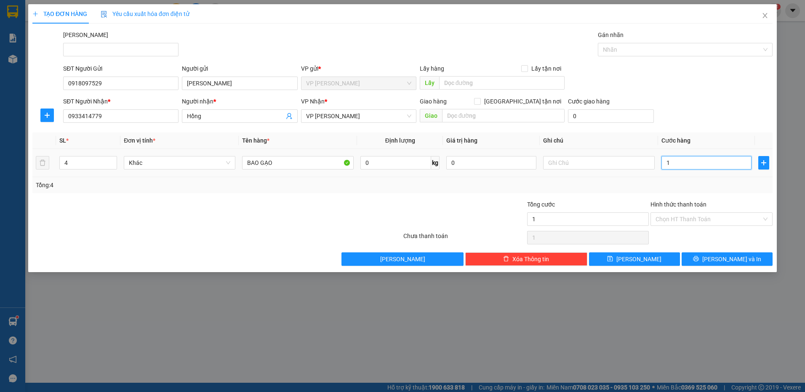
type input "12"
type input "120"
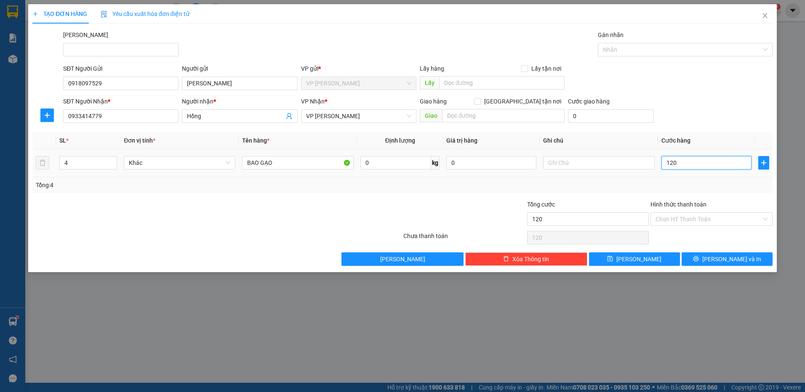
type input "12"
type input "1"
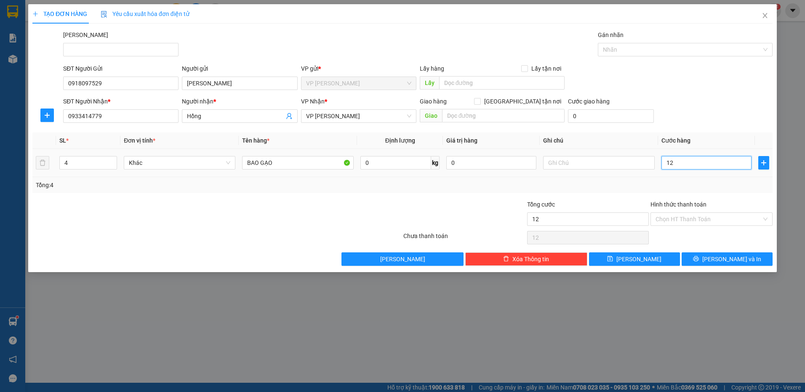
type input "1"
type input "16"
type input "160"
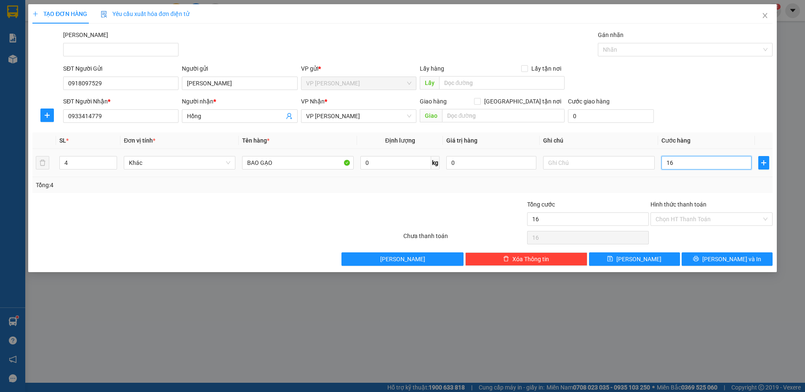
type input "160"
type input "160.000"
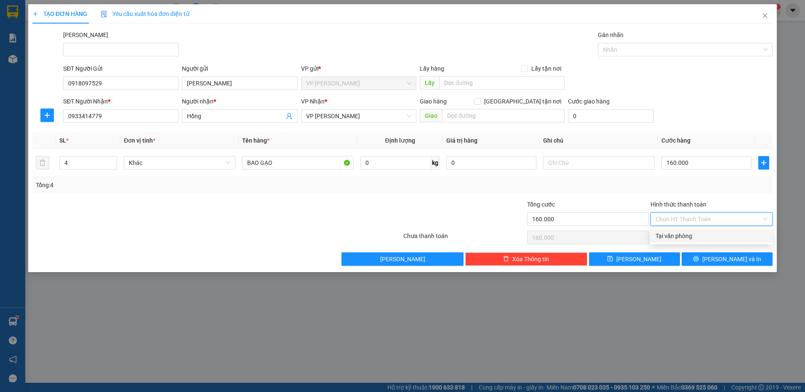
click at [687, 221] on input "Hình thức thanh toán" at bounding box center [709, 219] width 106 height 13
click at [694, 236] on div "Tại văn phòng" at bounding box center [712, 236] width 112 height 9
click at [696, 259] on button "[PERSON_NAME] và In" at bounding box center [727, 259] width 91 height 13
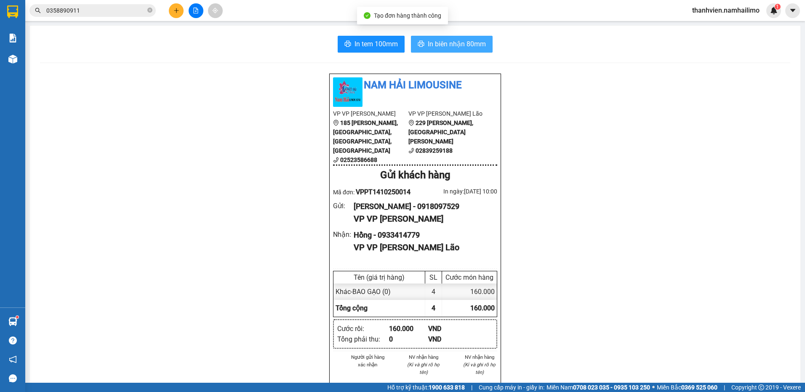
click at [473, 38] on button "In biên nhận 80mm" at bounding box center [452, 44] width 82 height 17
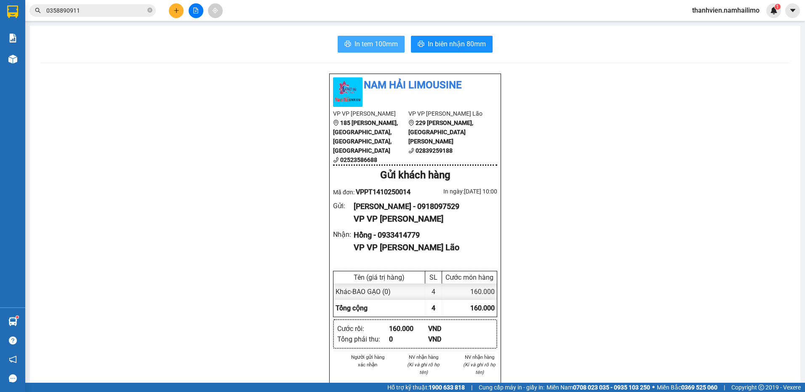
click at [392, 45] on span "In tem 100mm" at bounding box center [376, 44] width 43 height 11
click at [192, 11] on button at bounding box center [196, 10] width 15 height 15
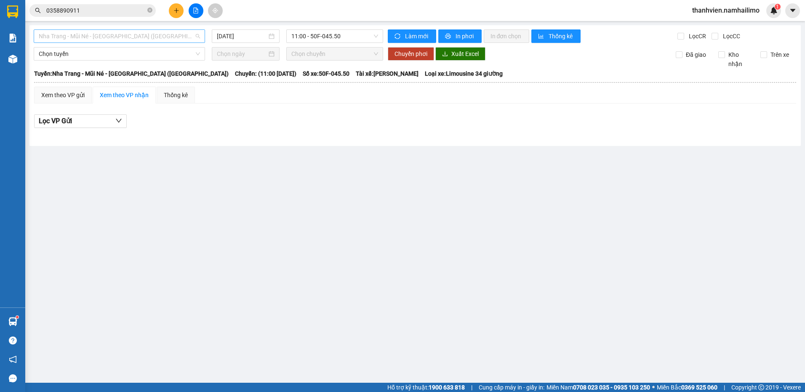
click at [160, 40] on span "Nha Trang - Mũi Né - [GEOGRAPHIC_DATA] ([GEOGRAPHIC_DATA])" at bounding box center [119, 36] width 161 height 13
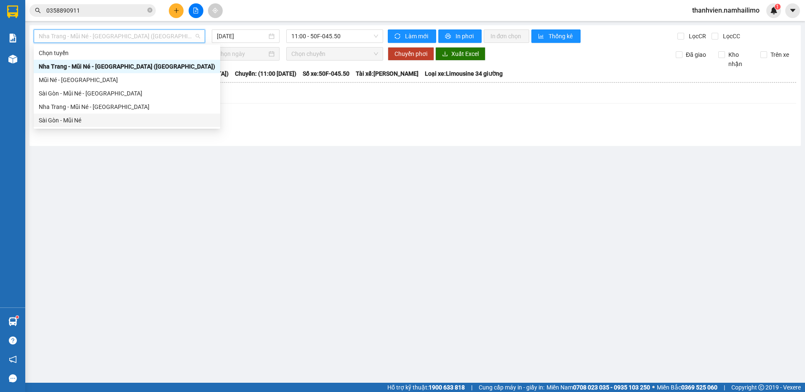
drag, startPoint x: 127, startPoint y: 120, endPoint x: 134, endPoint y: 120, distance: 7.2
click at [134, 120] on div "Sài Gòn - Mũi Né" at bounding box center [127, 120] width 176 height 9
type input "[DATE]"
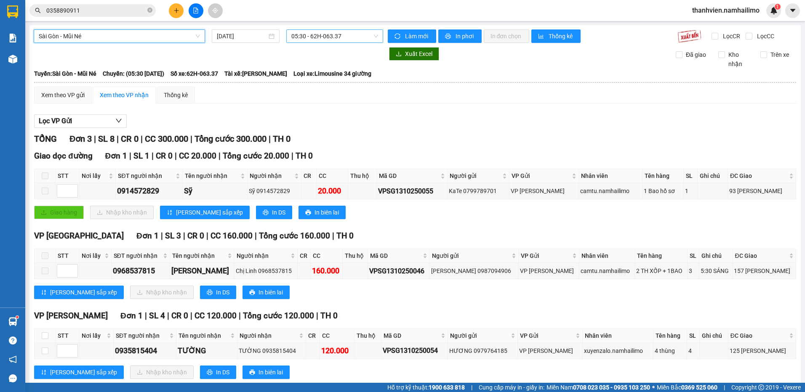
click at [363, 37] on span "05:30 - 62H-063.37" at bounding box center [334, 36] width 87 height 13
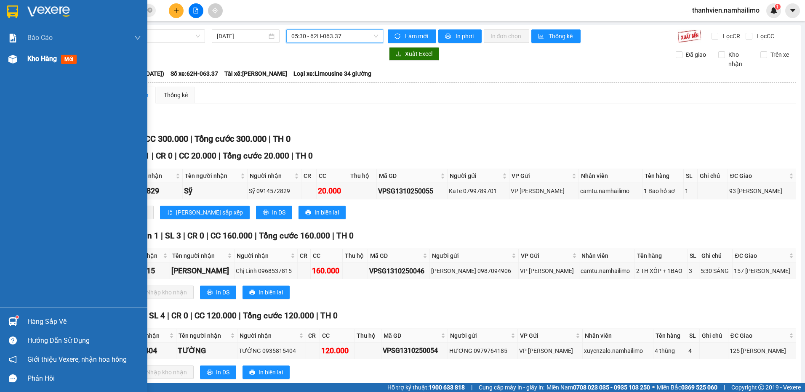
click at [40, 58] on span "Kho hàng" at bounding box center [41, 59] width 29 height 8
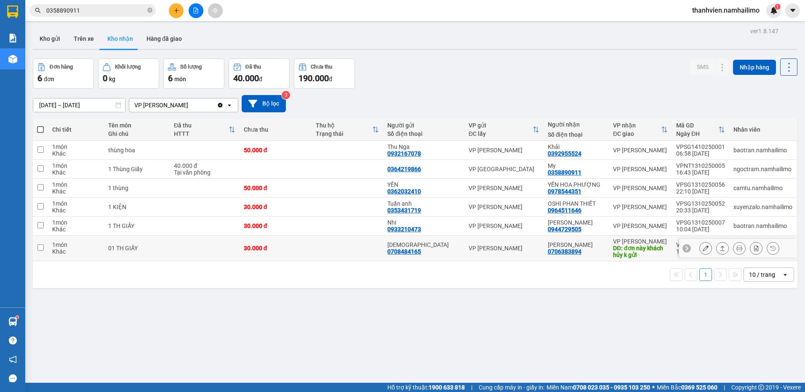
click at [661, 245] on div "DĐ: đơn này khách hủy k gửi" at bounding box center [640, 251] width 55 height 13
checkbox input "true"
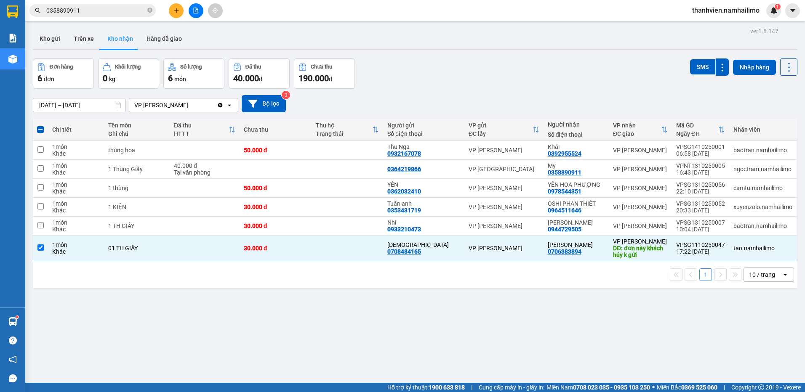
click at [671, 323] on div "ver 1.8.147 Kho gửi Trên xe Kho nhận Hàng đã giao Đơn hàng 6 đơn Khối lượng 0 k…" at bounding box center [414, 221] width 771 height 392
click at [174, 15] on button at bounding box center [176, 10] width 15 height 15
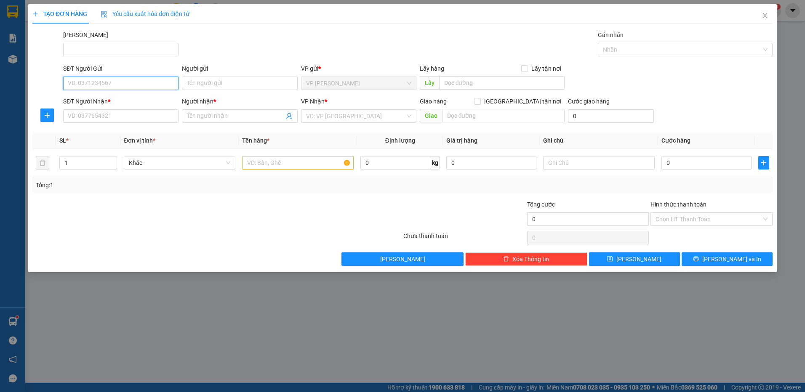
click at [107, 86] on input "SĐT Người Gửi" at bounding box center [120, 83] width 115 height 13
type input "0969007034"
drag, startPoint x: 134, startPoint y: 99, endPoint x: 160, endPoint y: 139, distance: 48.0
click at [134, 98] on div "0969007034 - VÂN ANH" at bounding box center [120, 100] width 105 height 9
type input "VÂN ANH"
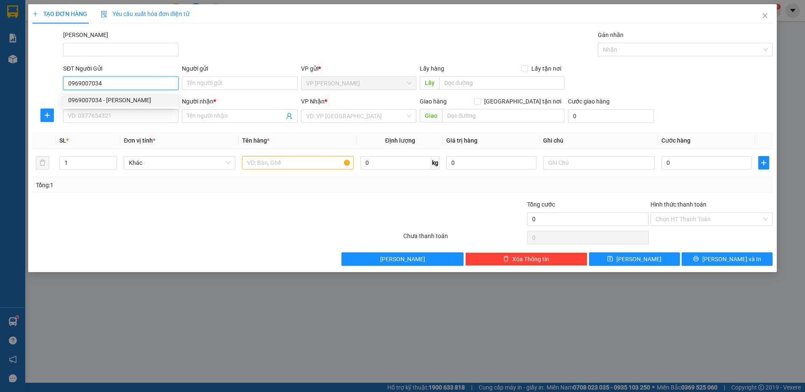
type input "0969007034"
type input "VÂN ANH"
type input "40.000"
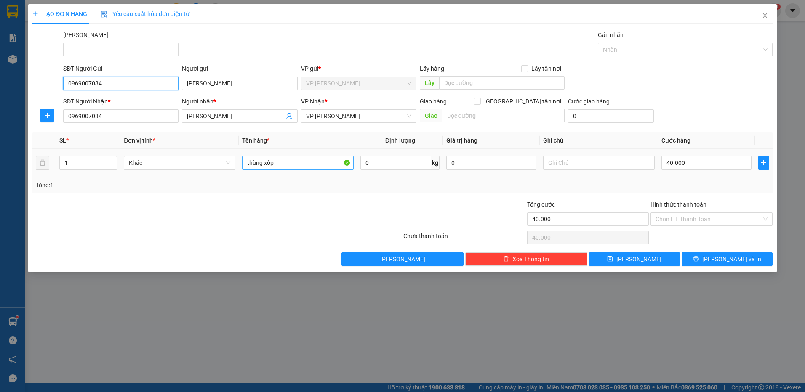
type input "0969007034"
click at [278, 161] on input "thùng xốp" at bounding box center [298, 162] width 112 height 13
type input "t"
type input "HỘP TRẮNG NHỎ"
click at [698, 165] on input "40.000" at bounding box center [706, 162] width 90 height 13
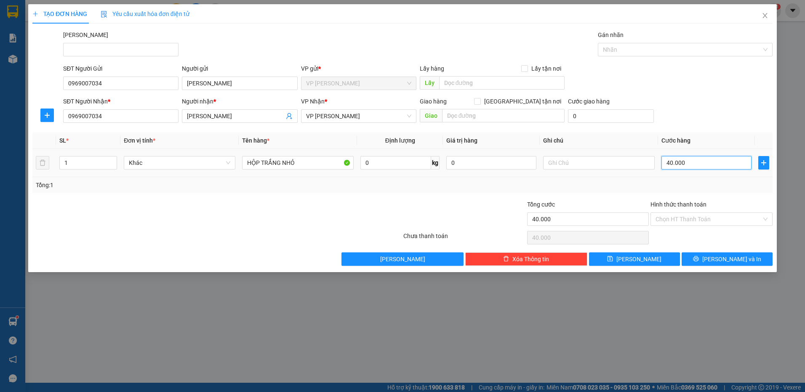
type input "2"
type input "20"
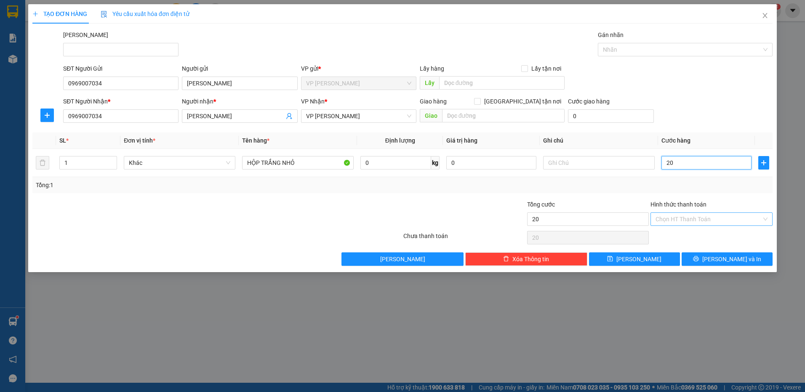
type input "20"
type input "20.000"
click at [690, 219] on input "Hình thức thanh toán" at bounding box center [709, 219] width 106 height 13
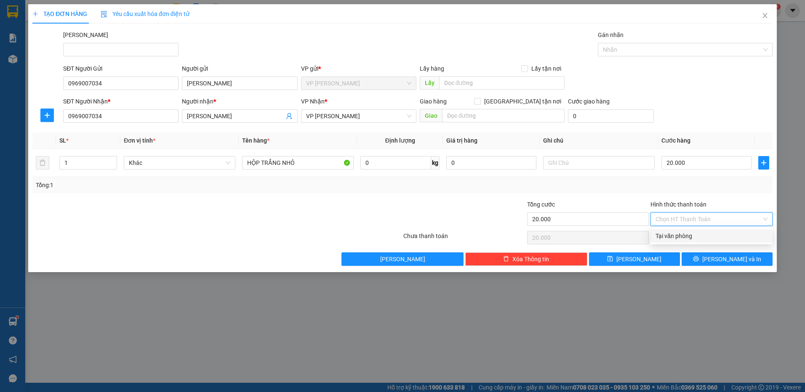
click at [692, 233] on div "Tại văn phòng" at bounding box center [712, 236] width 112 height 9
type input "0"
click at [691, 255] on button "[PERSON_NAME] và In" at bounding box center [727, 259] width 91 height 13
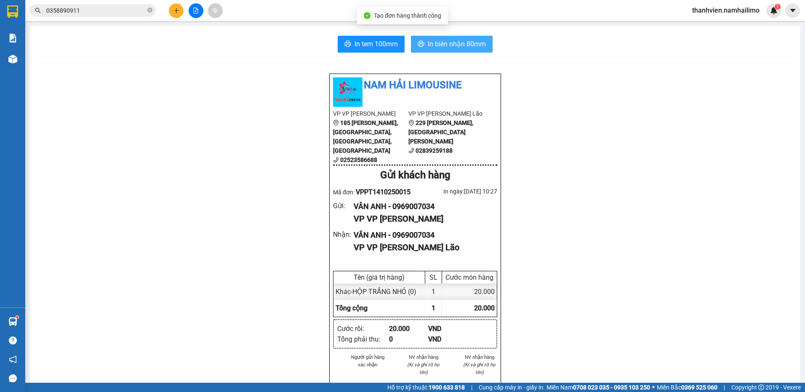
click at [462, 45] on span "In biên nhận 80mm" at bounding box center [457, 44] width 58 height 11
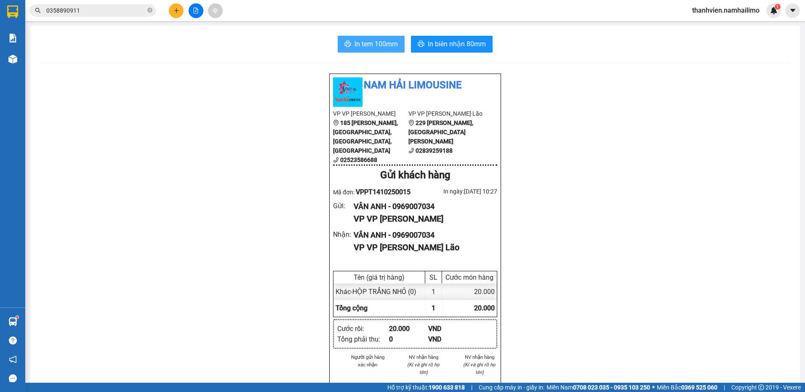
click at [391, 42] on span "In tem 100mm" at bounding box center [376, 44] width 43 height 11
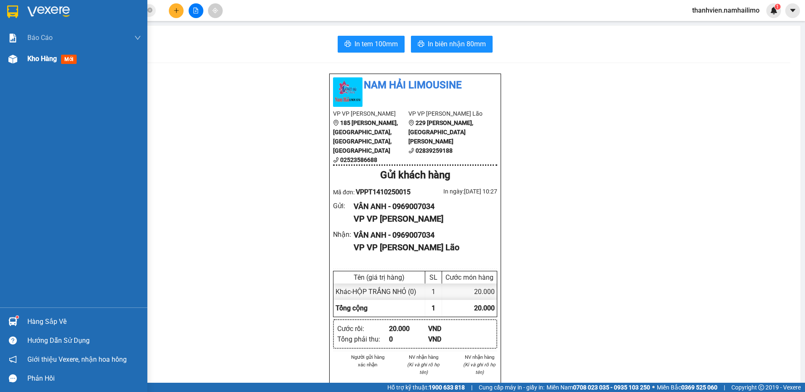
click at [49, 56] on span "Kho hàng" at bounding box center [41, 59] width 29 height 8
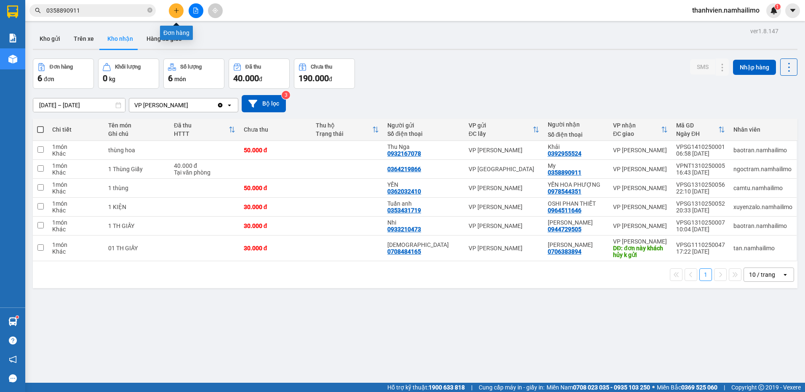
click at [176, 11] on icon "plus" at bounding box center [176, 11] width 6 height 6
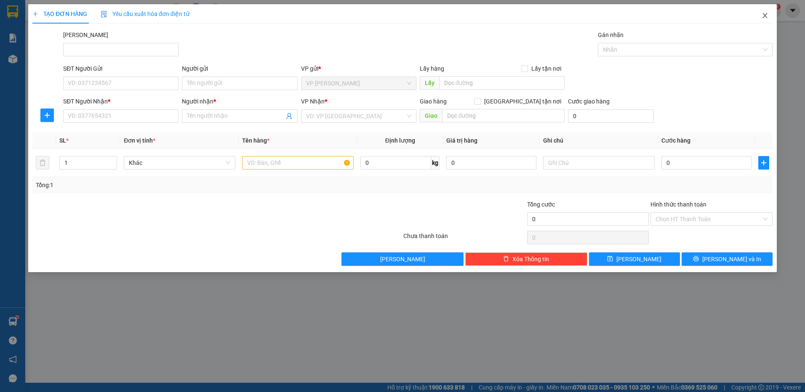
drag, startPoint x: 765, startPoint y: 15, endPoint x: 752, endPoint y: 18, distance: 13.5
click at [764, 15] on icon "close" at bounding box center [765, 15] width 7 height 7
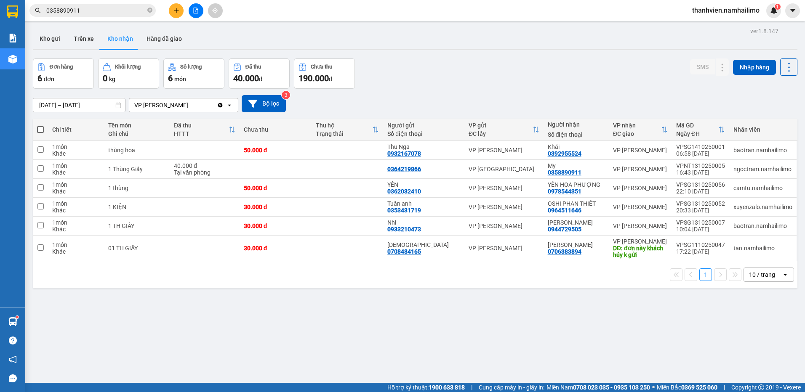
click at [108, 11] on input "0358890911" at bounding box center [95, 10] width 99 height 9
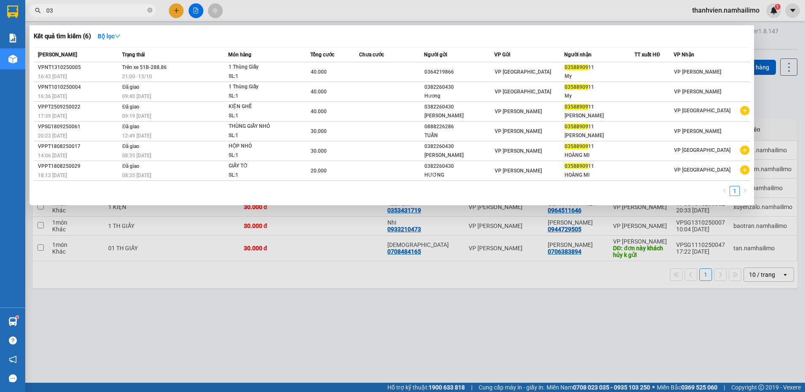
type input "0"
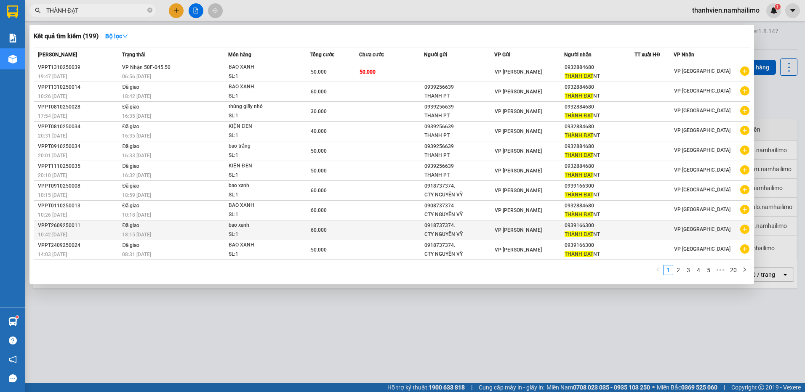
type input "THÀNH ĐẠT"
click at [739, 228] on div "VP [GEOGRAPHIC_DATA]" at bounding box center [711, 230] width 75 height 11
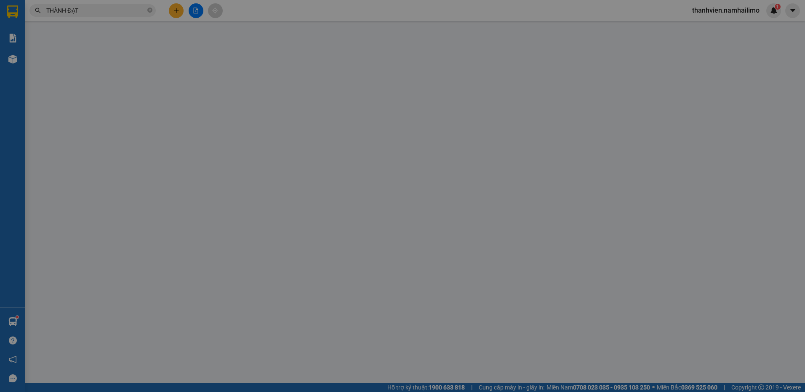
type input "0918737374."
type input "0939166300"
type input "60.000"
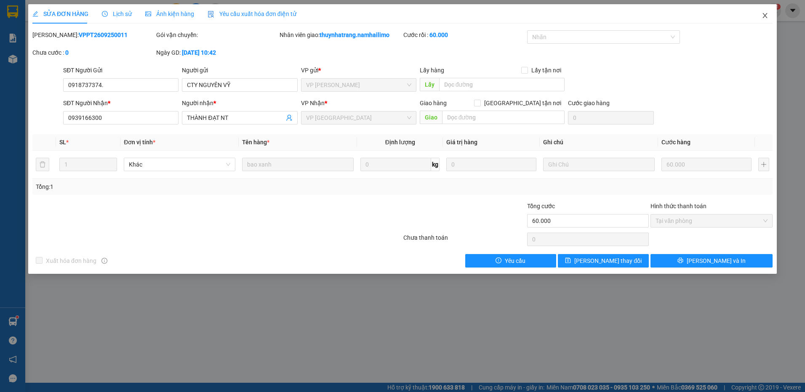
click at [767, 16] on icon "close" at bounding box center [765, 15] width 7 height 7
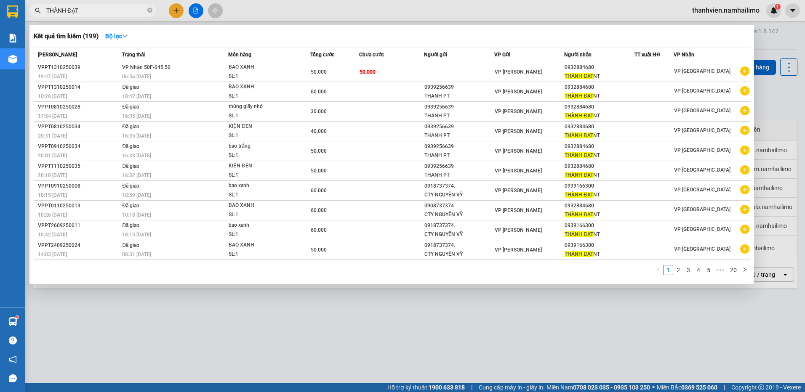
click at [113, 13] on input "THÀNH ĐẠT" at bounding box center [95, 10] width 99 height 9
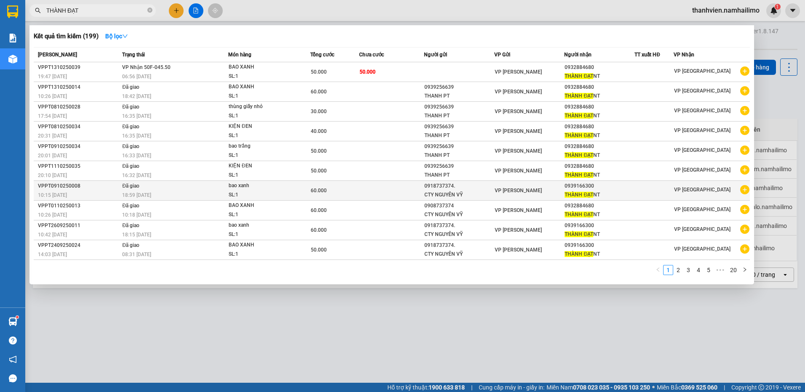
click at [746, 190] on icon "plus-circle" at bounding box center [744, 189] width 9 height 9
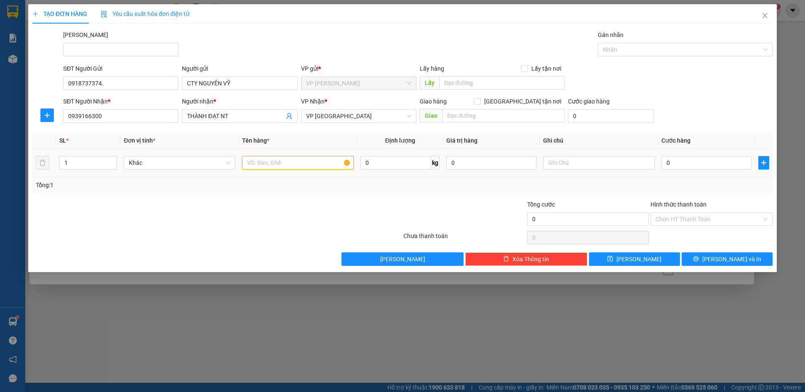
click at [293, 165] on input "text" at bounding box center [298, 162] width 112 height 13
type input "BAO XANH"
type input "8"
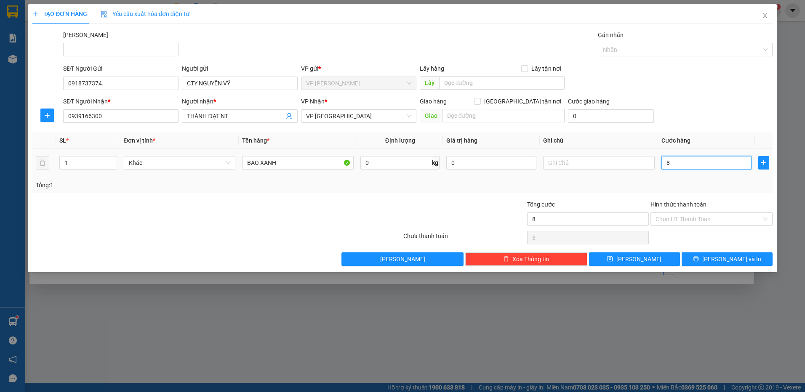
type input "80"
type input "8"
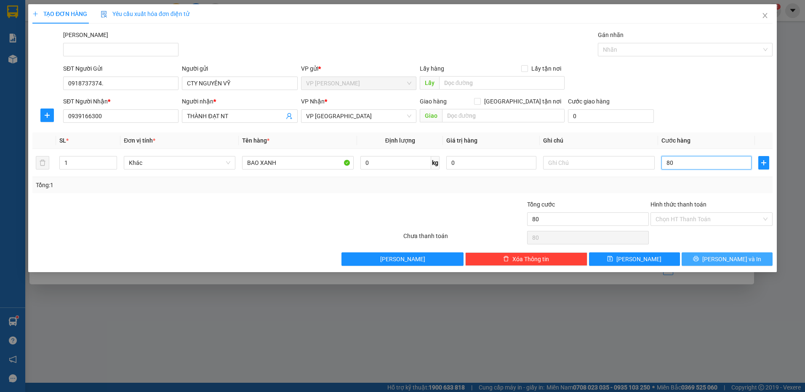
type input "8"
type input "0"
drag, startPoint x: 670, startPoint y: 164, endPoint x: 664, endPoint y: 166, distance: 6.9
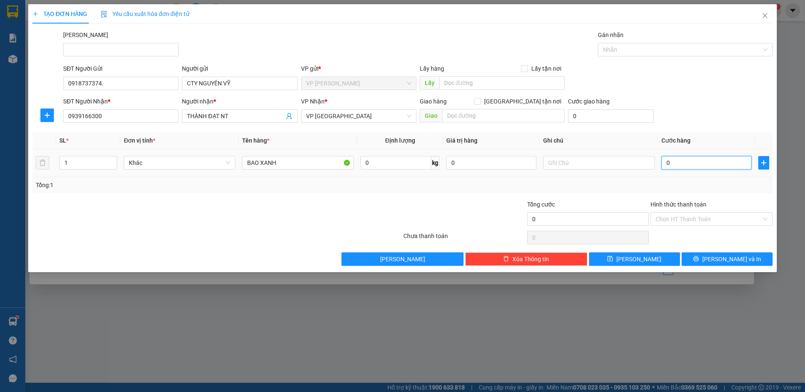
click at [664, 166] on input "0" at bounding box center [706, 162] width 90 height 13
type input "7"
type input "70"
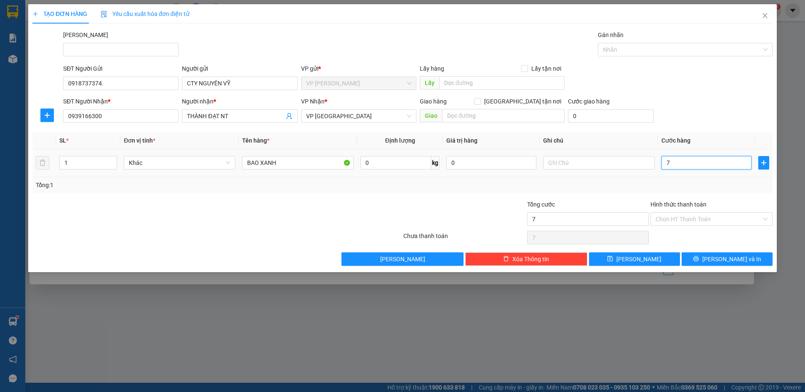
type input "70"
type input "70.000"
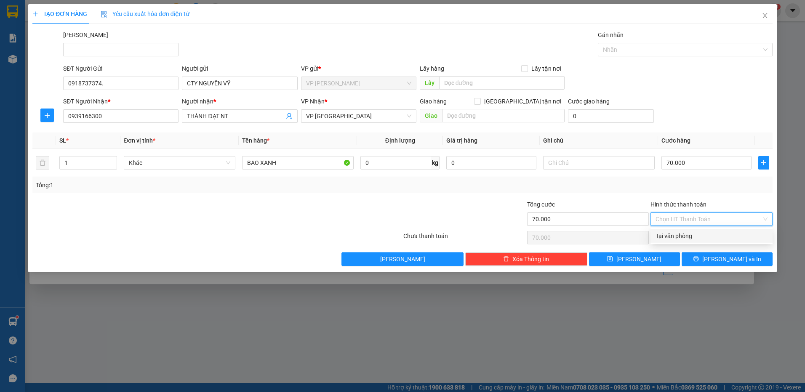
click at [696, 217] on input "Hình thức thanh toán" at bounding box center [709, 219] width 106 height 13
drag, startPoint x: 679, startPoint y: 237, endPoint x: 680, endPoint y: 254, distance: 16.9
click at [679, 237] on div "Tại văn phòng" at bounding box center [712, 236] width 112 height 9
type input "0"
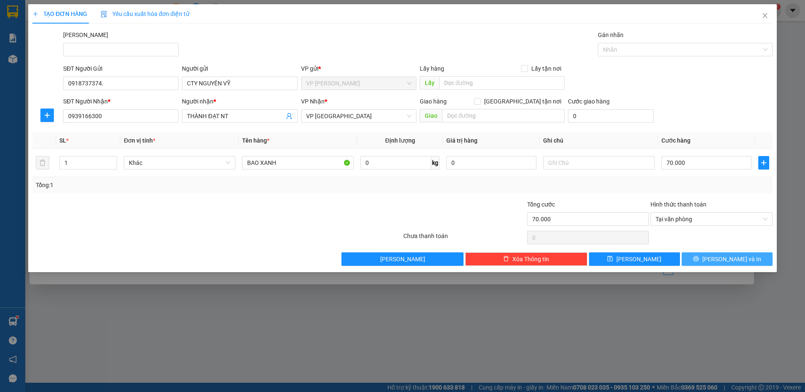
drag, startPoint x: 702, startPoint y: 260, endPoint x: 696, endPoint y: 280, distance: 21.6
click at [702, 261] on button "[PERSON_NAME] và In" at bounding box center [727, 259] width 91 height 13
click at [643, 306] on div at bounding box center [402, 196] width 805 height 392
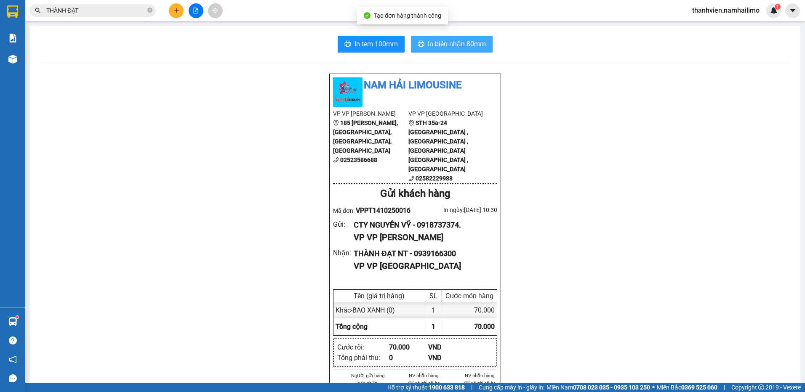
click at [473, 48] on span "In biên nhận 80mm" at bounding box center [457, 44] width 58 height 11
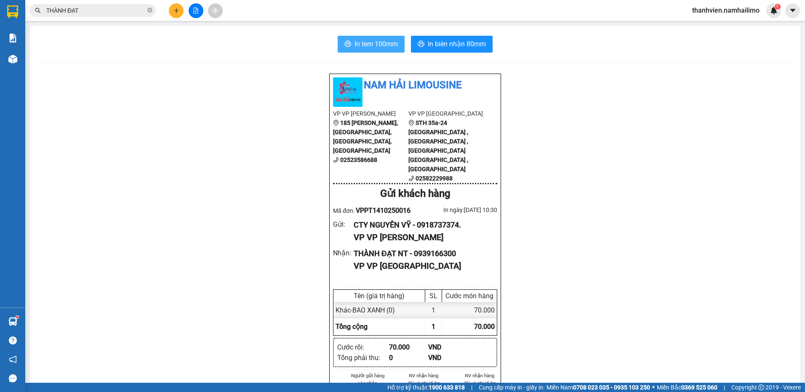
click at [381, 40] on span "In tem 100mm" at bounding box center [376, 44] width 43 height 11
